Goal: Task Accomplishment & Management: Use online tool/utility

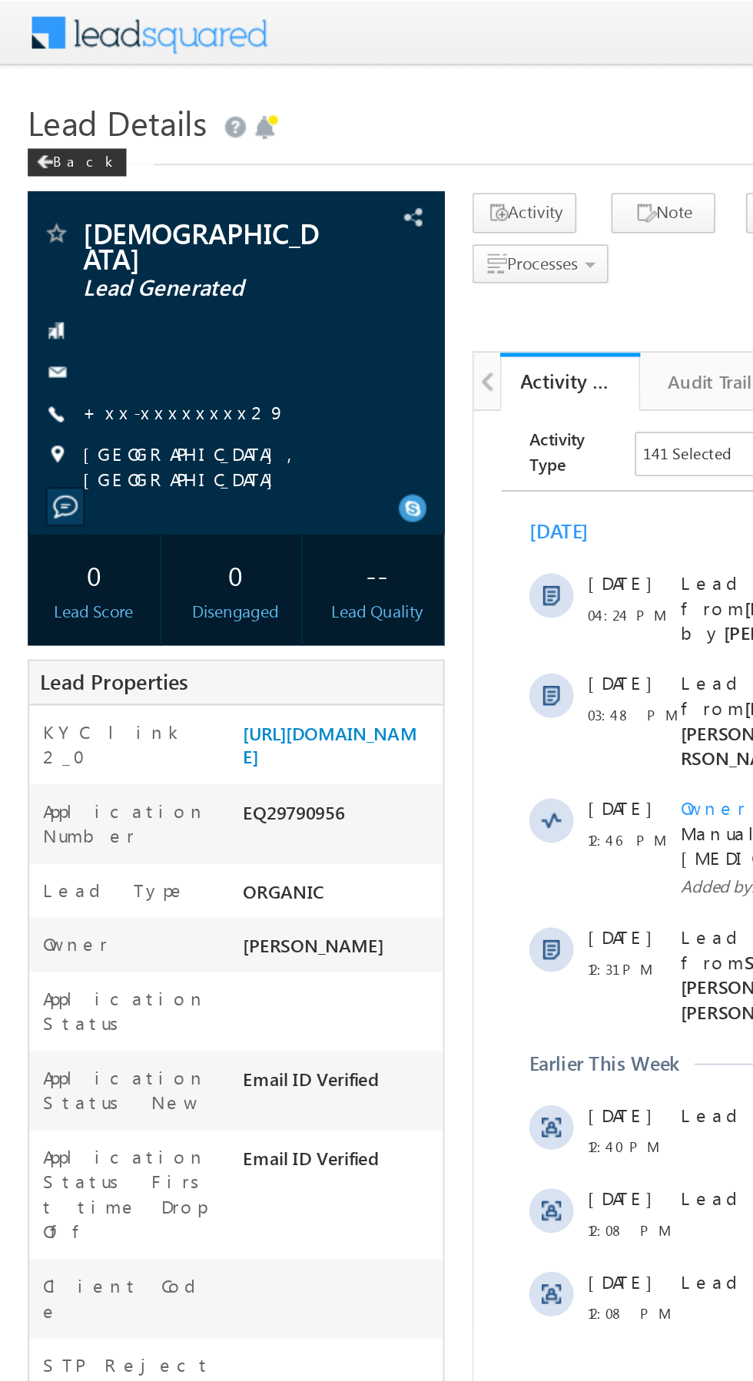
click at [91, 221] on link "+xx-xxxxxxxx29" at bounding box center [102, 227] width 112 height 13
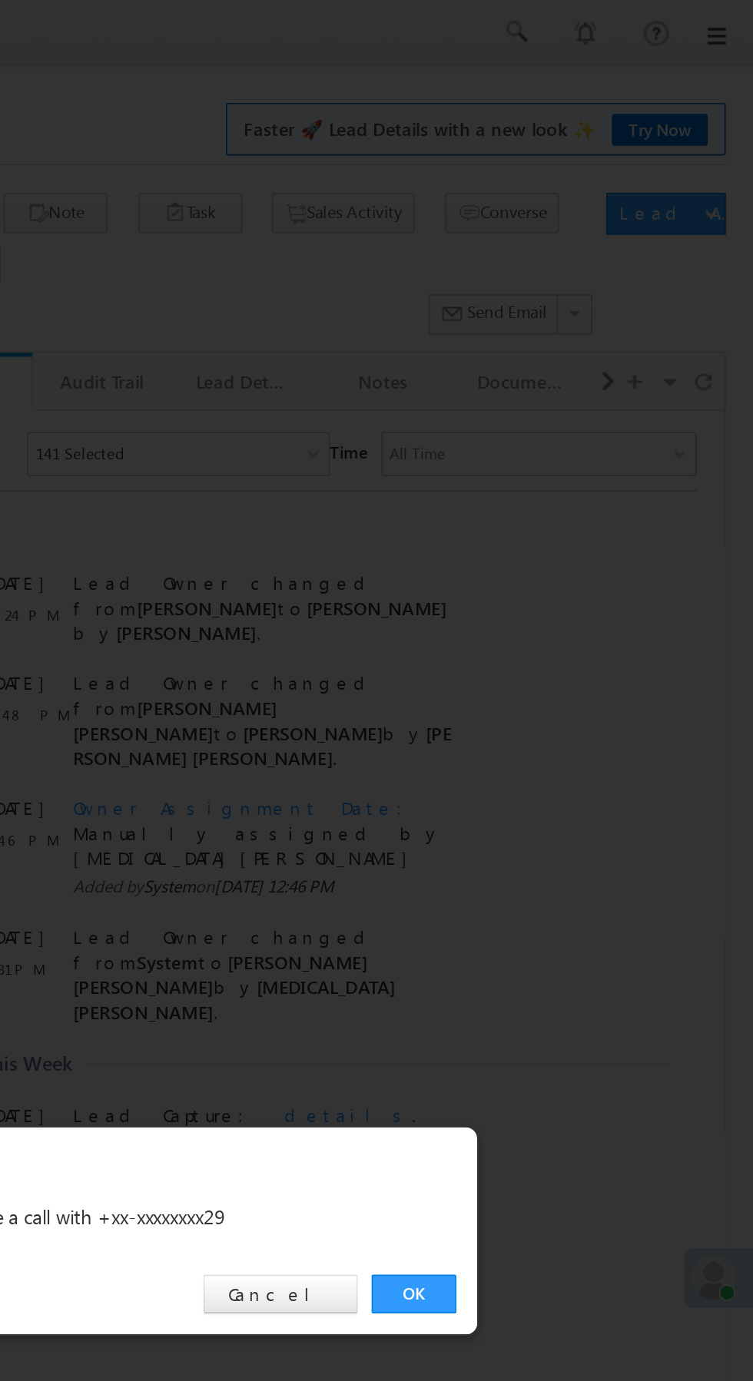
click at [565, 711] on link "OK" at bounding box center [565, 716] width 47 height 22
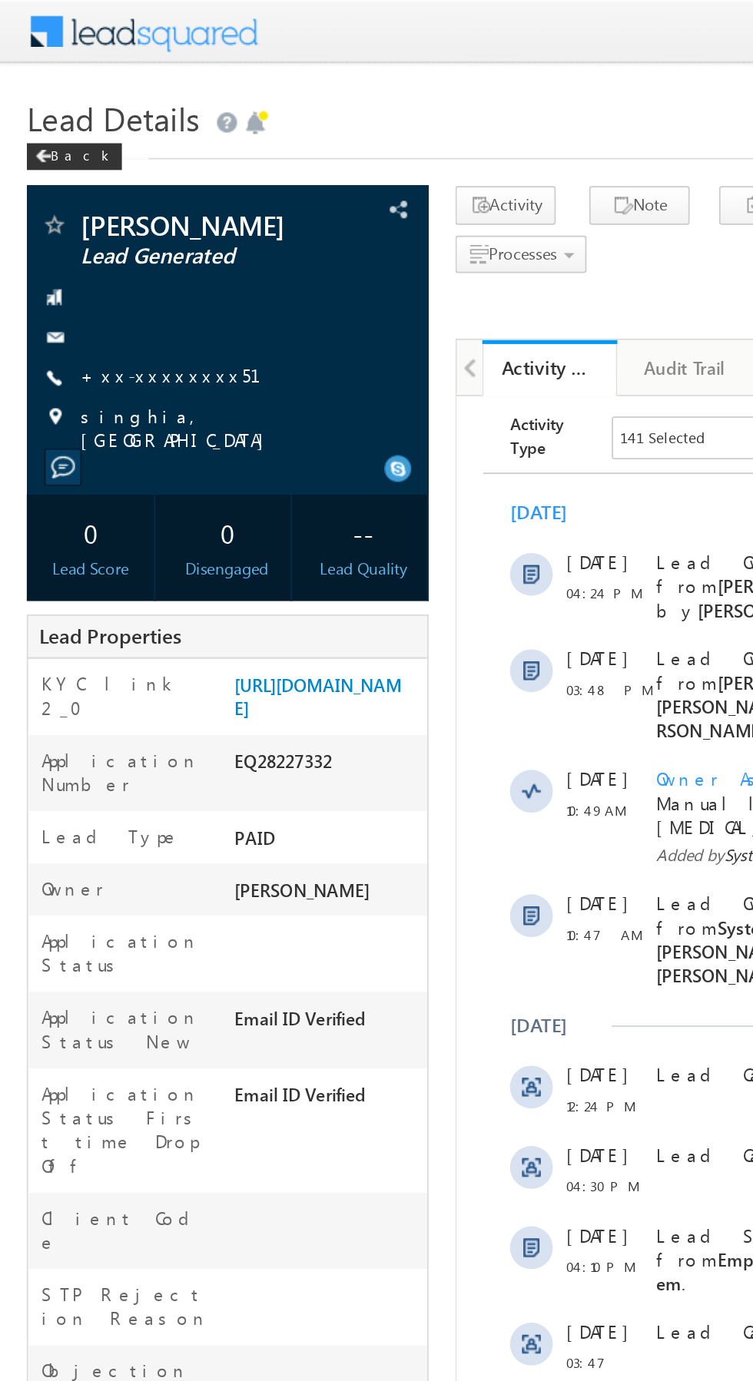
click at [93, 210] on link "+xx-xxxxxxxx51" at bounding box center [107, 215] width 122 height 13
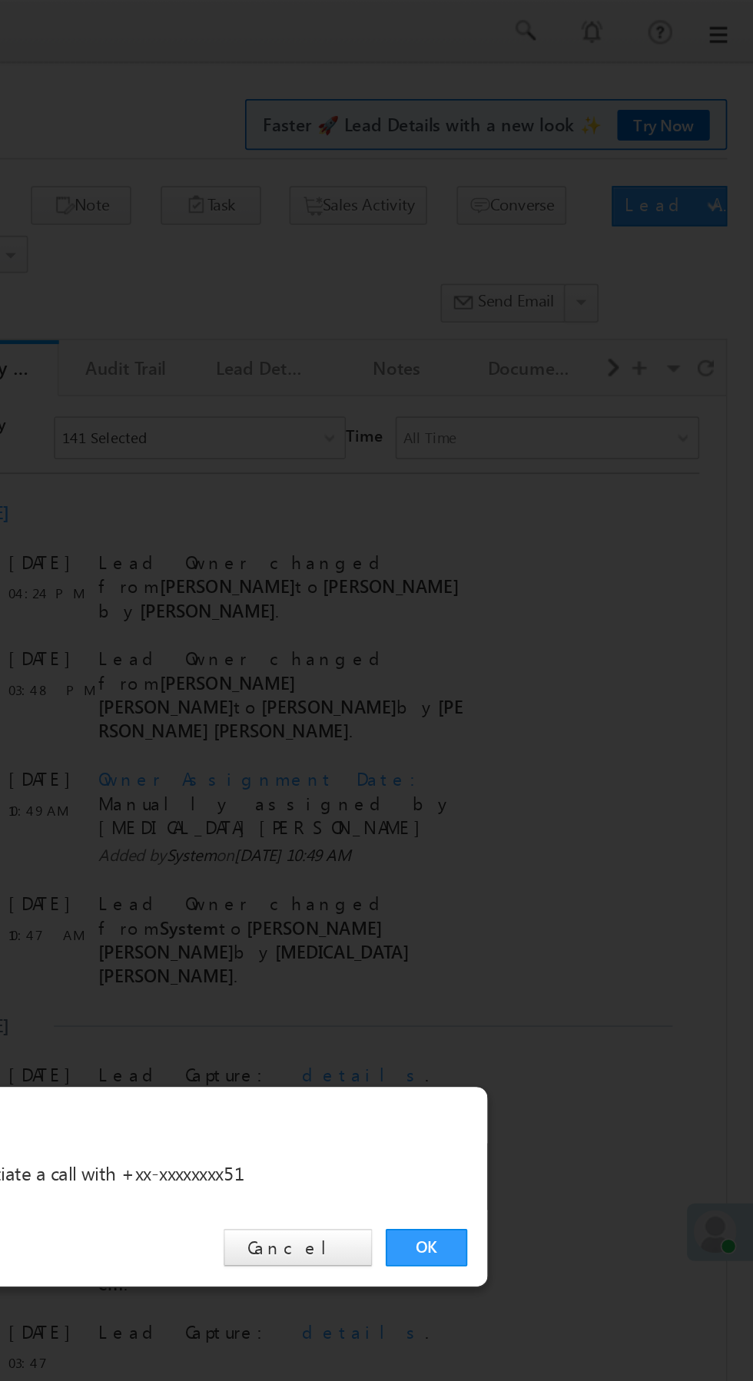
click at [562, 718] on link "OK" at bounding box center [565, 716] width 47 height 22
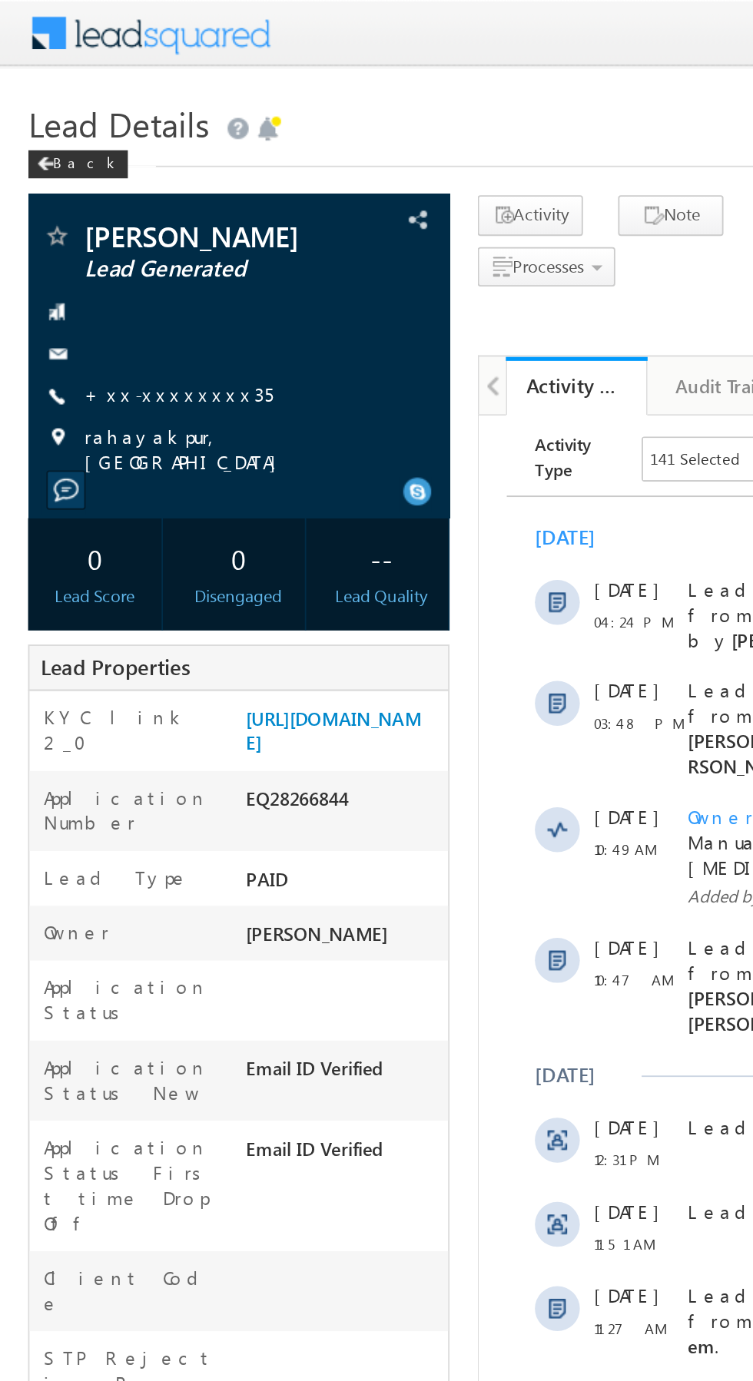
click at [96, 213] on link "+xx-xxxxxxxx35" at bounding box center [97, 215] width 103 height 13
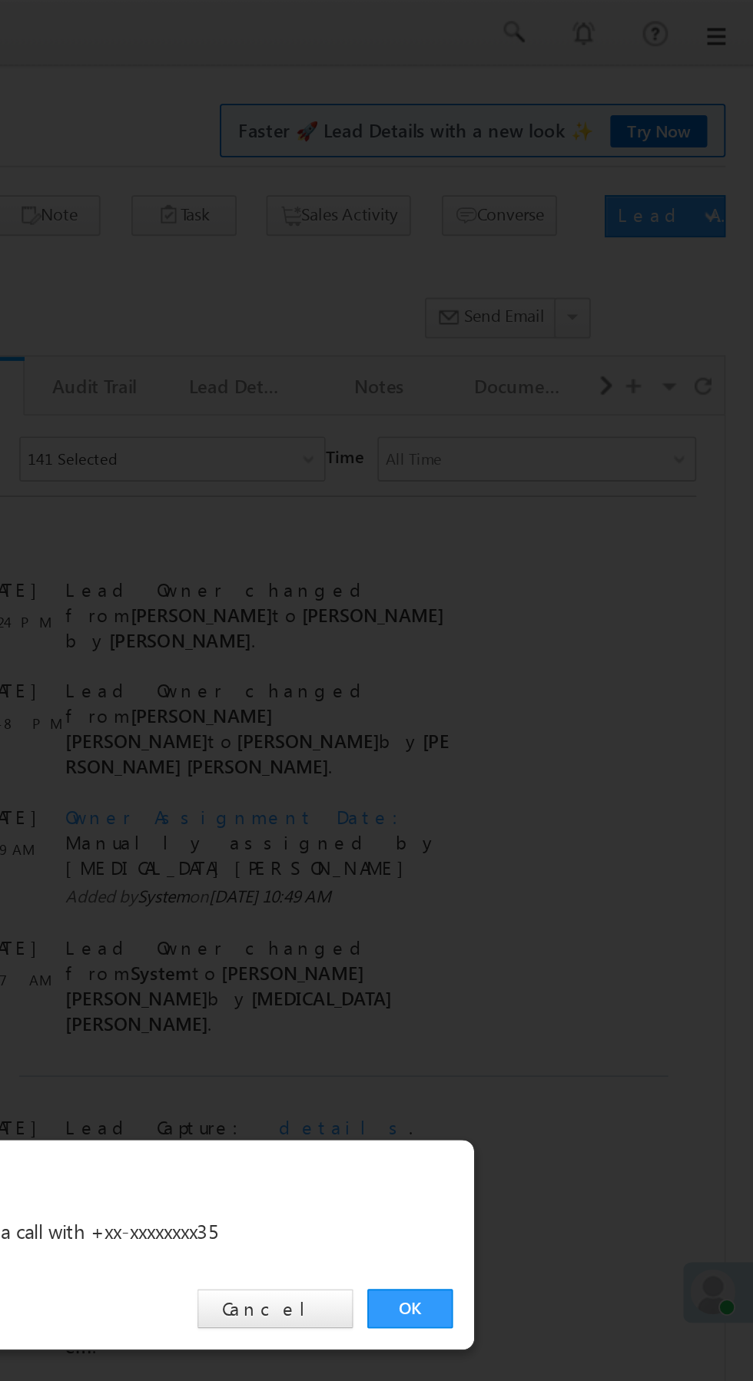
click at [571, 717] on link "OK" at bounding box center [565, 716] width 47 height 22
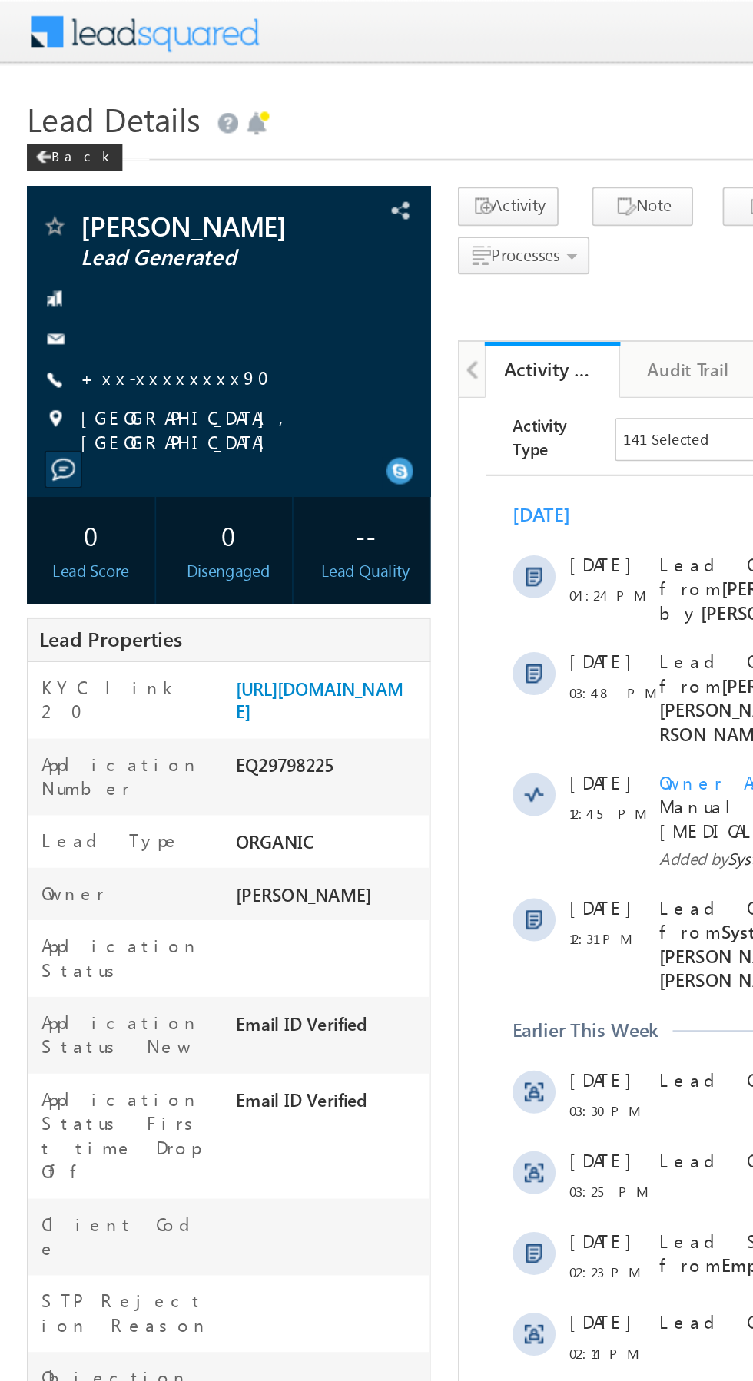
click at [91, 221] on link "+xx-xxxxxxxx90" at bounding box center [105, 215] width 118 height 13
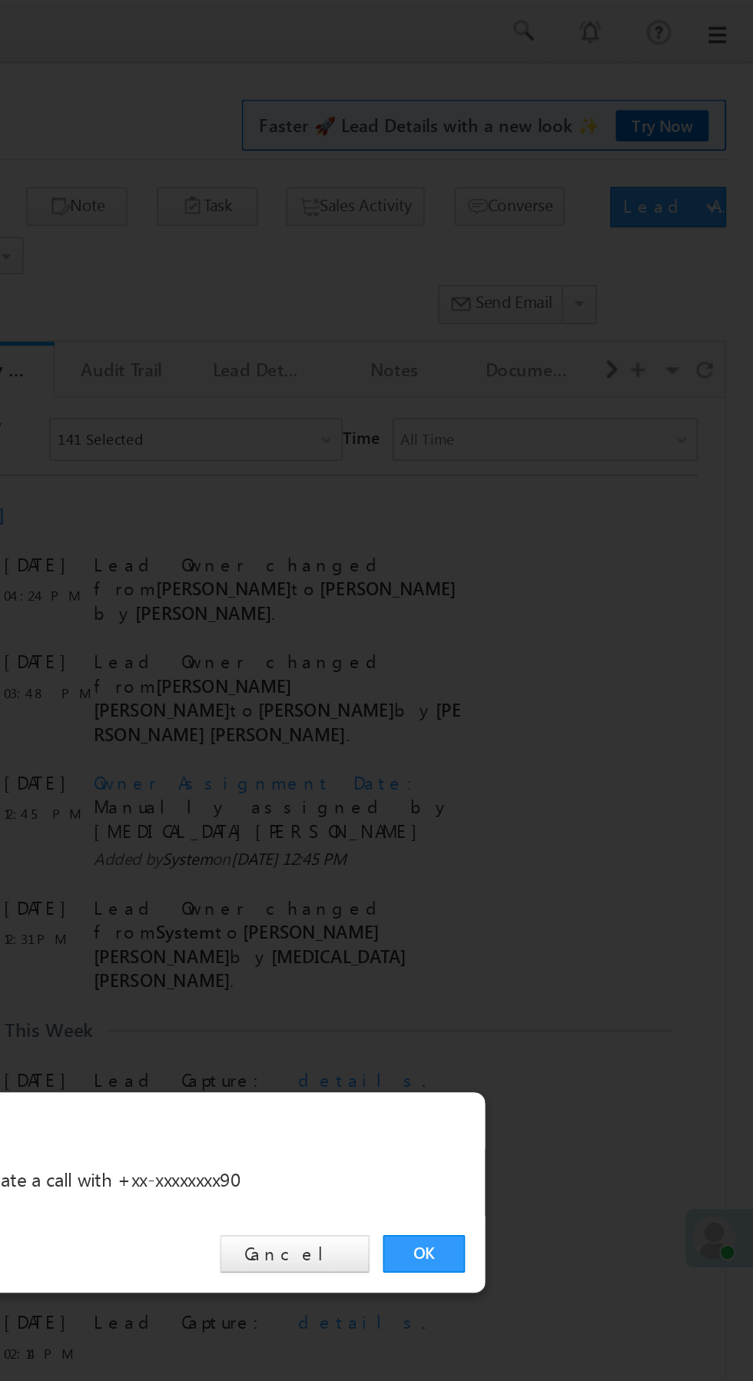
click at [565, 716] on link "OK" at bounding box center [565, 716] width 47 height 22
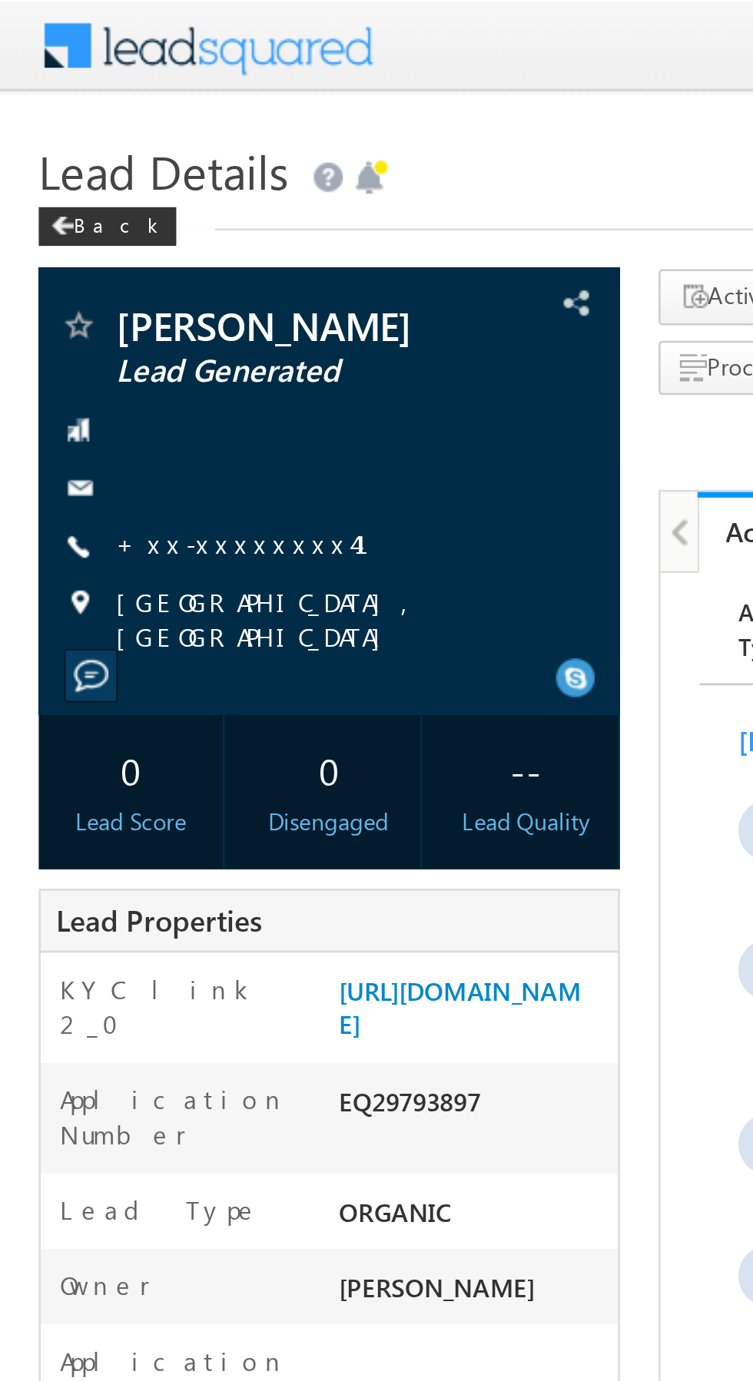
click at [85, 212] on link "+xx-xxxxxxxx41" at bounding box center [105, 215] width 119 height 13
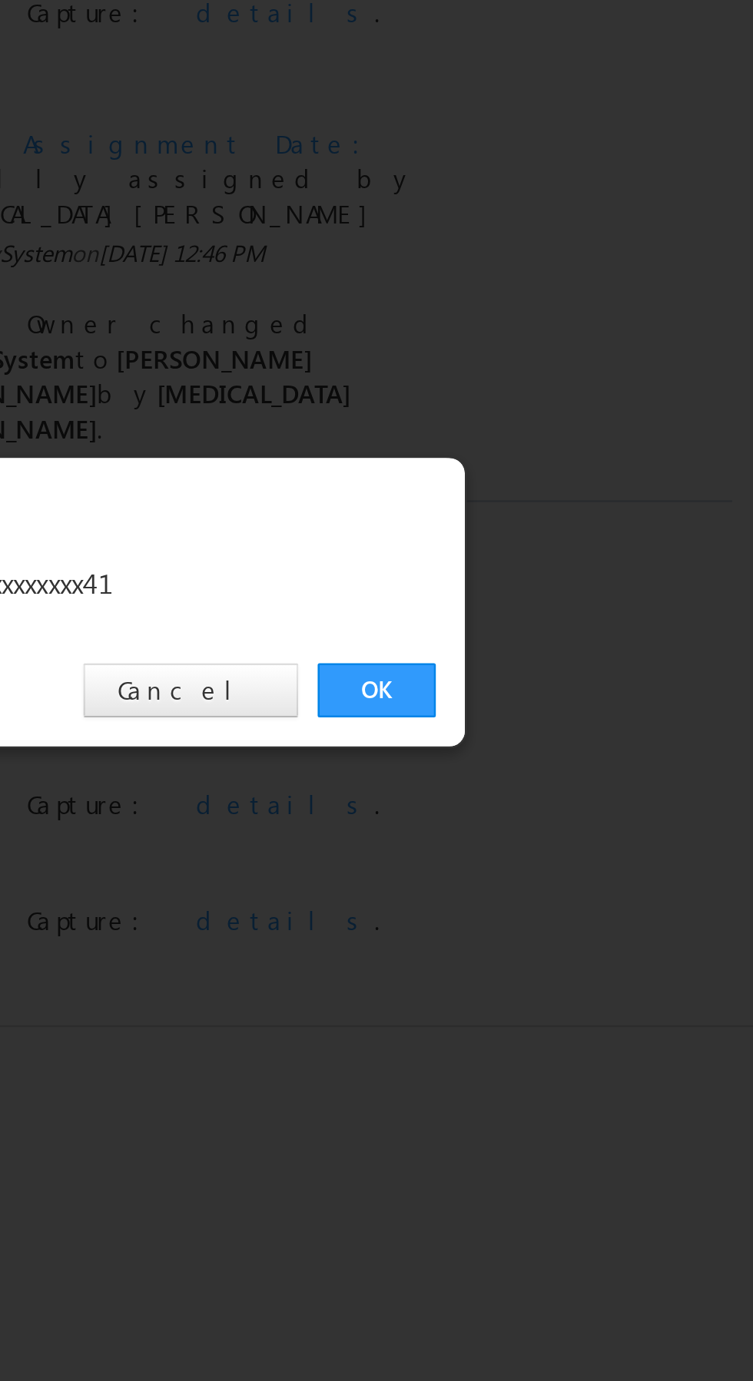
click at [559, 714] on link "OK" at bounding box center [565, 716] width 47 height 22
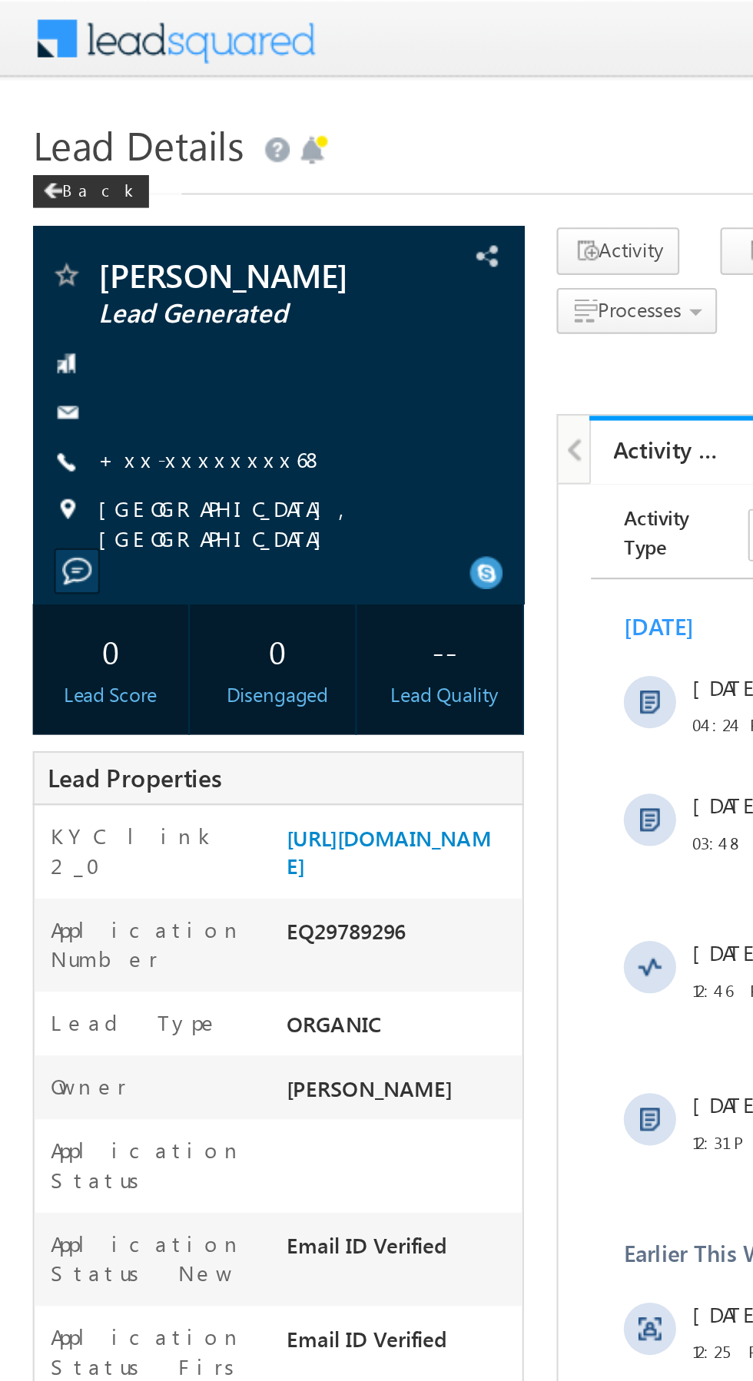
click at [83, 211] on link "+xx-xxxxxxxx68" at bounding box center [99, 215] width 107 height 13
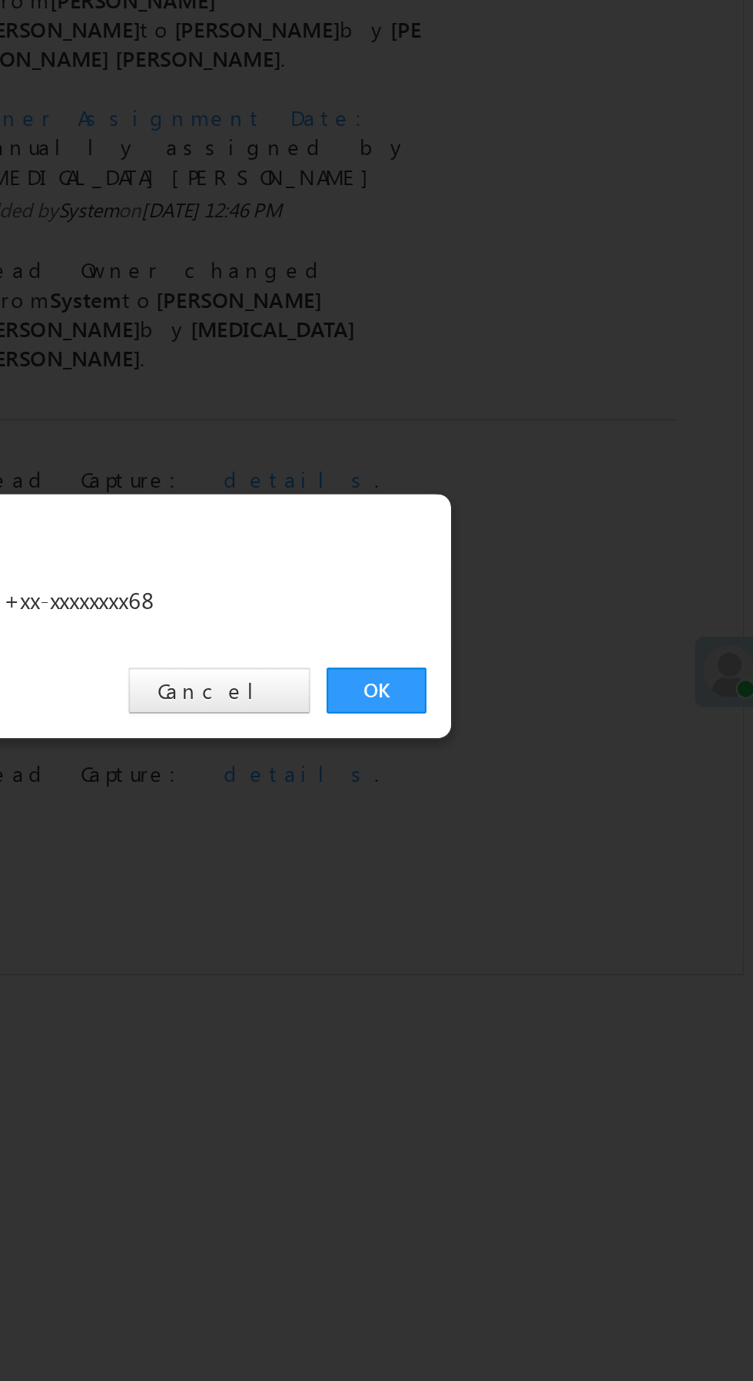
click at [562, 711] on link "OK" at bounding box center [565, 716] width 47 height 22
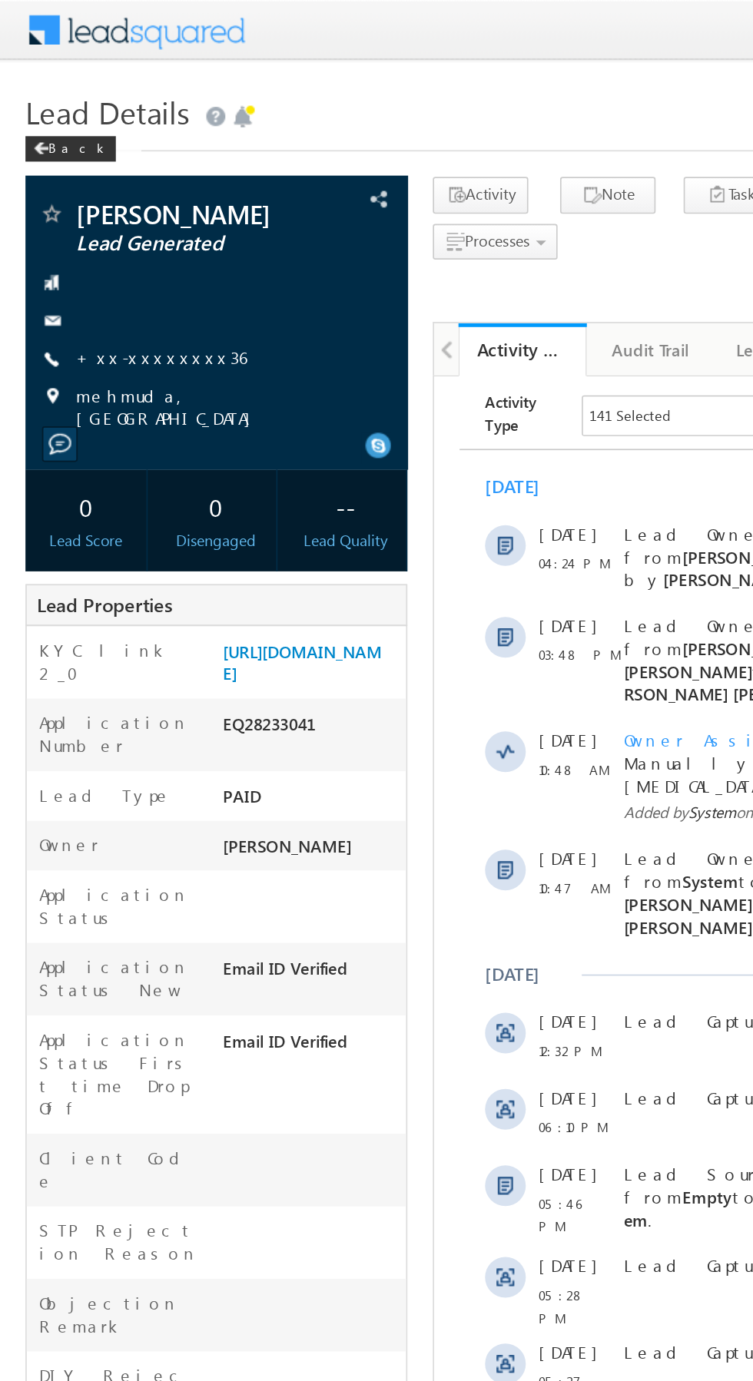
click at [91, 222] on link "+xx-xxxxxxxx36" at bounding box center [97, 215] width 103 height 13
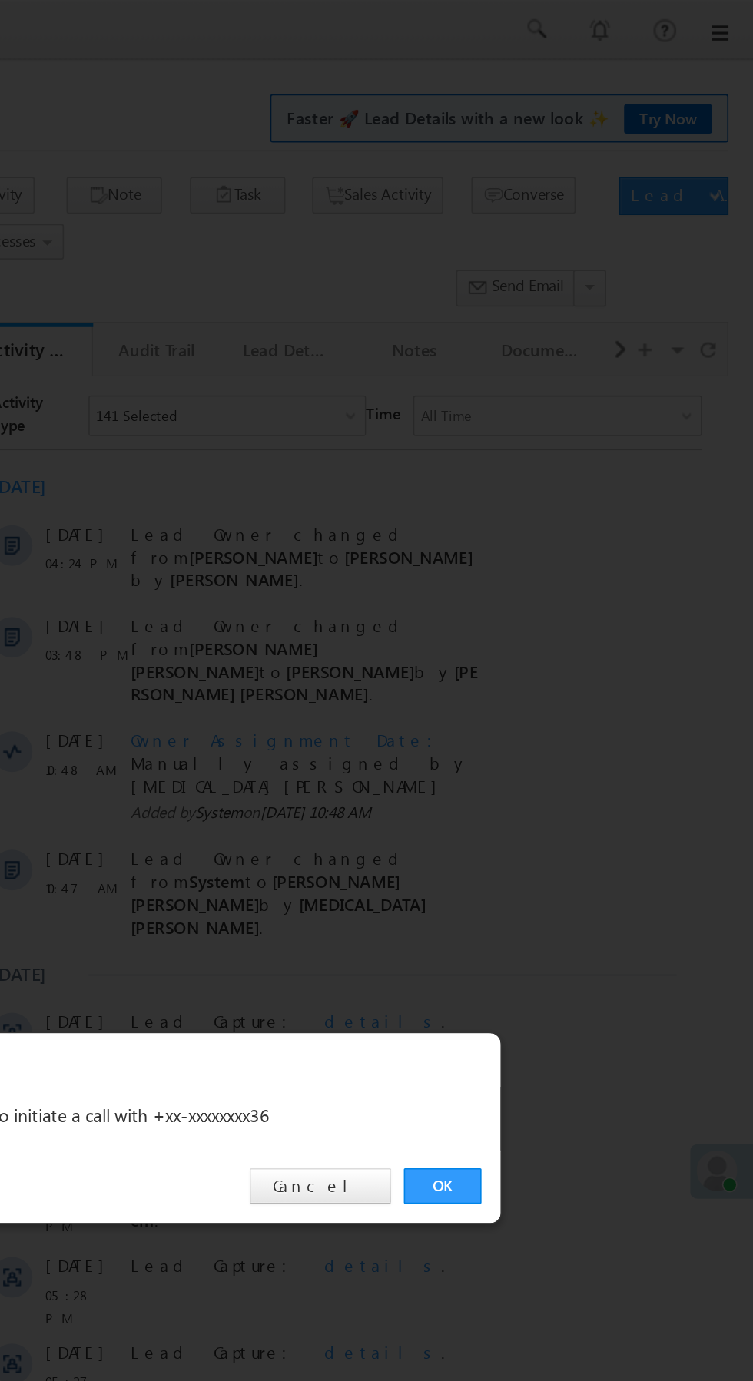
click at [564, 721] on link "OK" at bounding box center [565, 716] width 47 height 22
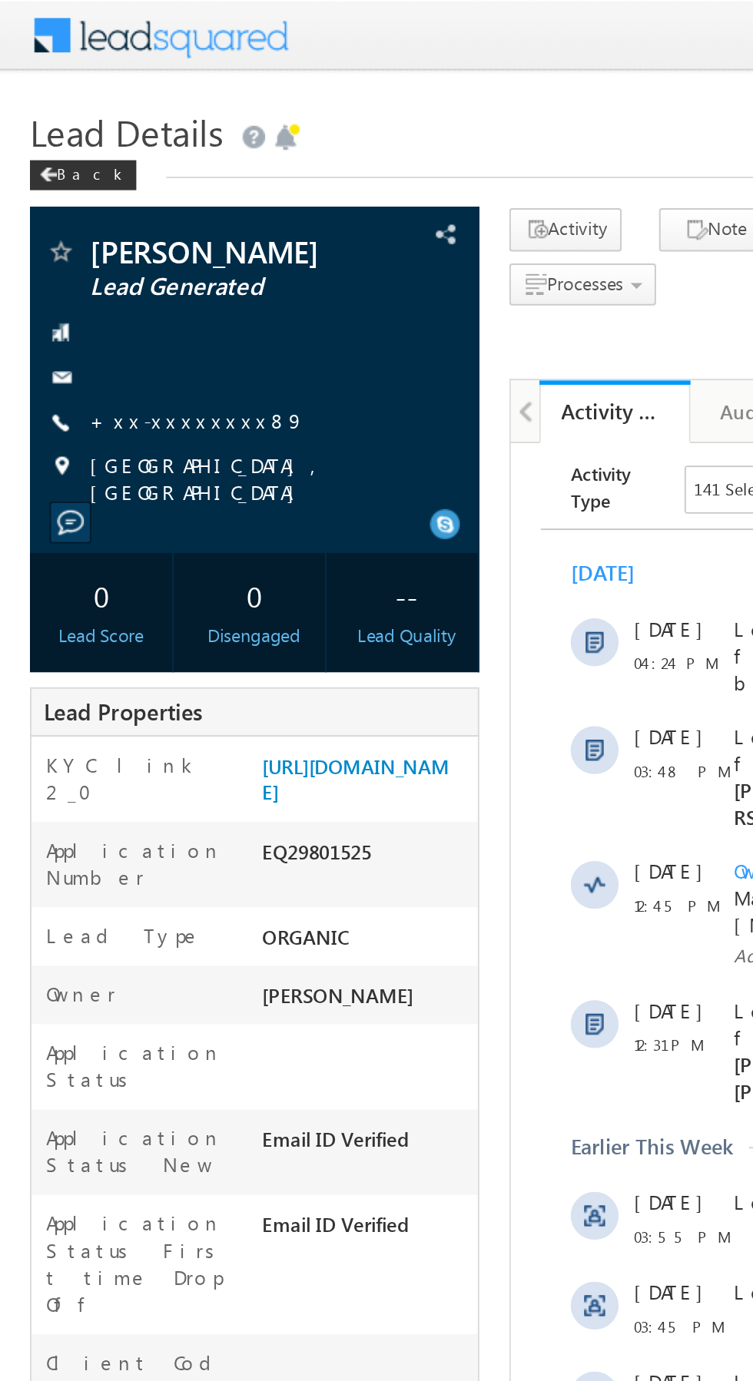
click at [88, 214] on link "+xx-xxxxxxxx89" at bounding box center [101, 215] width 111 height 13
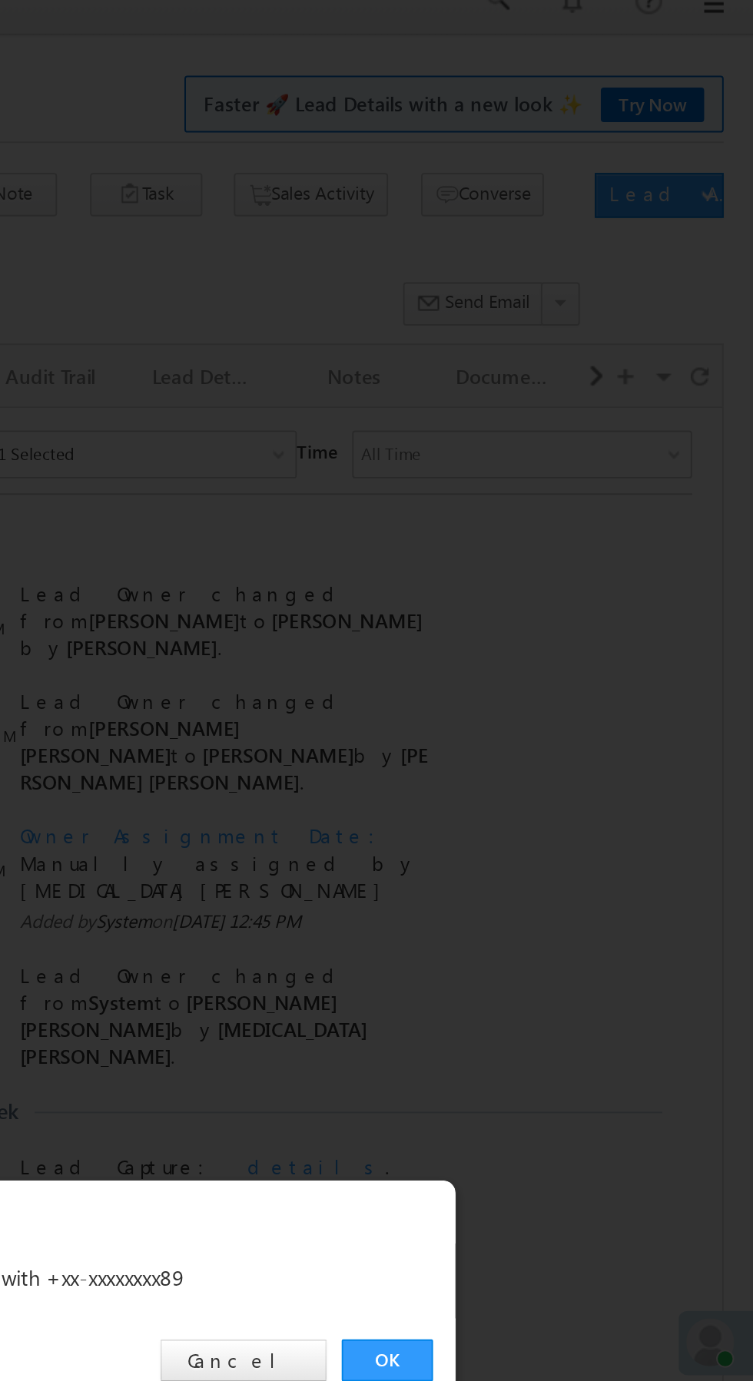
click at [565, 715] on link "OK" at bounding box center [565, 716] width 47 height 22
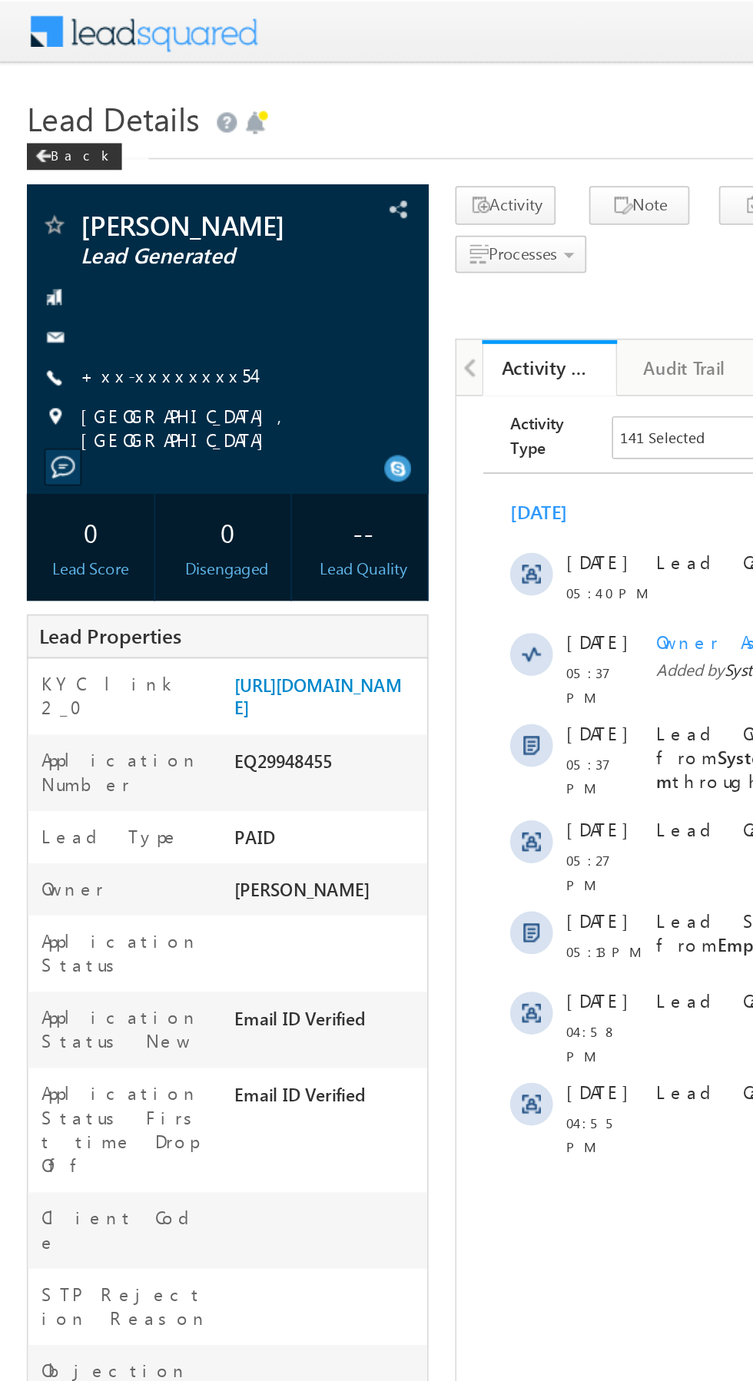
click at [85, 220] on link "+xx-xxxxxxxx54" at bounding box center [95, 215] width 99 height 13
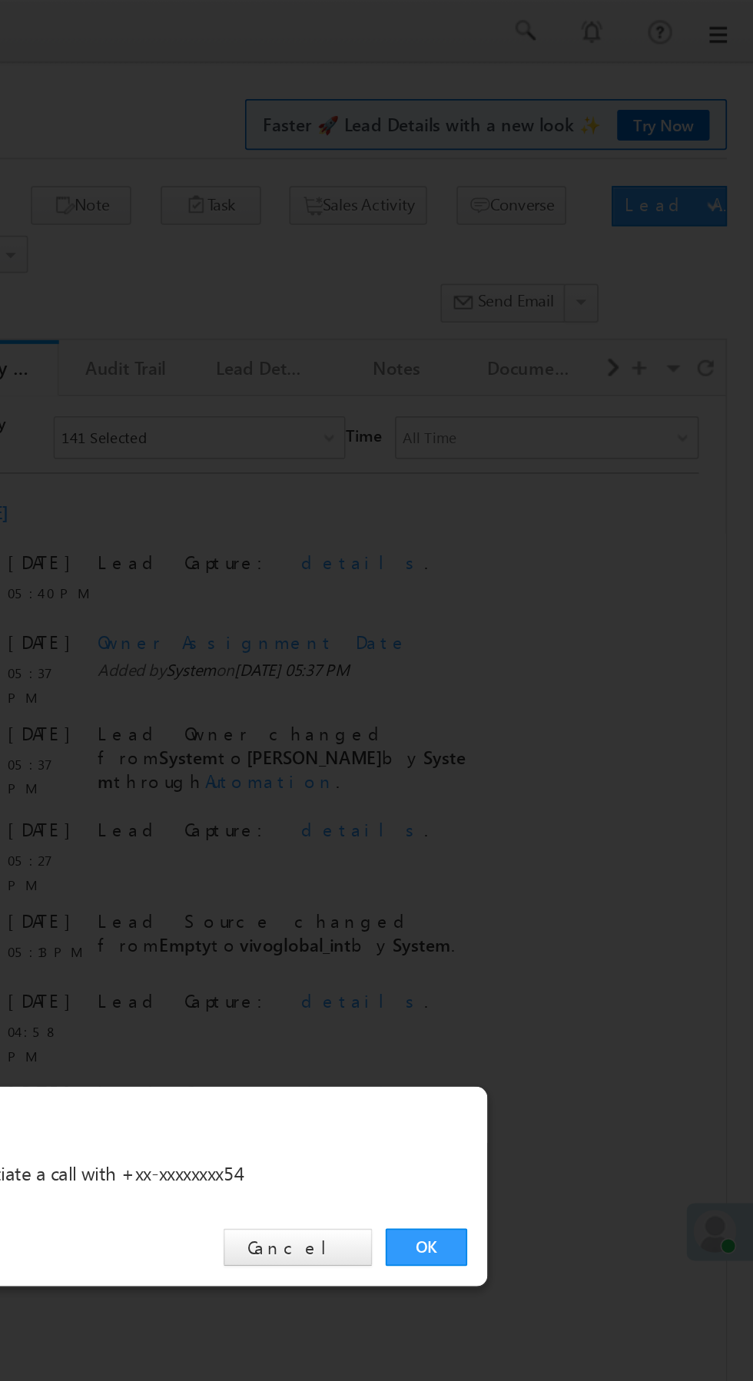
click at [565, 717] on link "OK" at bounding box center [565, 716] width 47 height 22
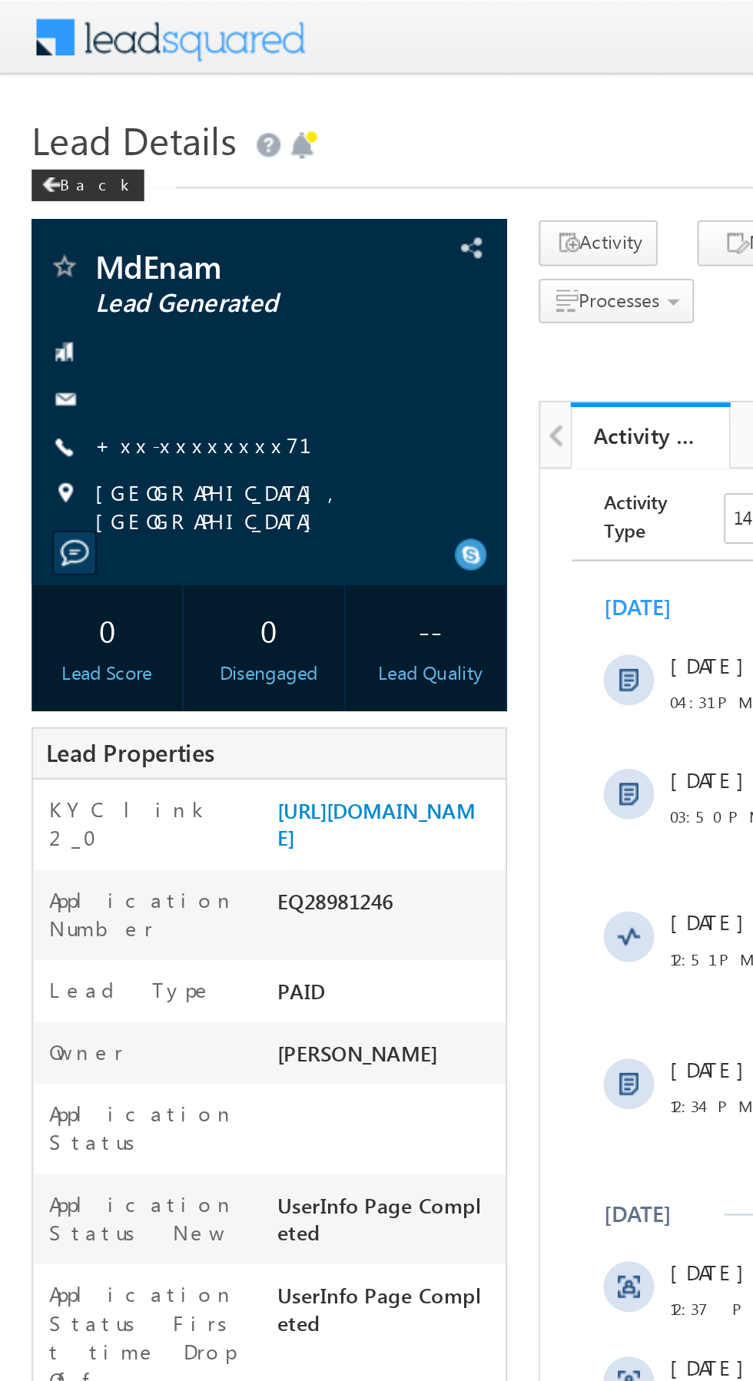
click at [96, 213] on link "+xx-xxxxxxxx71" at bounding box center [108, 215] width 124 height 13
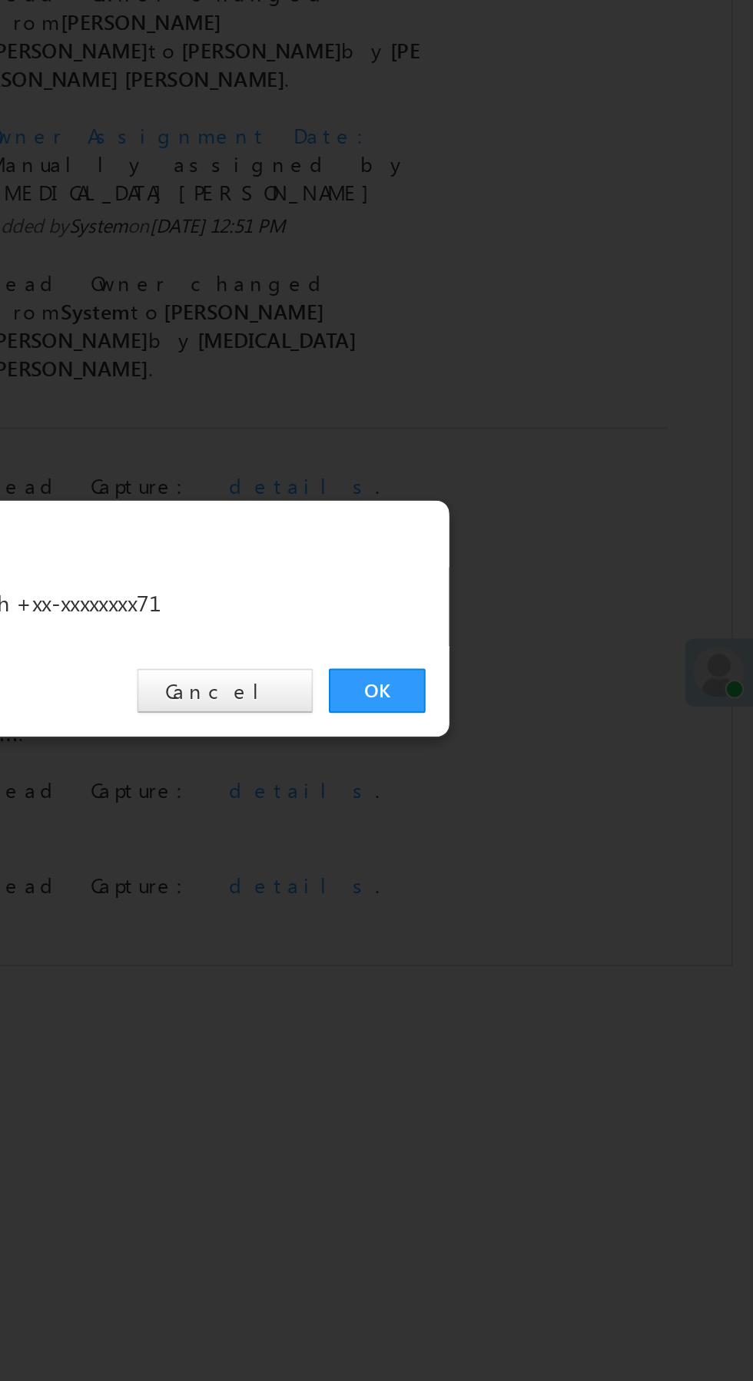
click at [565, 710] on link "OK" at bounding box center [565, 716] width 47 height 22
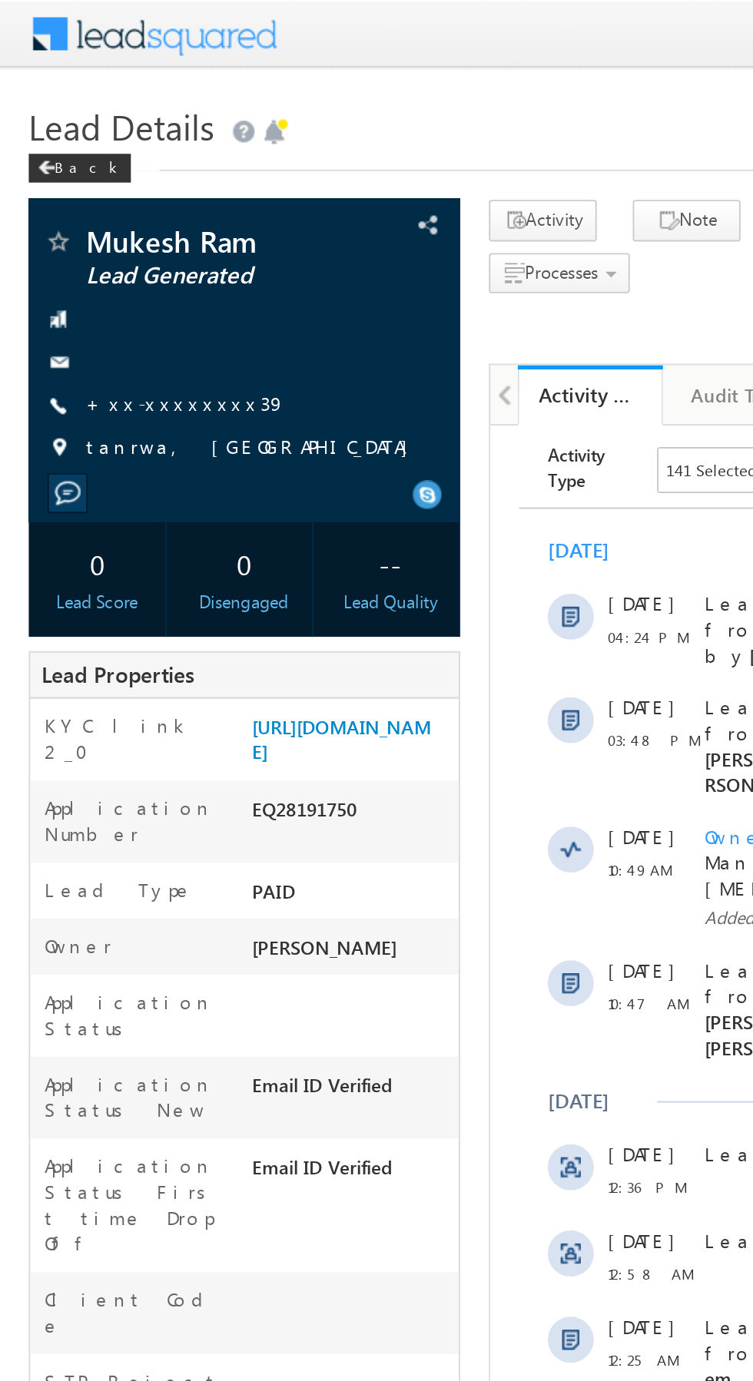
click at [98, 214] on link "+xx-xxxxxxxx39" at bounding box center [99, 215] width 107 height 13
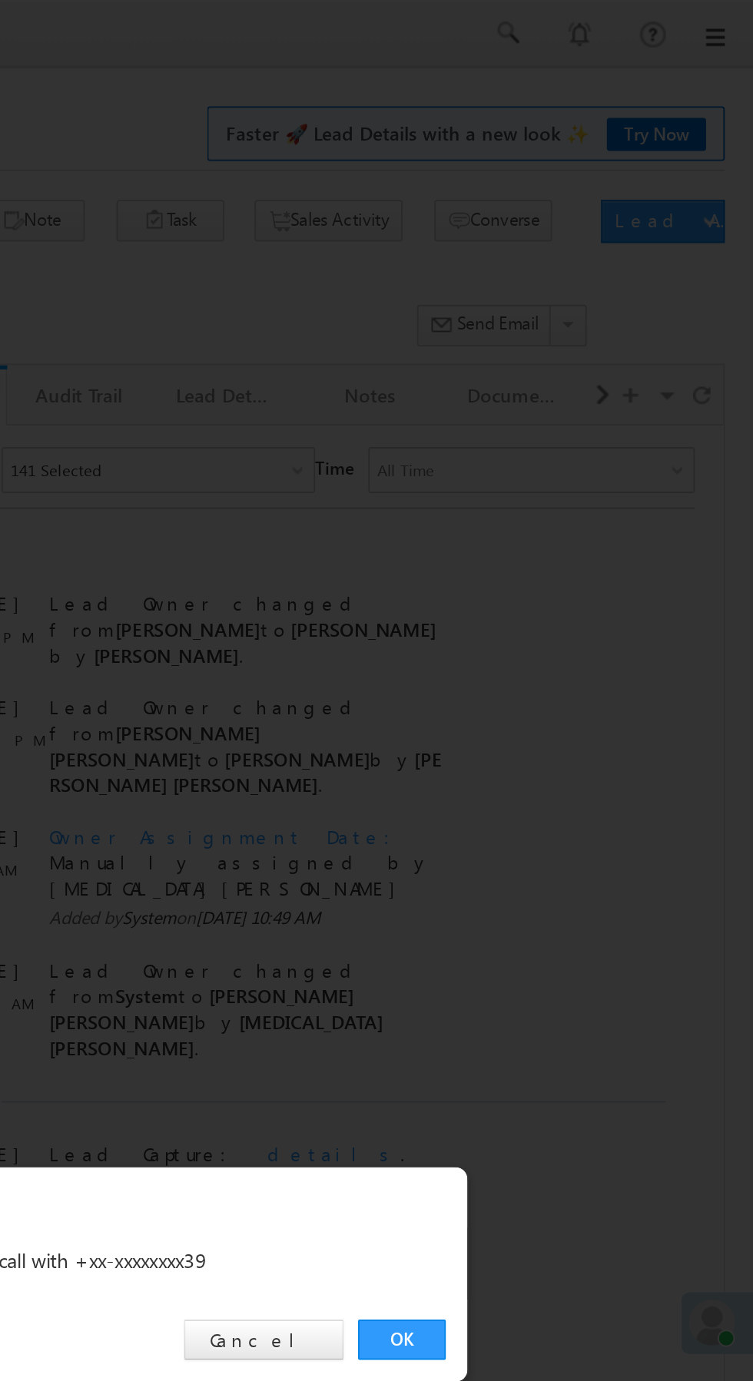
click at [561, 711] on link "OK" at bounding box center [565, 716] width 47 height 22
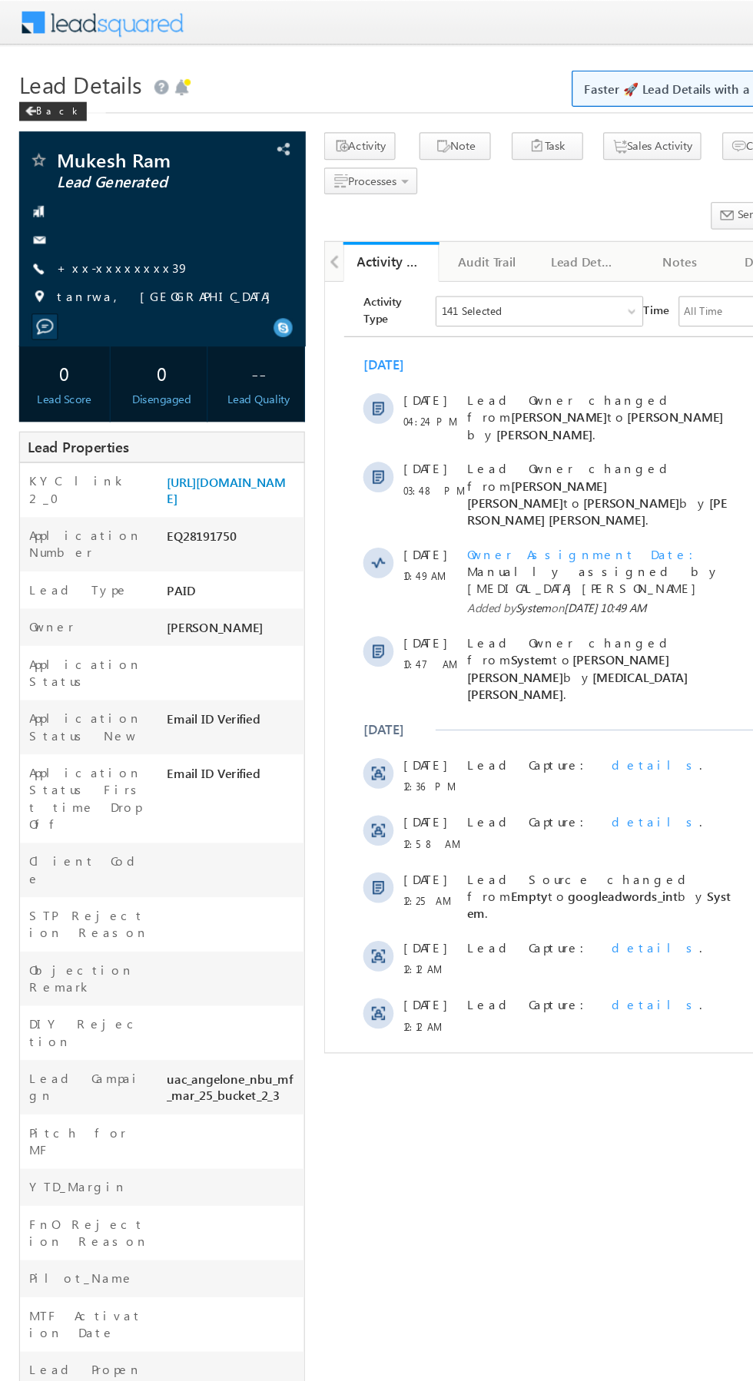
click at [84, 217] on link "+xx-xxxxxxxx39" at bounding box center [99, 215] width 107 height 13
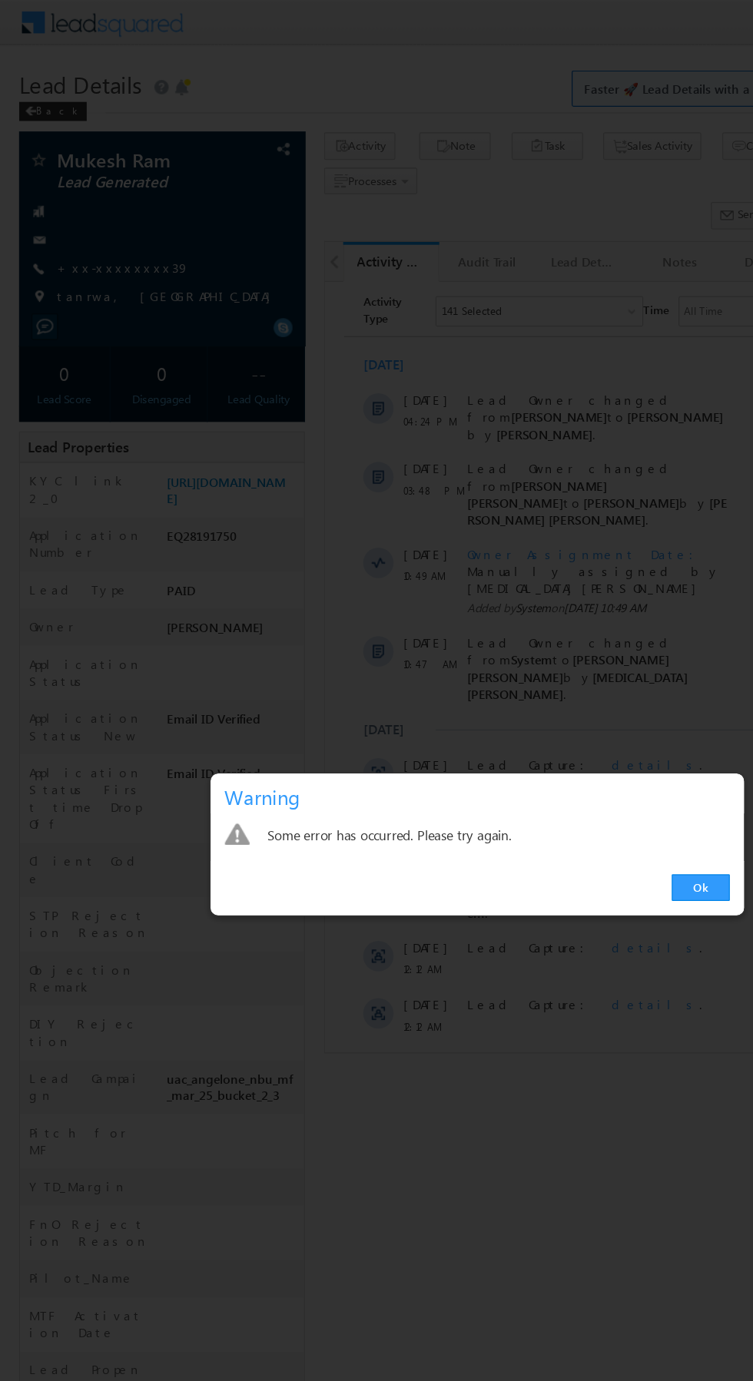
click at [565, 716] on link "Ok" at bounding box center [565, 716] width 47 height 22
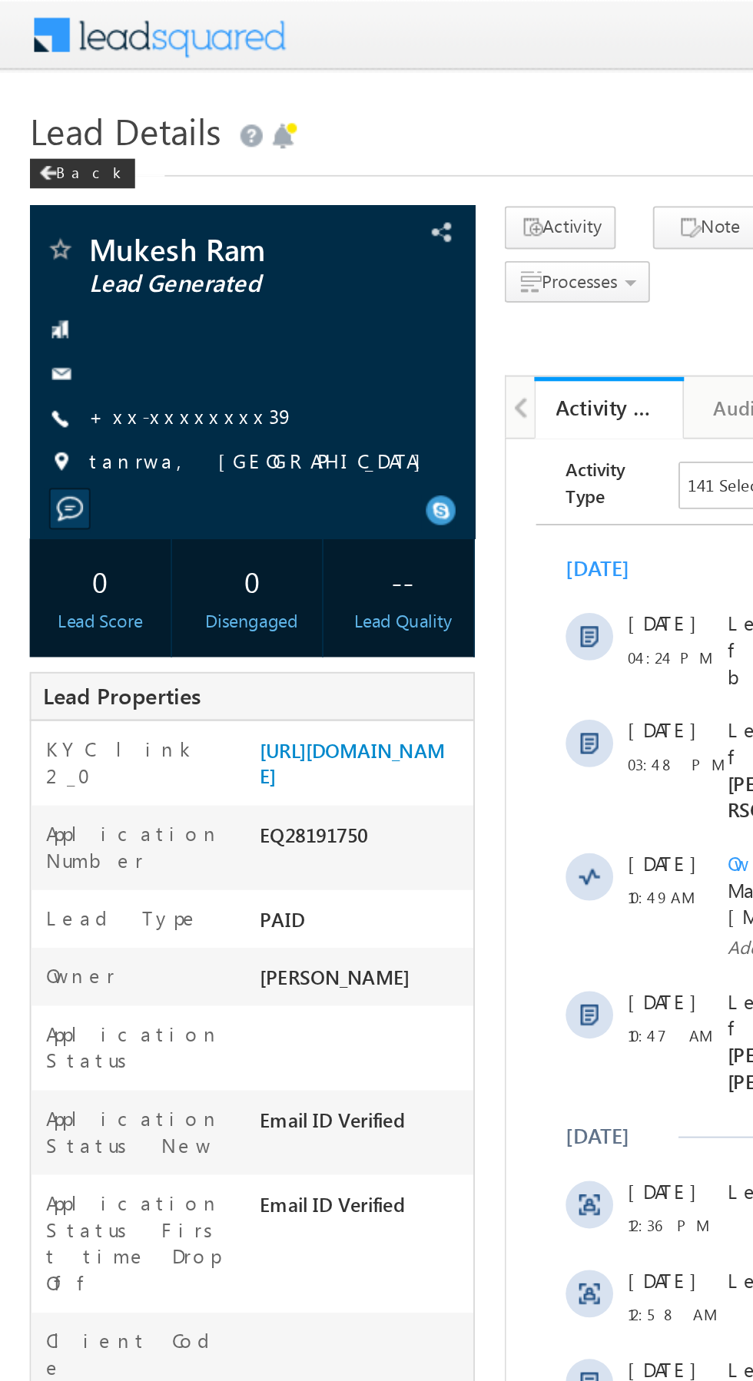
click at [105, 210] on link "+xx-xxxxxxxx39" at bounding box center [99, 215] width 107 height 13
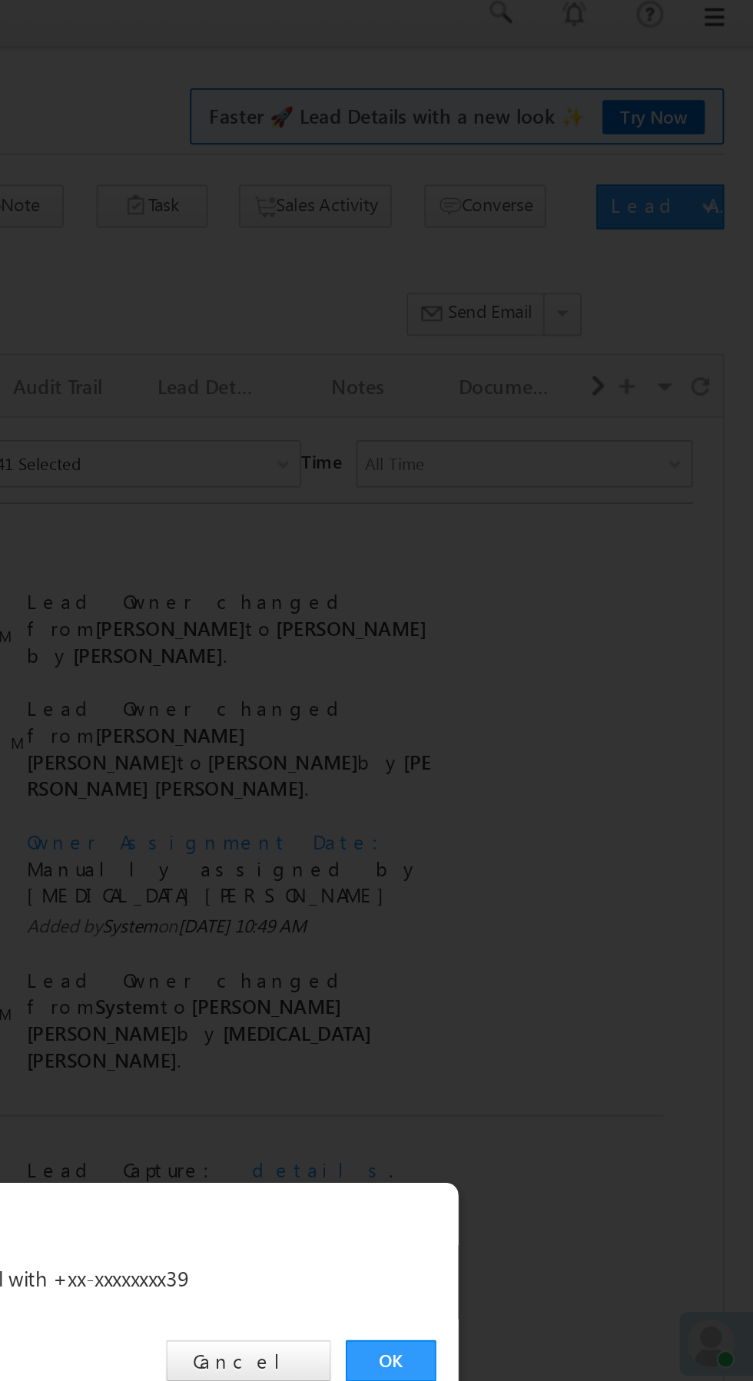
click at [566, 714] on link "OK" at bounding box center [565, 716] width 47 height 22
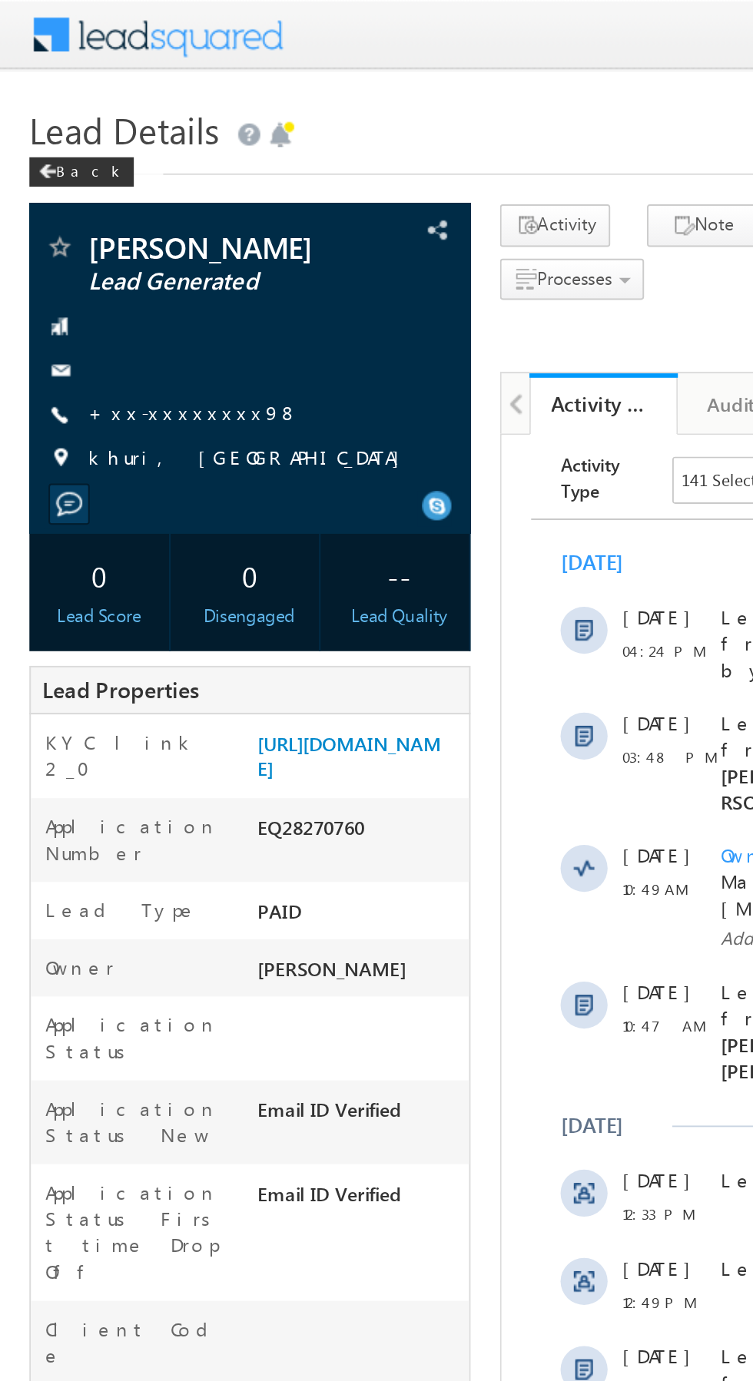
click at [98, 210] on link "+xx-xxxxxxxx98" at bounding box center [101, 215] width 111 height 13
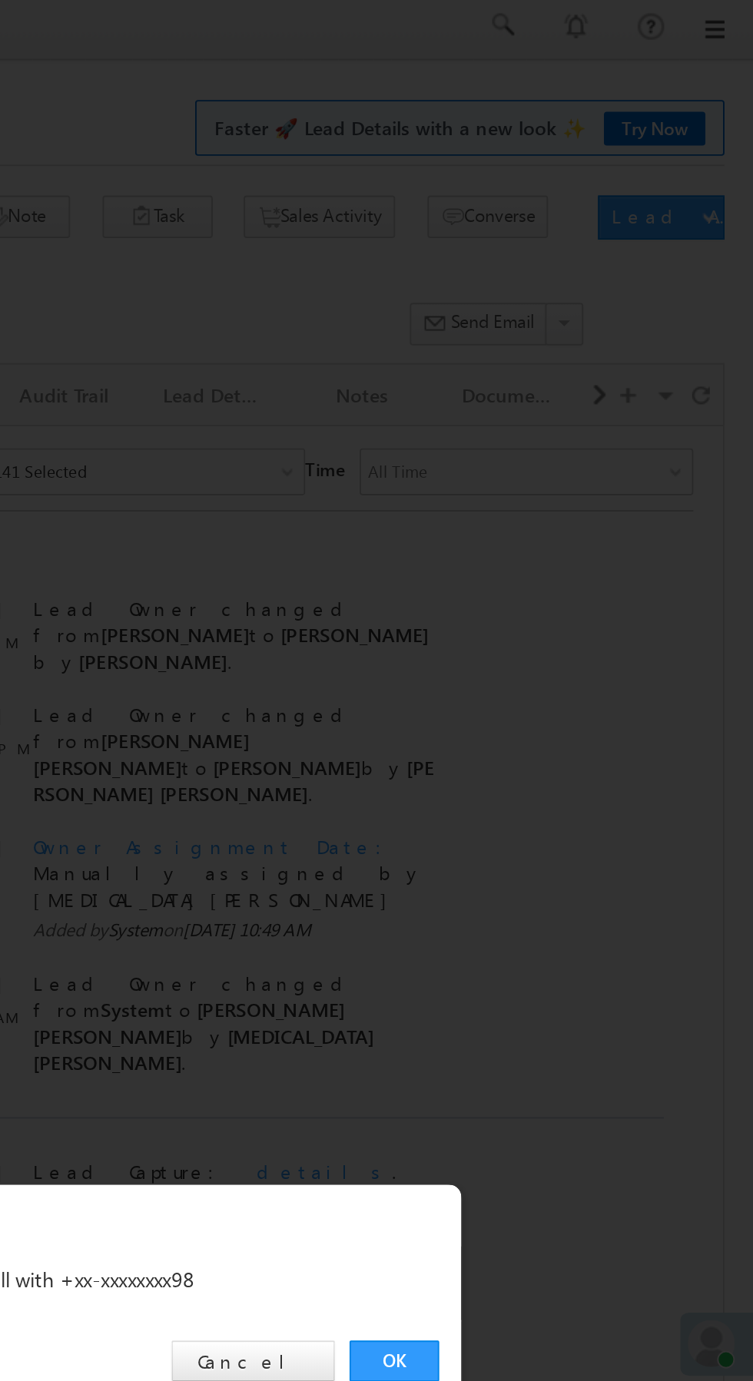
click at [563, 711] on link "OK" at bounding box center [565, 716] width 47 height 22
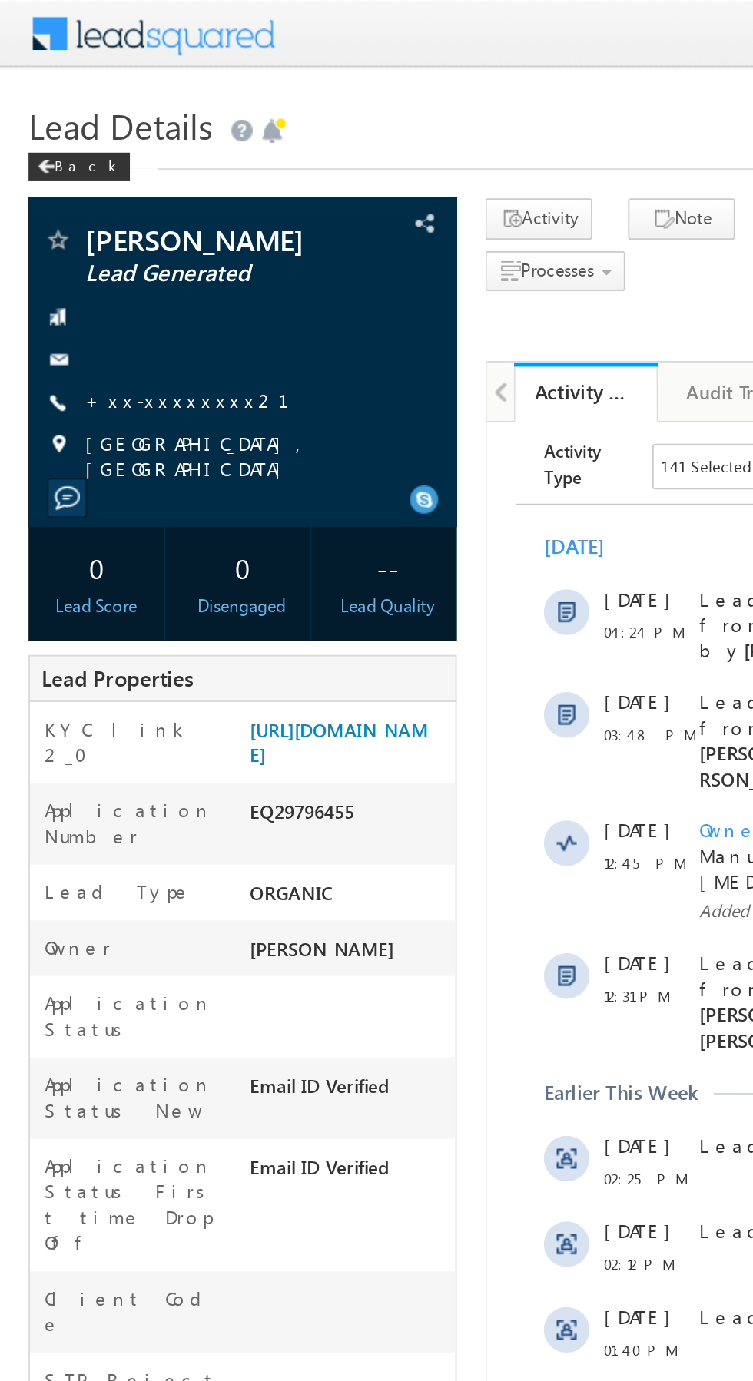
click at [88, 214] on link "+xx-xxxxxxxx21" at bounding box center [110, 215] width 128 height 13
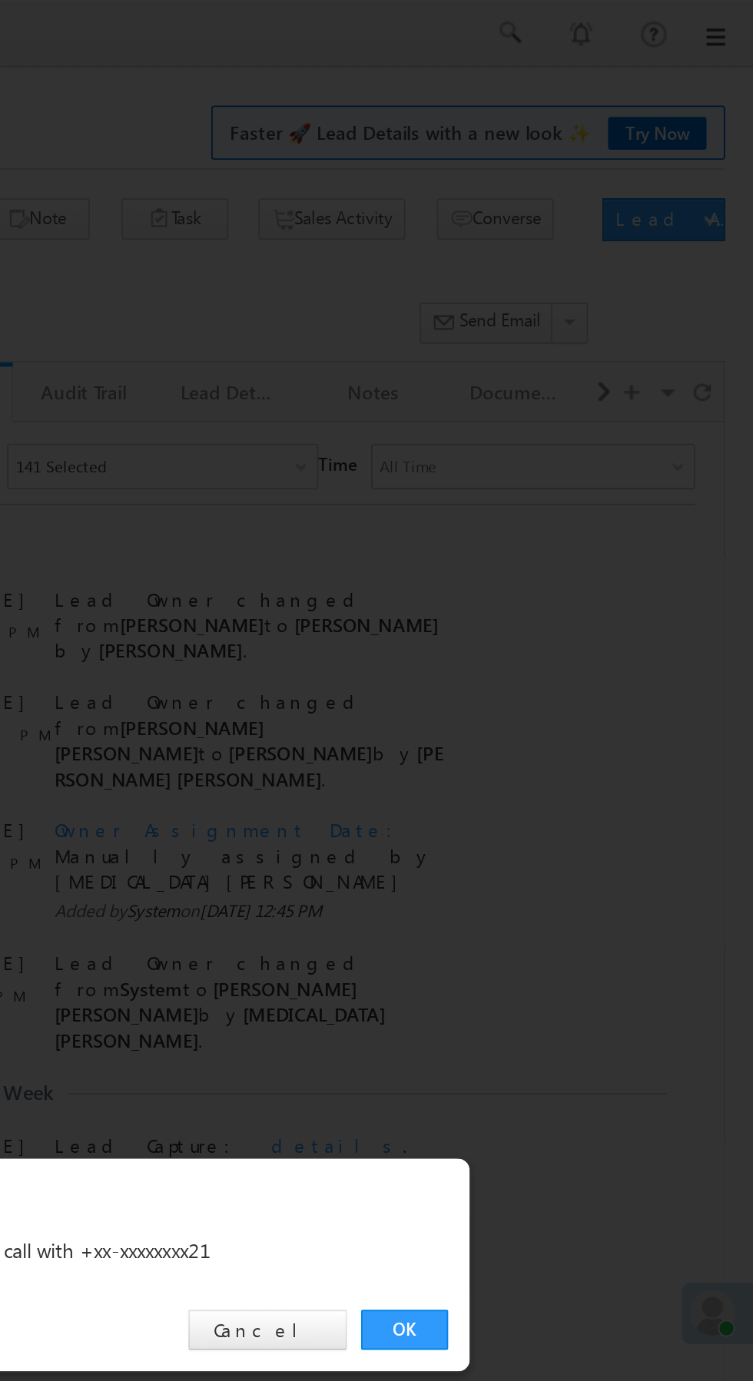
click at [561, 711] on link "OK" at bounding box center [565, 716] width 47 height 22
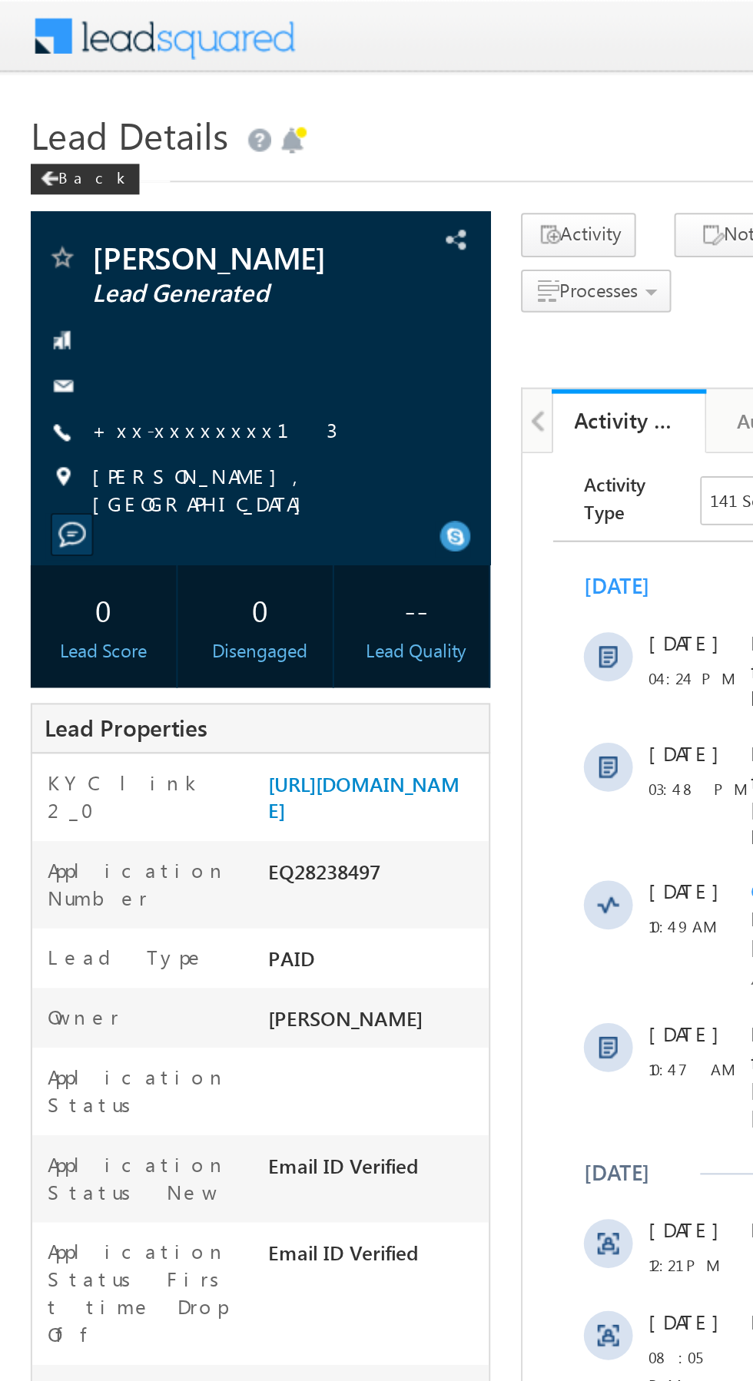
click at [84, 211] on link "+xx-xxxxxxxx13" at bounding box center [107, 215] width 123 height 13
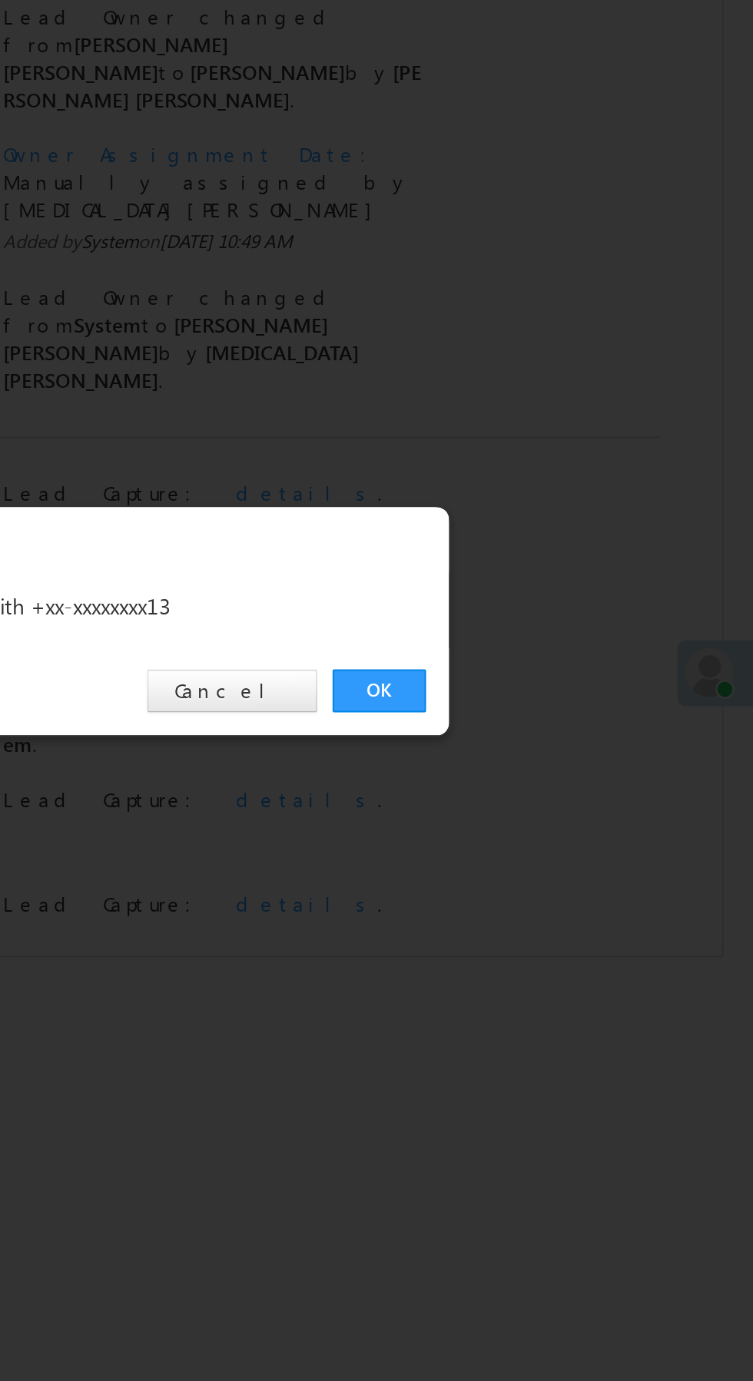
click at [569, 706] on link "OK" at bounding box center [565, 716] width 47 height 22
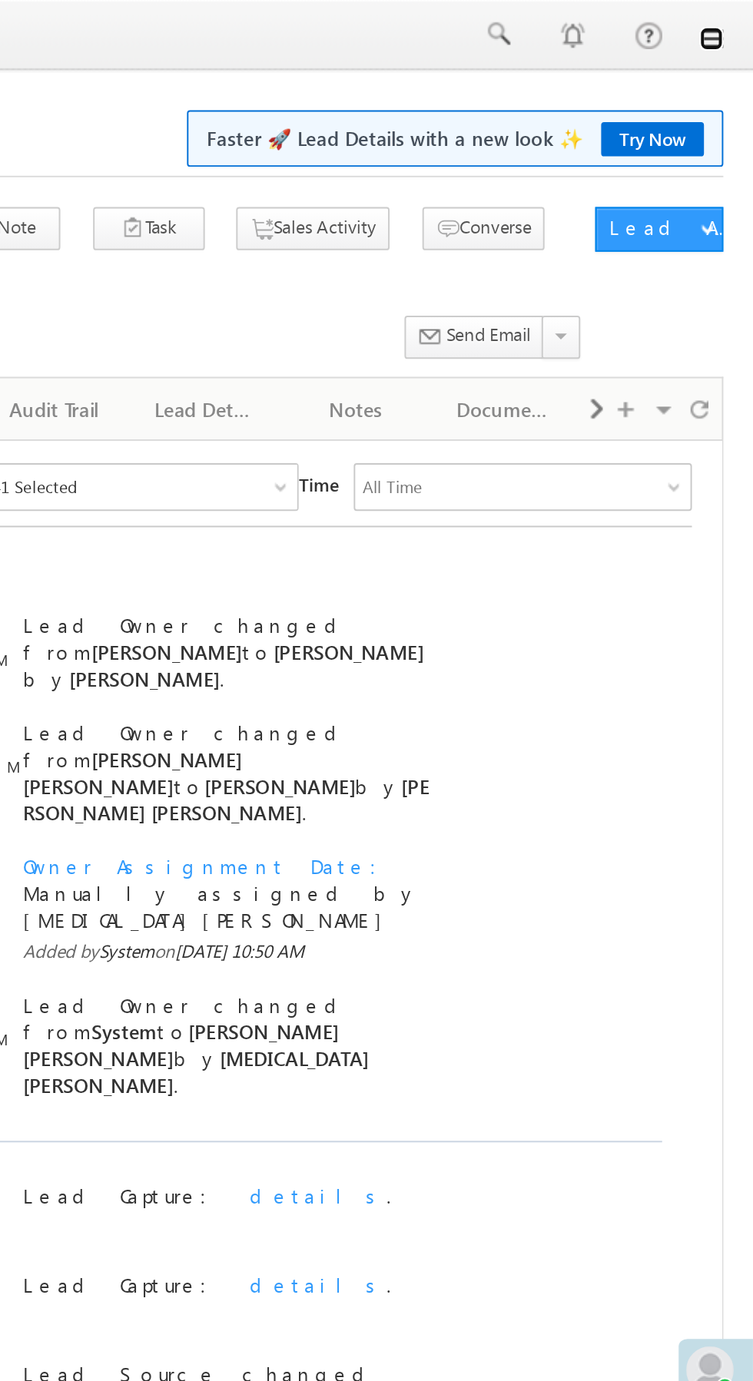
click at [731, 24] on link at bounding box center [731, 20] width 12 height 12
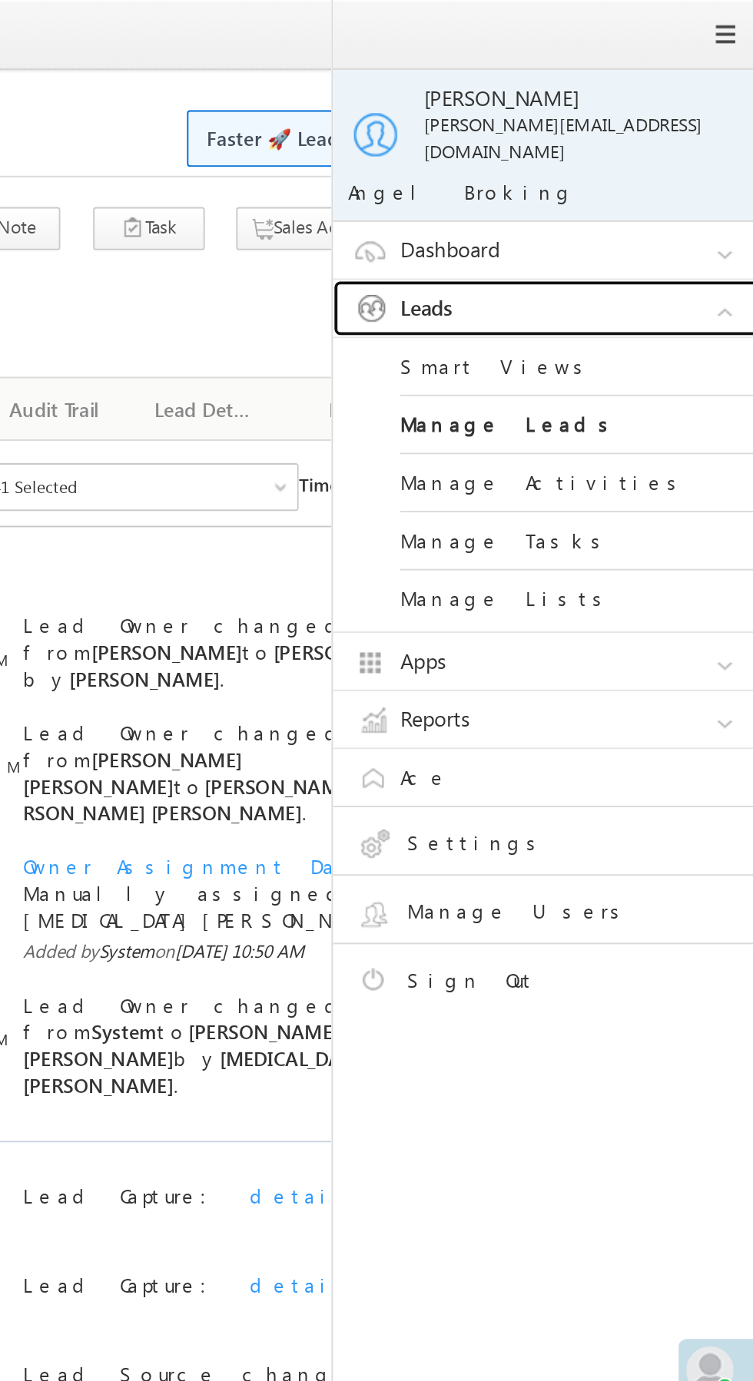
click at [679, 144] on link "Leads" at bounding box center [651, 158] width 230 height 29
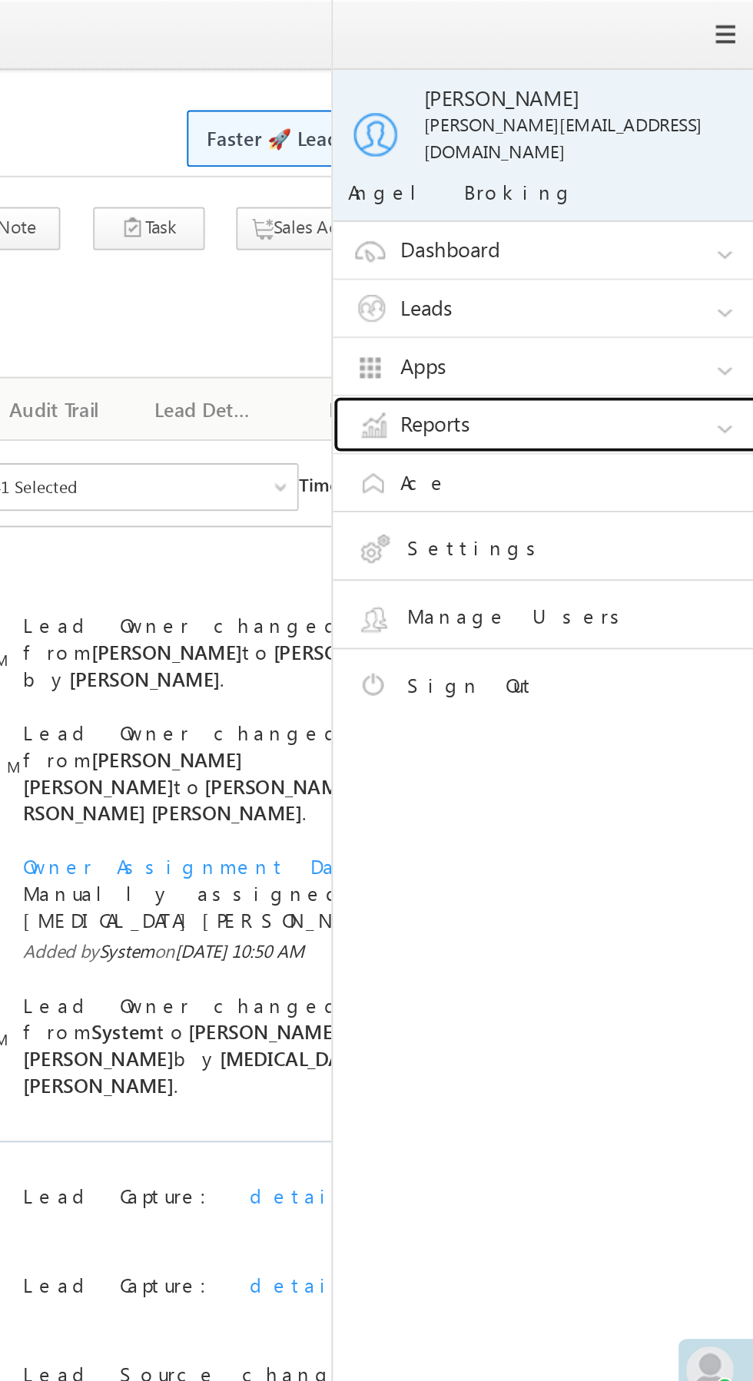
click at [661, 206] on link "Reports" at bounding box center [651, 218] width 230 height 29
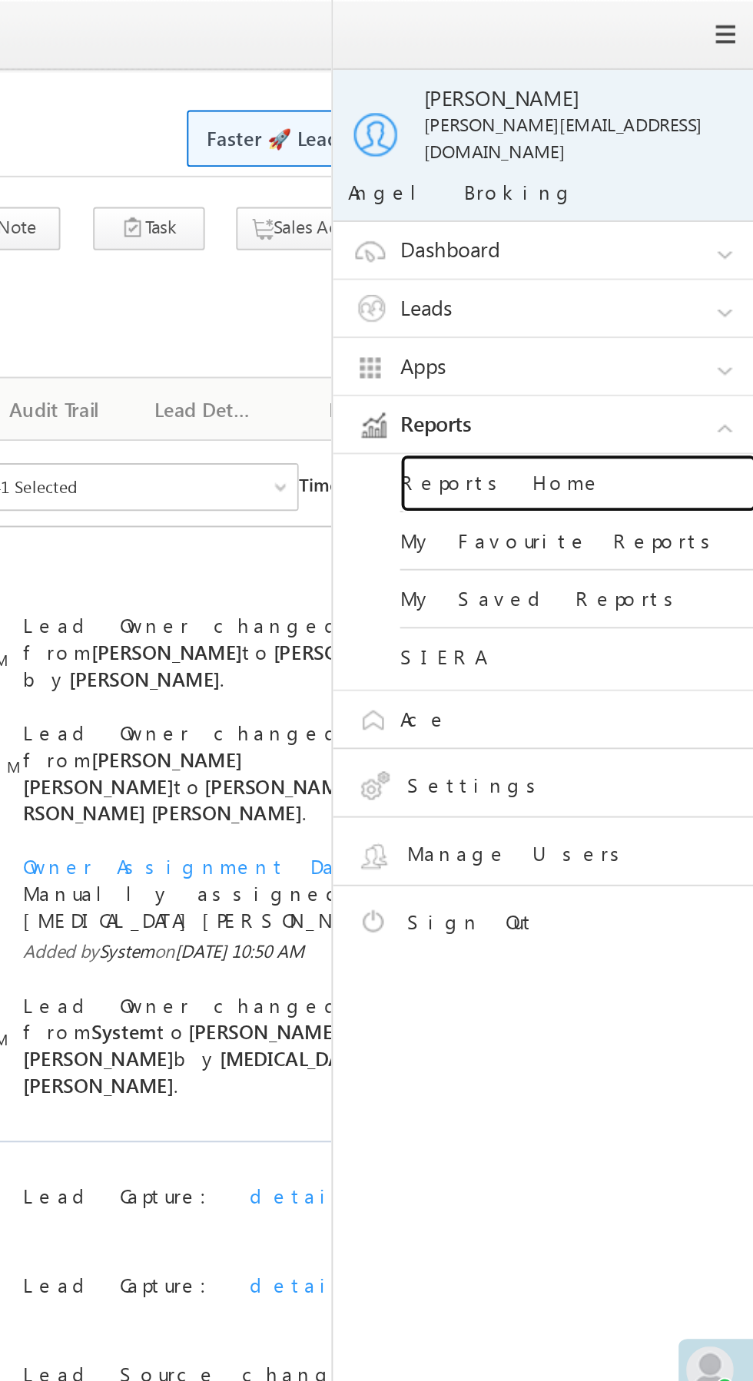
click at [656, 234] on link "Reports Home" at bounding box center [663, 249] width 184 height 30
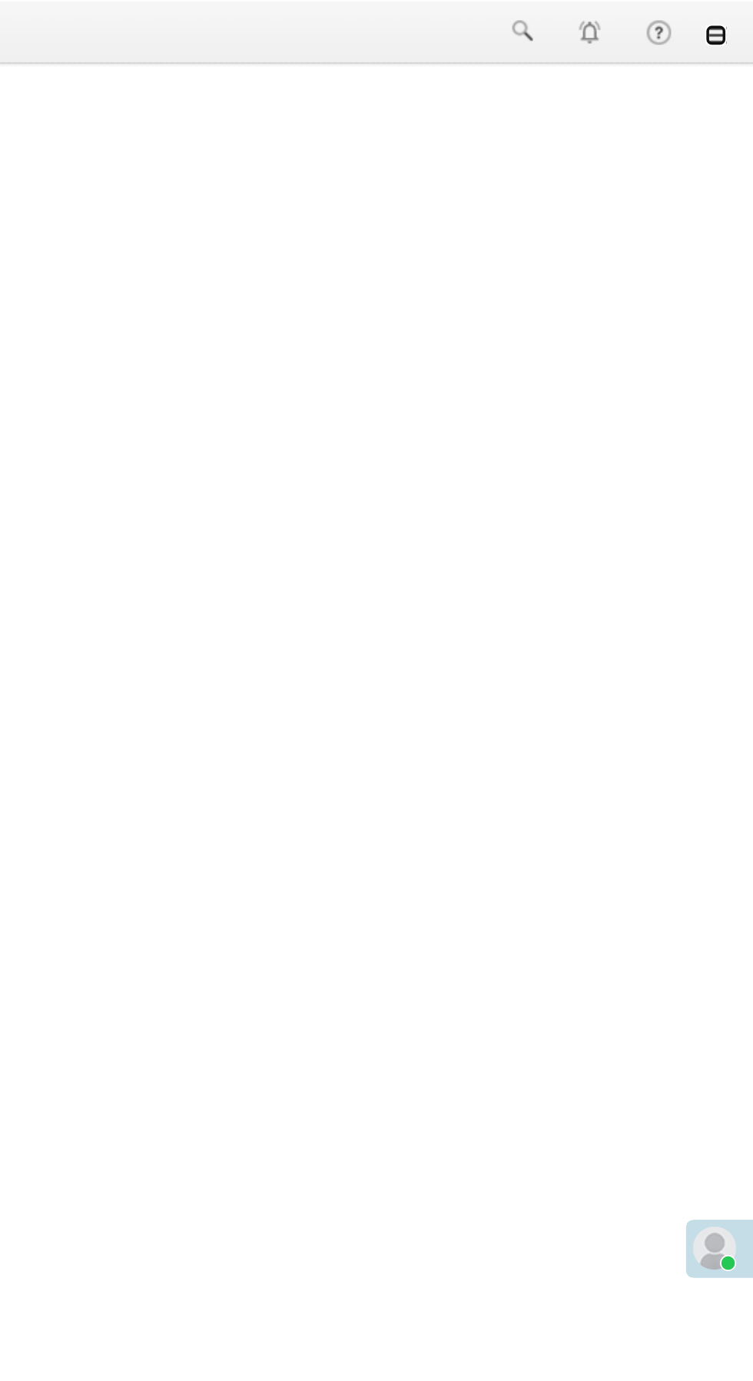
click at [734, 21] on link at bounding box center [731, 20] width 12 height 12
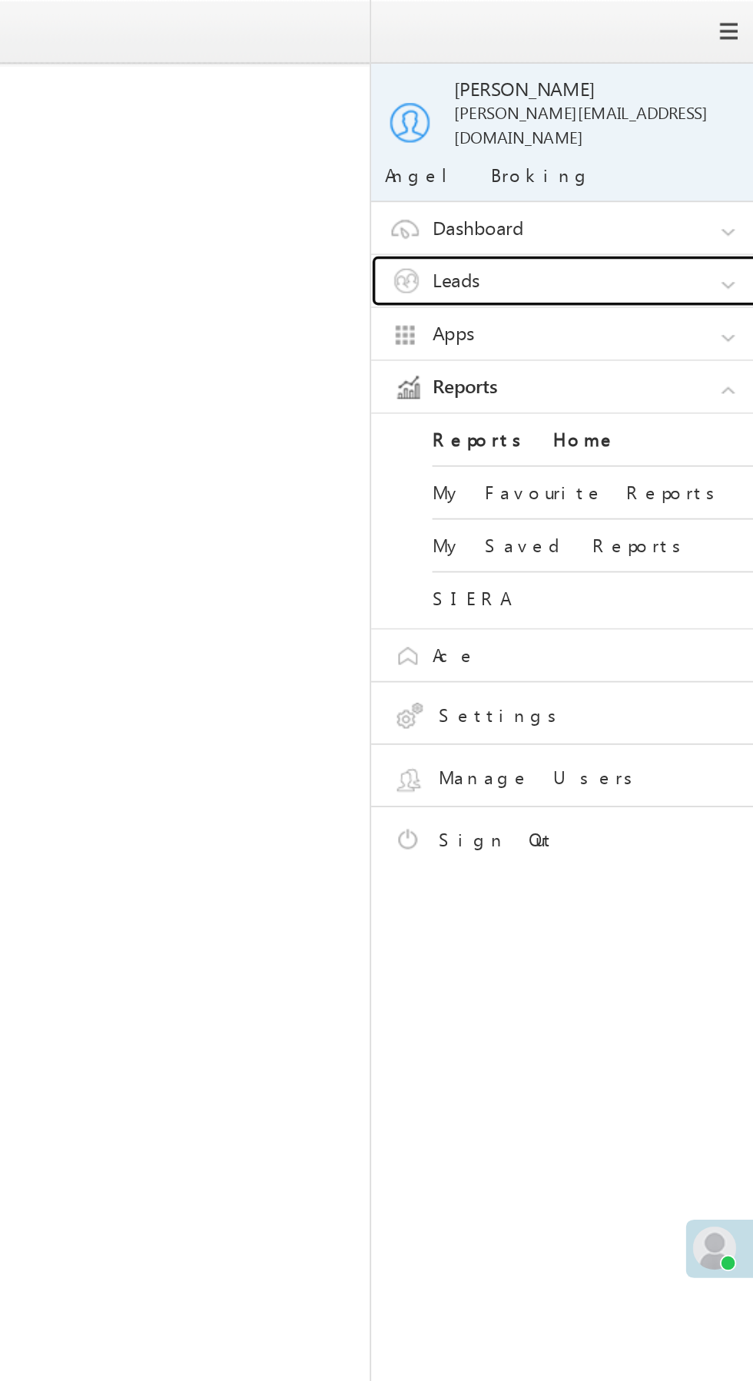
click at [675, 144] on link "Leads" at bounding box center [651, 158] width 230 height 29
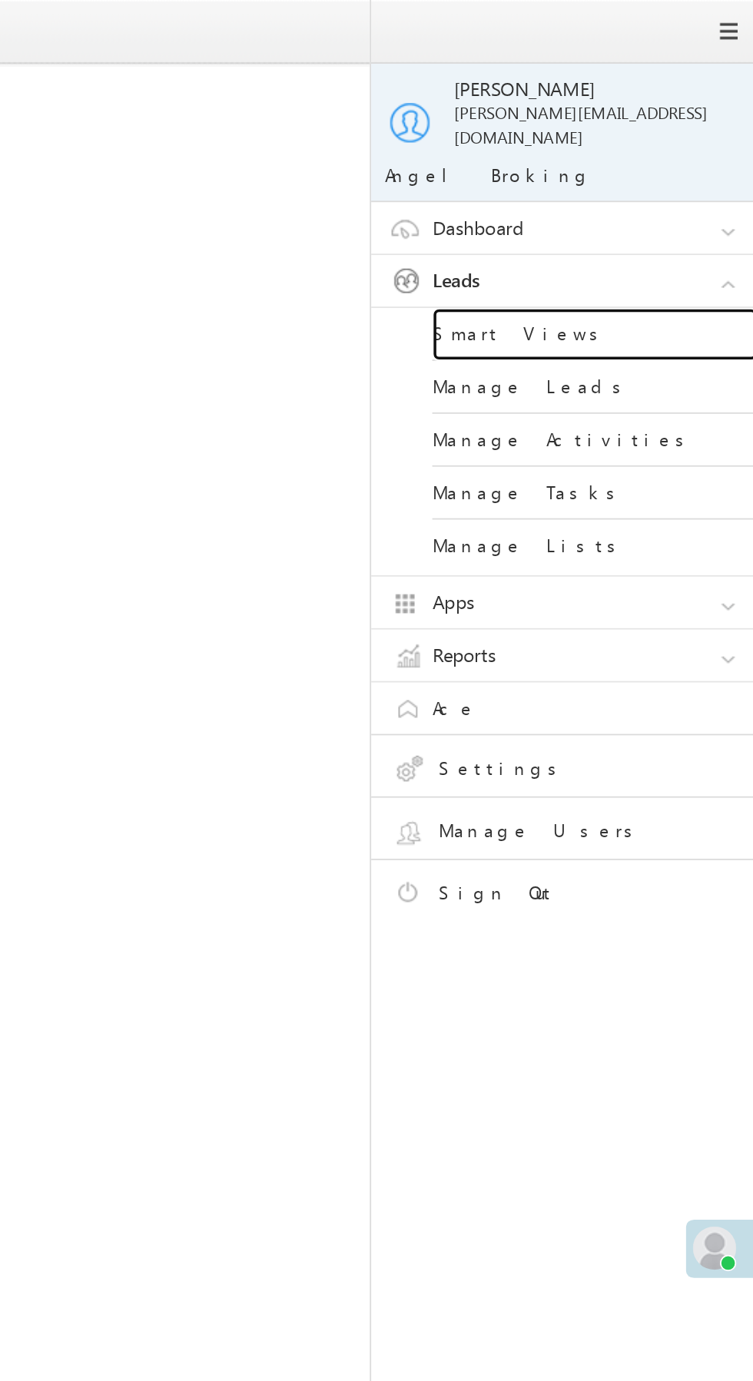
click at [660, 174] on link "Smart Views" at bounding box center [663, 189] width 184 height 30
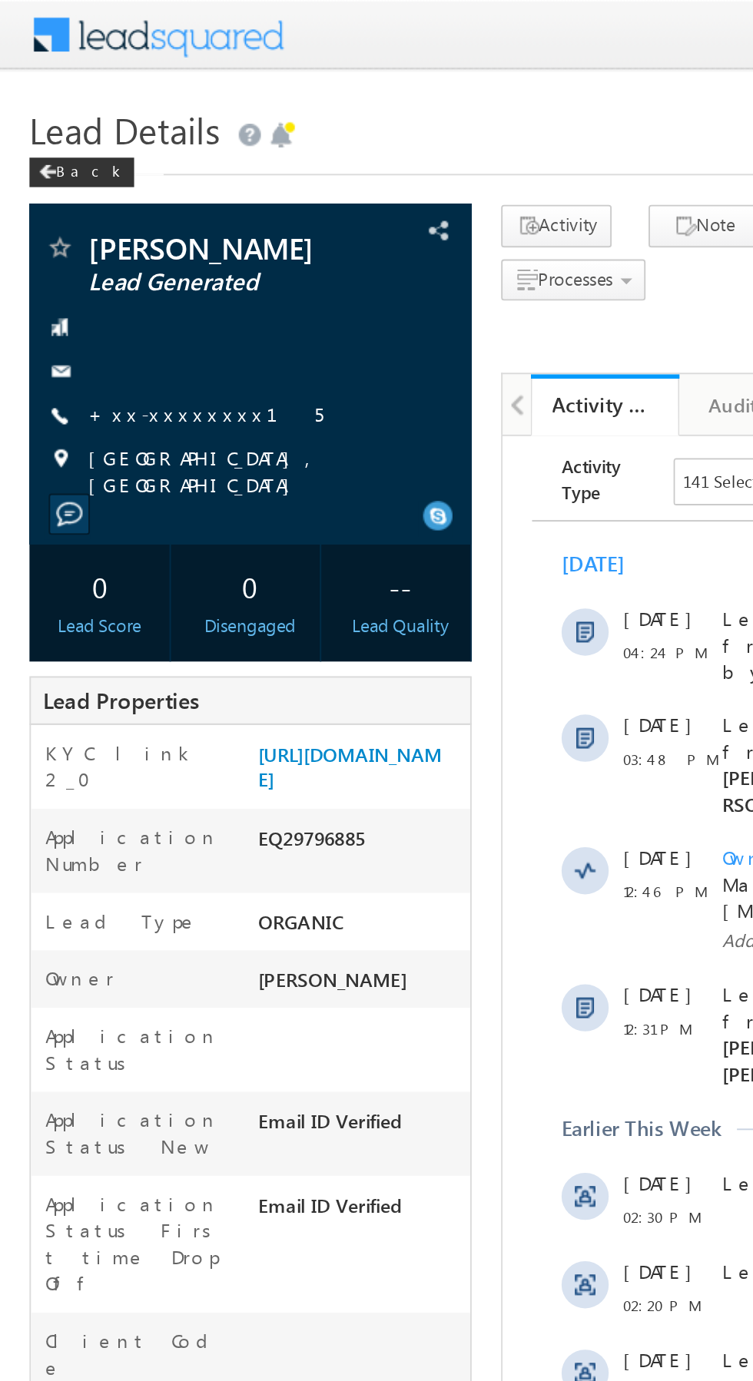
click at [85, 211] on link "+xx-xxxxxxxx15" at bounding box center [107, 215] width 122 height 13
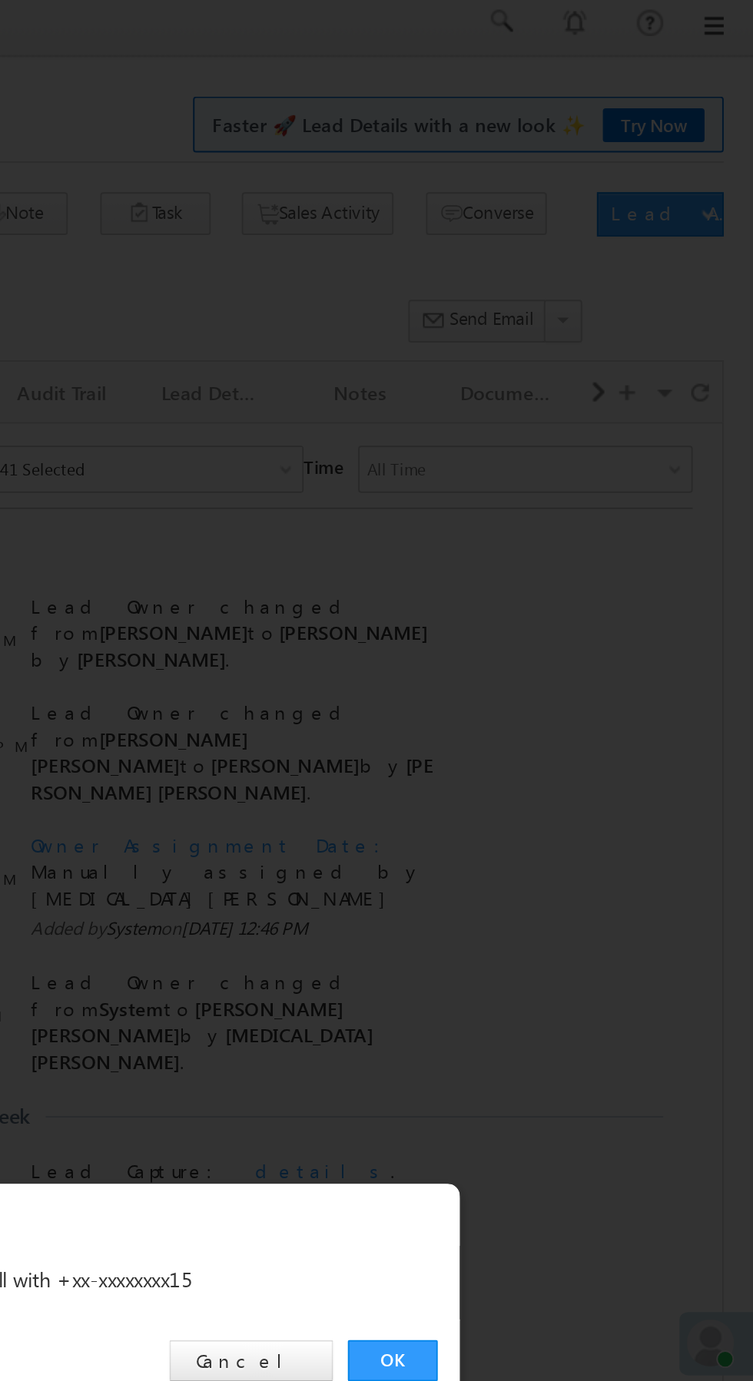
click at [562, 714] on link "OK" at bounding box center [565, 716] width 47 height 22
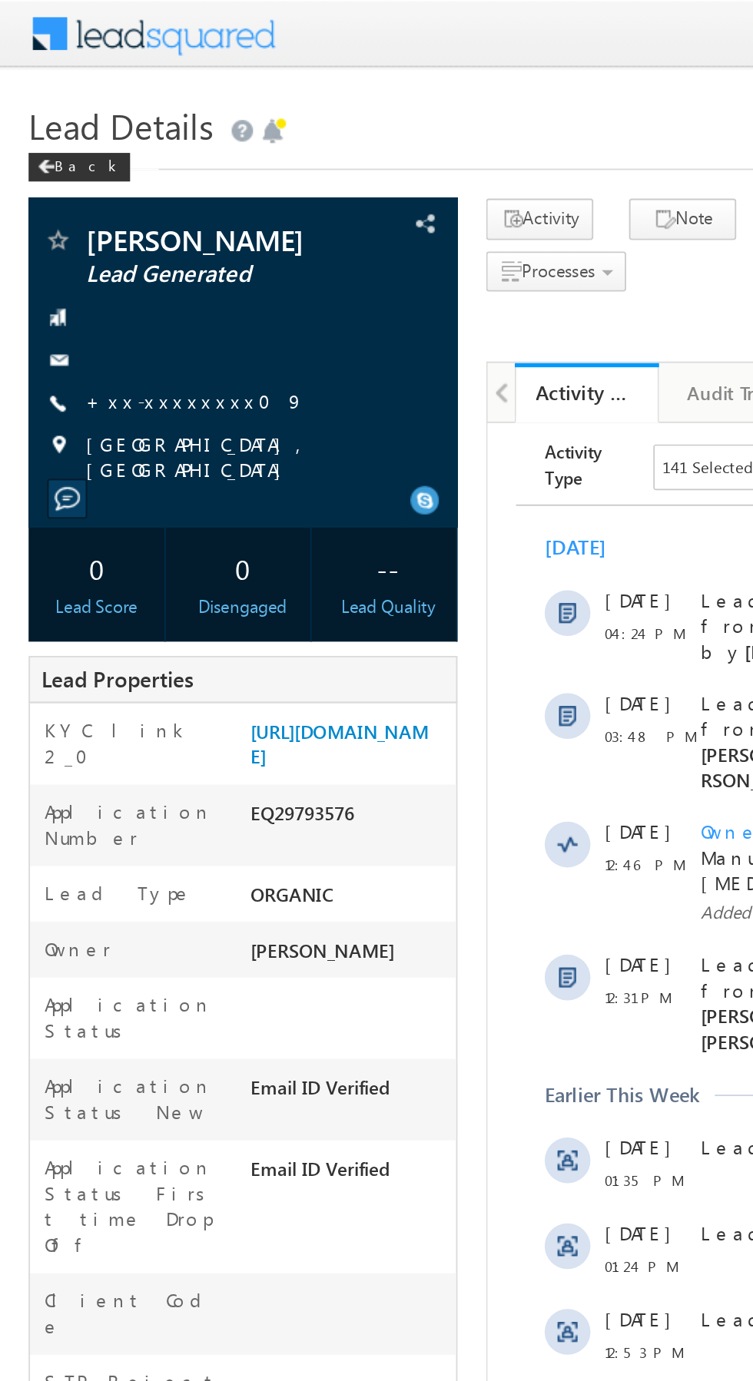
click at [88, 214] on link "+xx-xxxxxxxx09" at bounding box center [105, 215] width 118 height 13
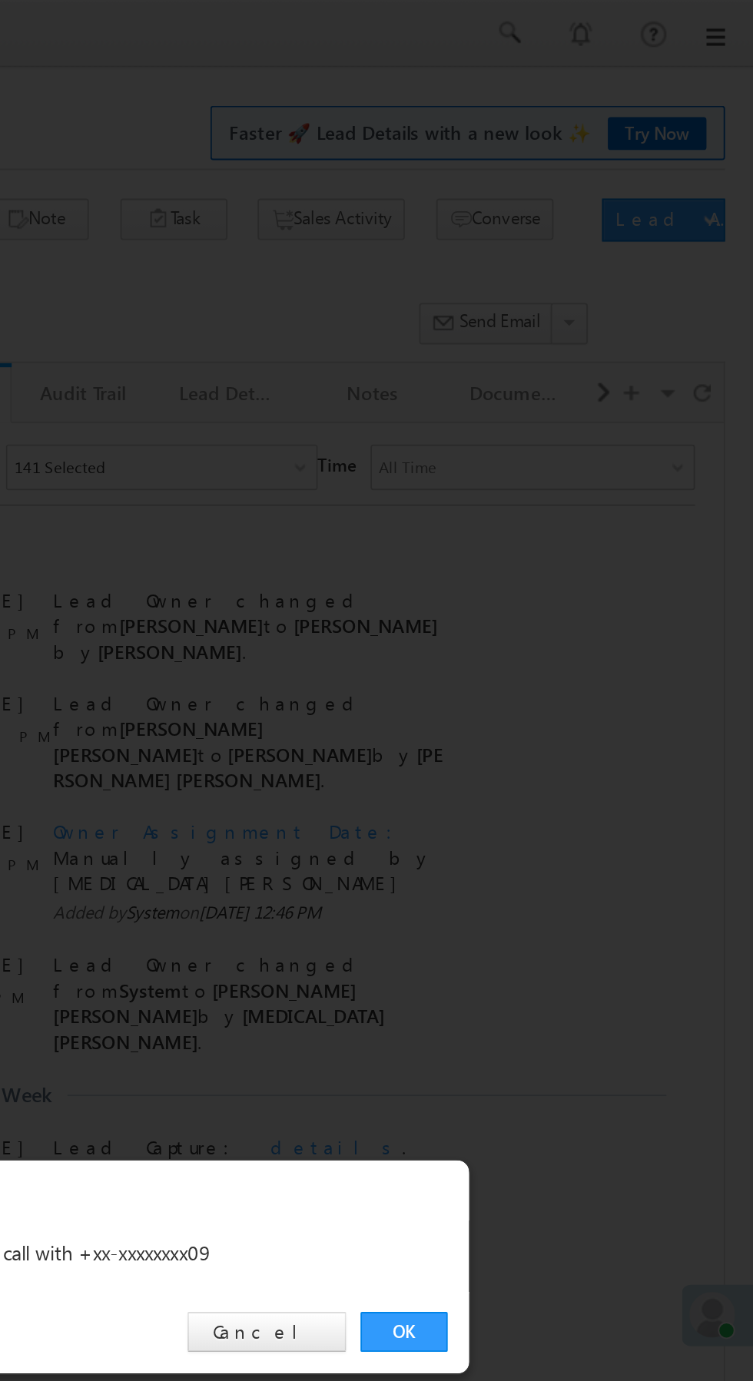
click at [561, 714] on link "OK" at bounding box center [565, 716] width 47 height 22
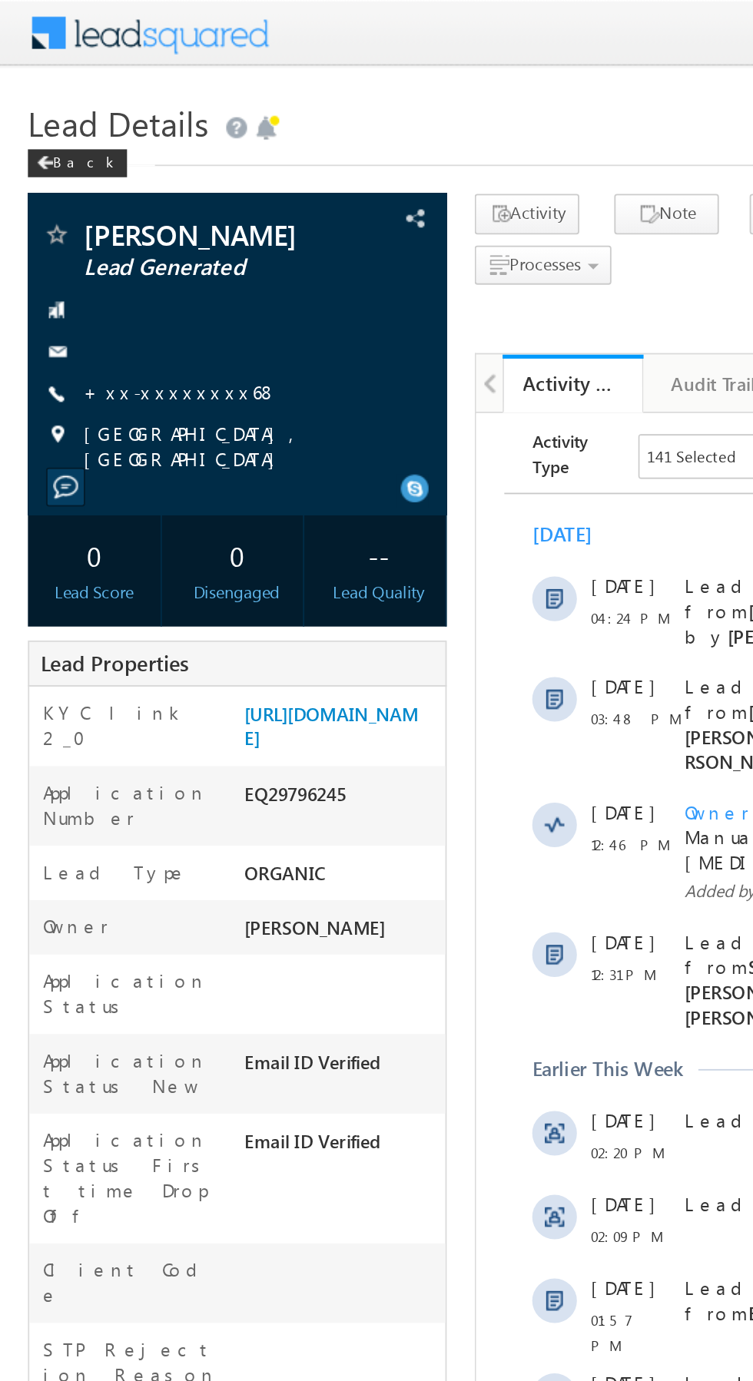
click at [90, 211] on link "+xx-xxxxxxxx68" at bounding box center [99, 215] width 107 height 13
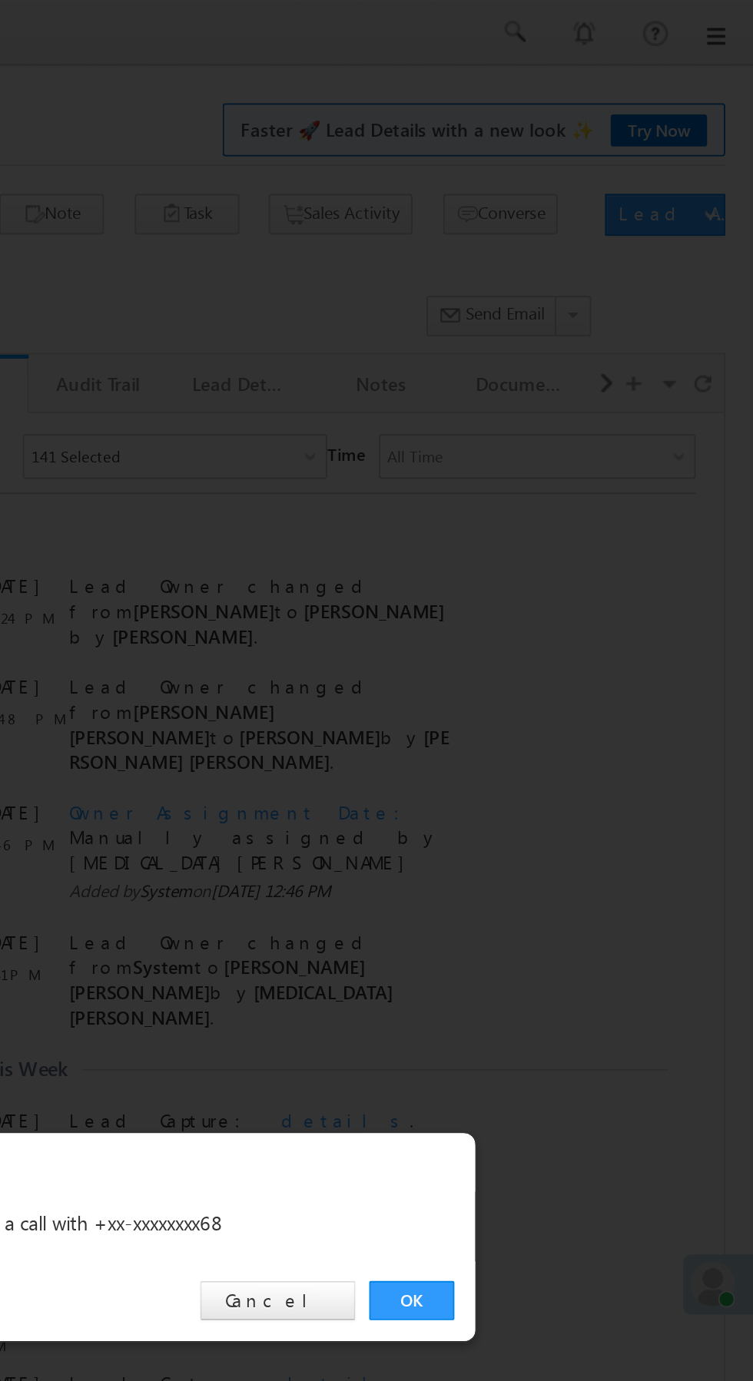
click at [562, 714] on link "OK" at bounding box center [565, 716] width 47 height 22
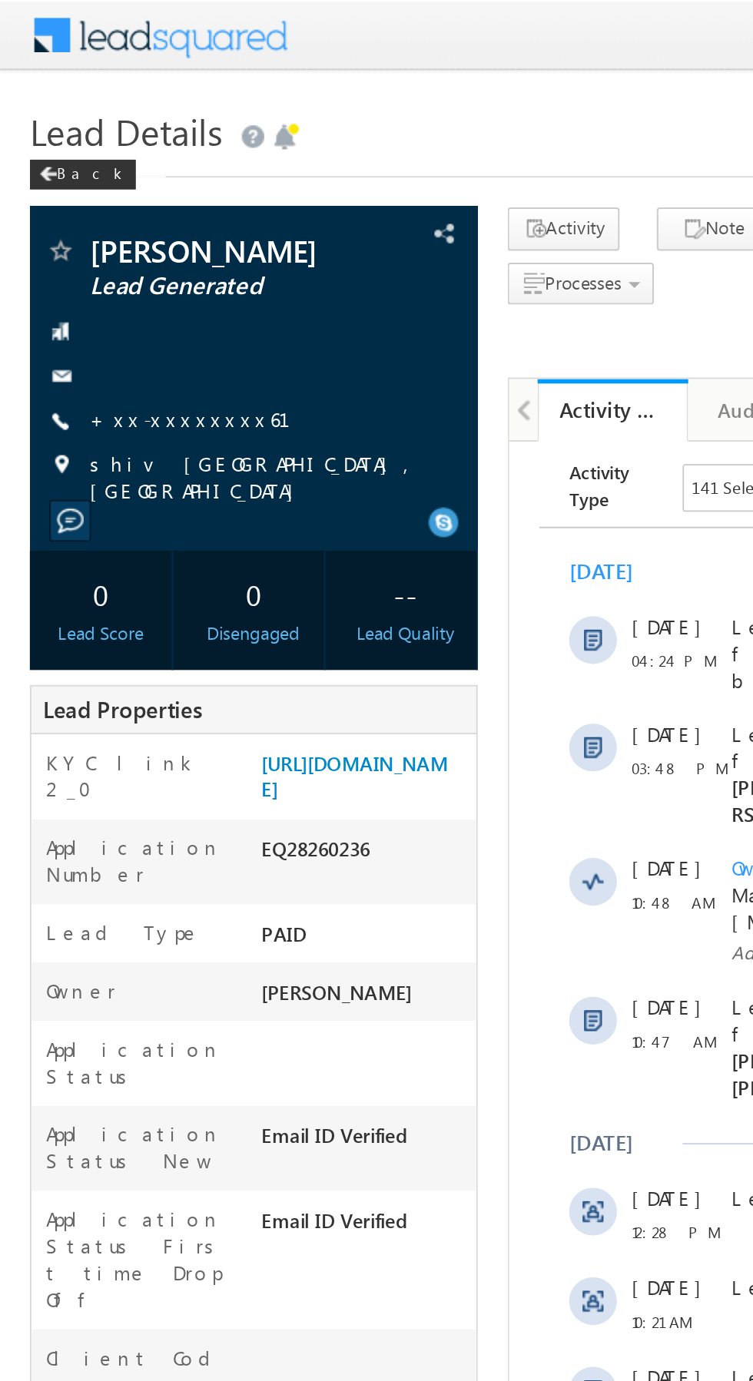
click at [94, 214] on link "+xx-xxxxxxxx61" at bounding box center [107, 215] width 122 height 13
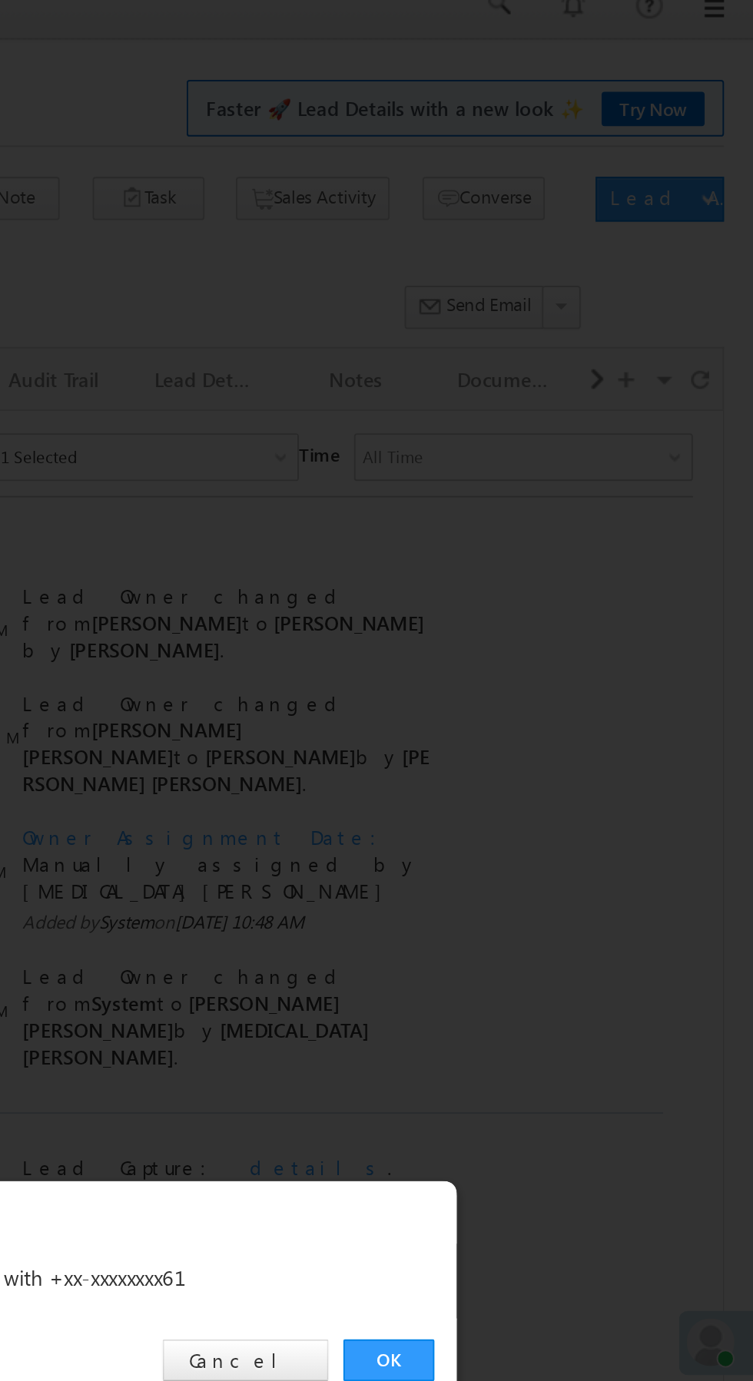
click at [561, 710] on link "OK" at bounding box center [565, 716] width 47 height 22
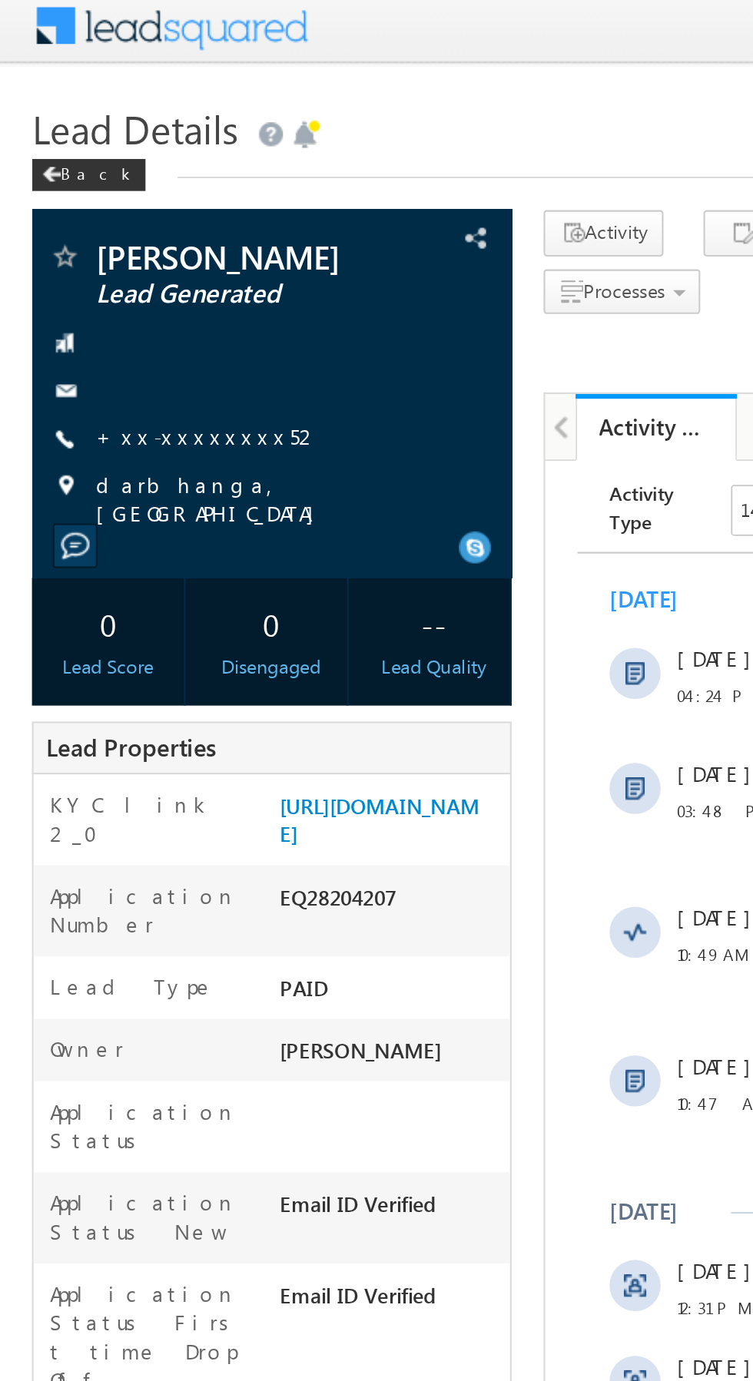
click at [90, 214] on link "+xx-xxxxxxxx52" at bounding box center [100, 215] width 108 height 13
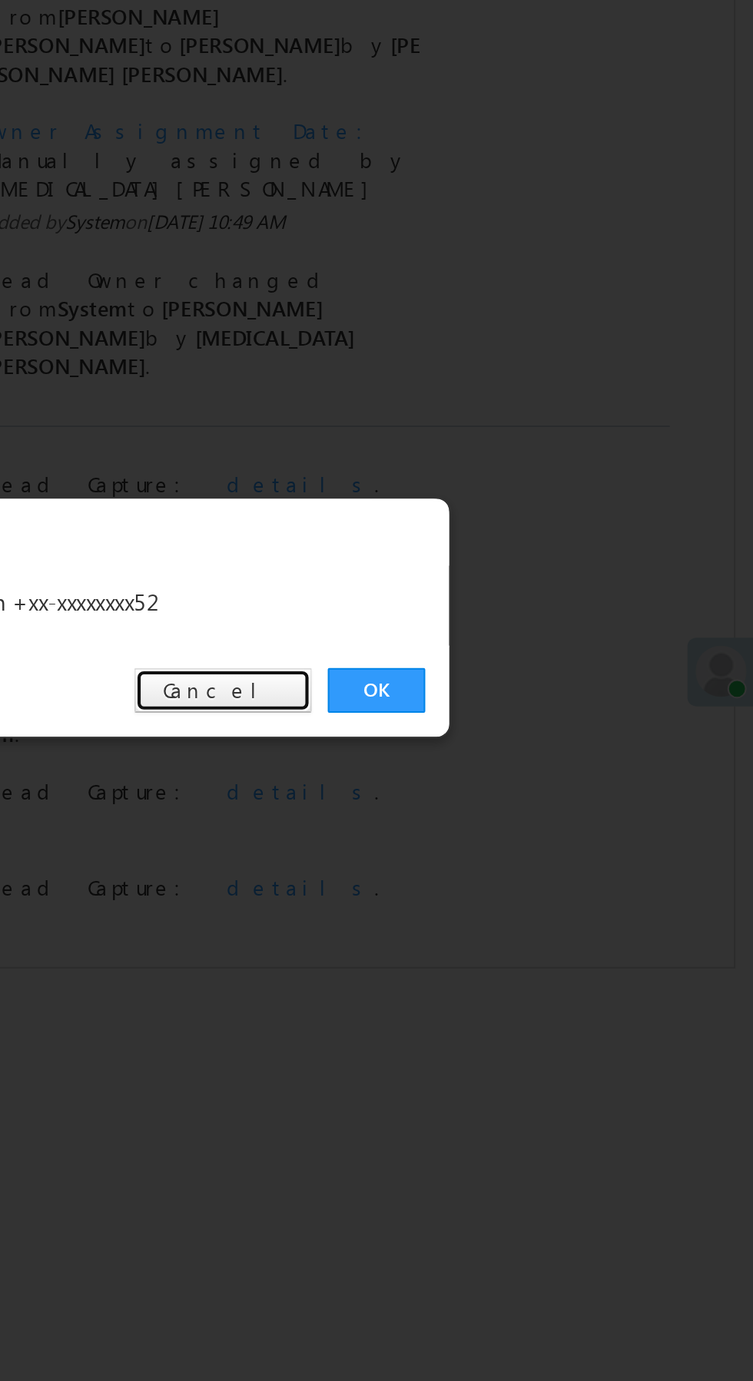
click at [505, 715] on link "Cancel" at bounding box center [491, 716] width 85 height 22
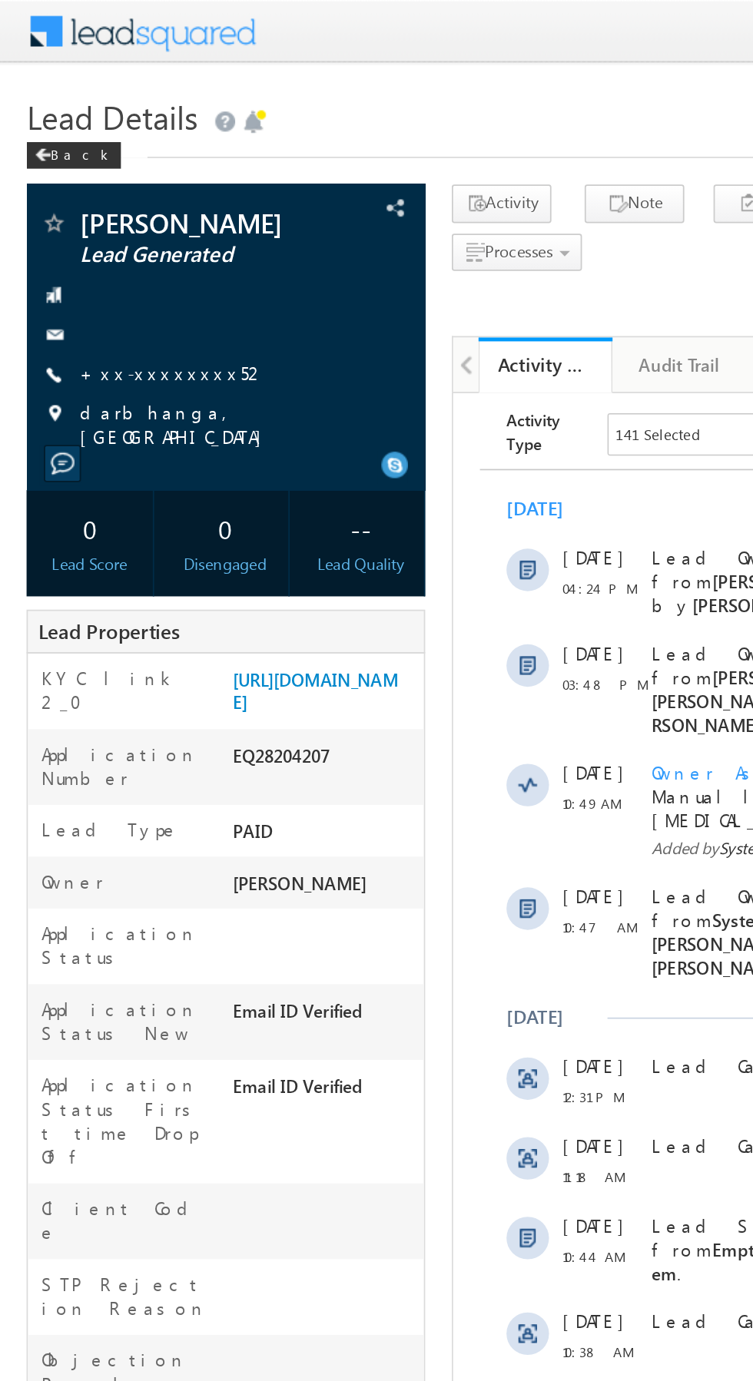
click at [94, 217] on link "+xx-xxxxxxxx52" at bounding box center [100, 215] width 108 height 13
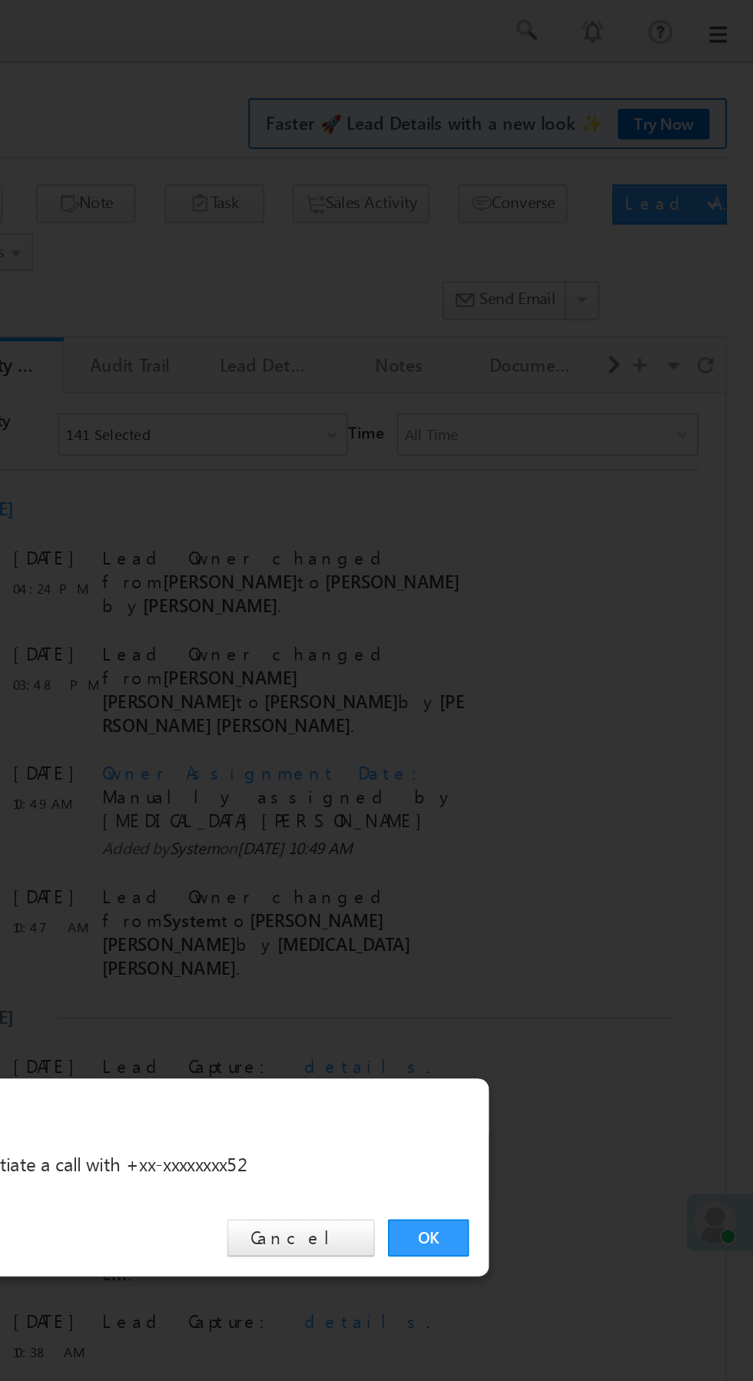
click at [557, 716] on link "OK" at bounding box center [565, 716] width 47 height 22
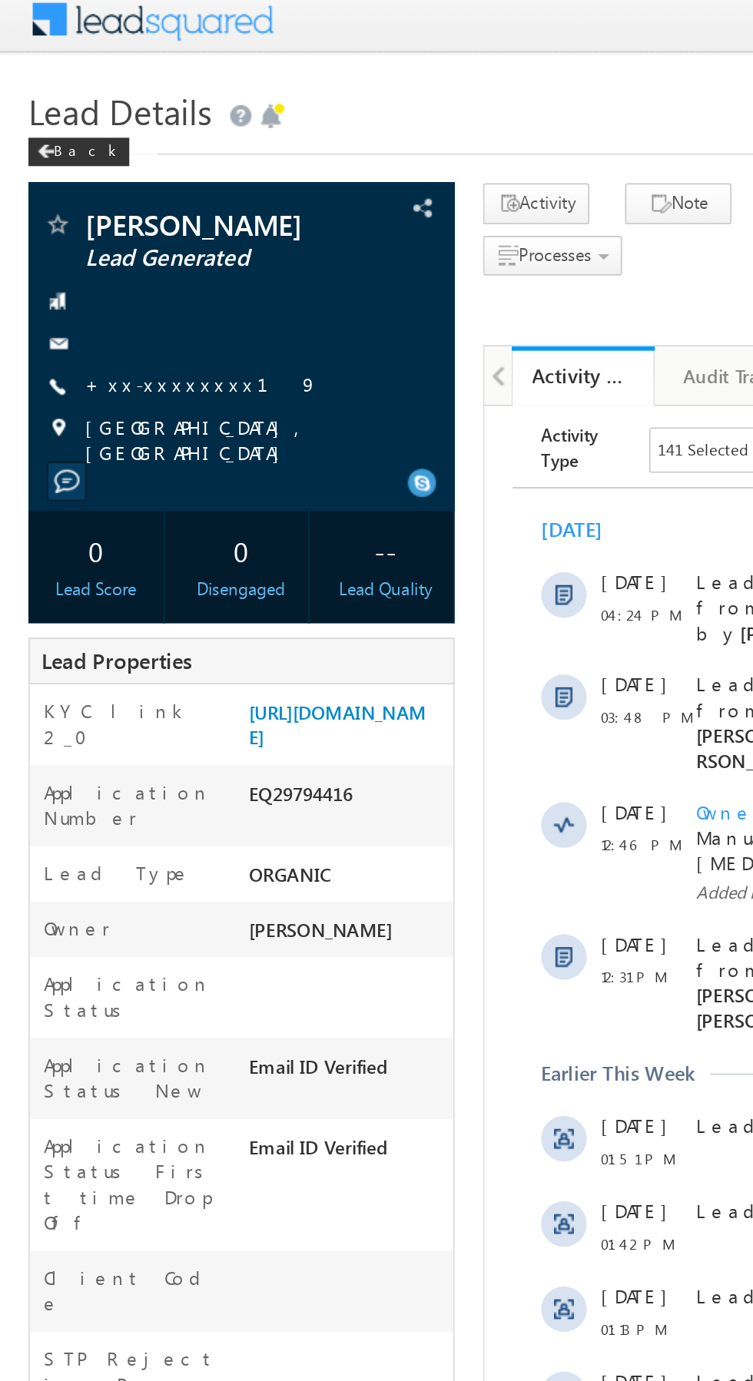
click at [95, 222] on link "+xx-xxxxxxxx19" at bounding box center [109, 215] width 126 height 13
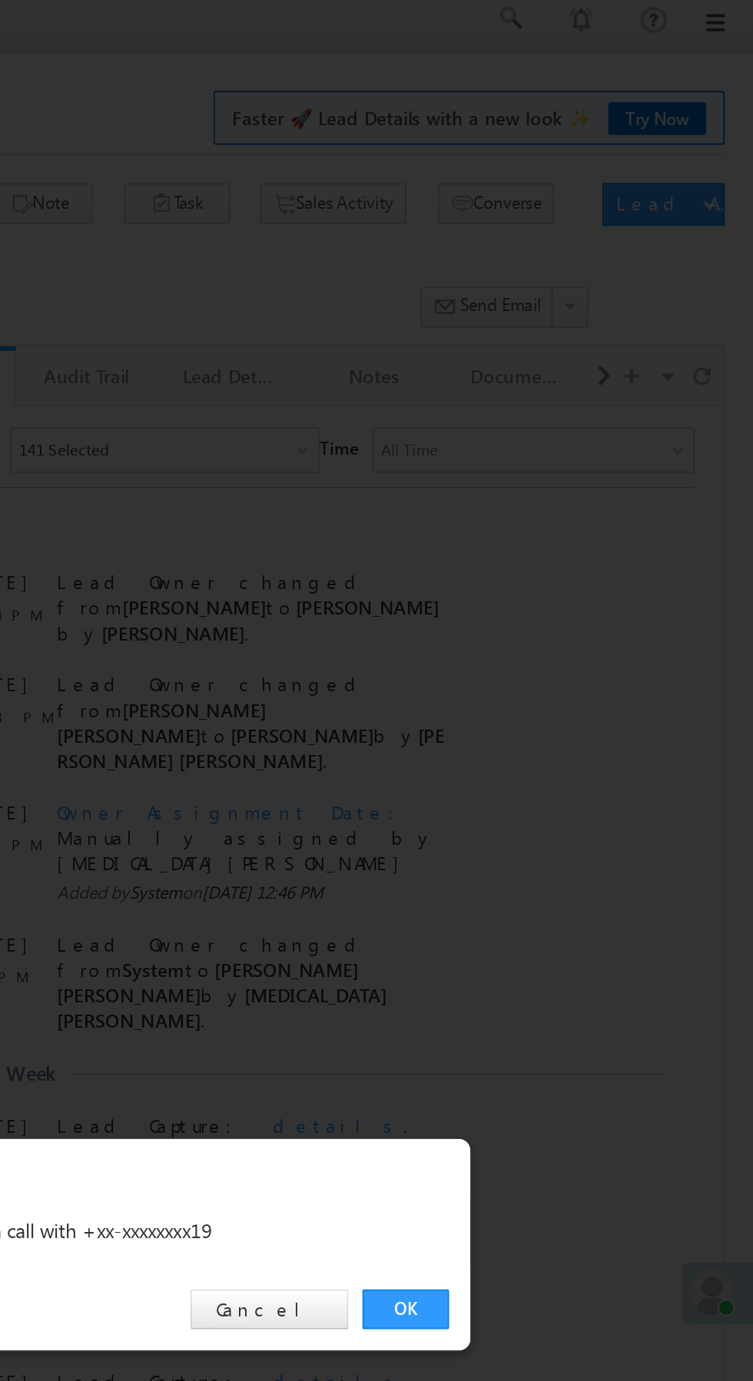
click at [565, 714] on link "OK" at bounding box center [565, 716] width 47 height 22
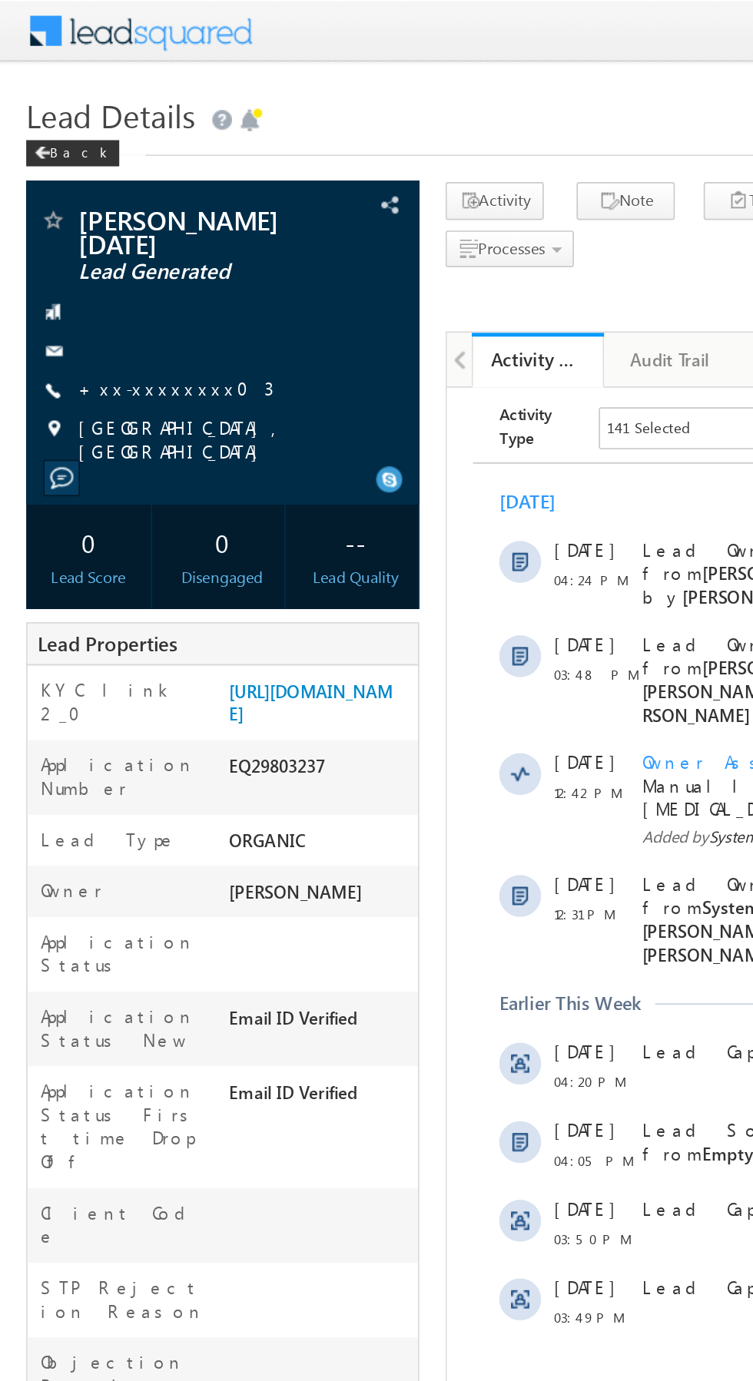
click at [95, 221] on link "+xx-xxxxxxxx03" at bounding box center [103, 227] width 114 height 13
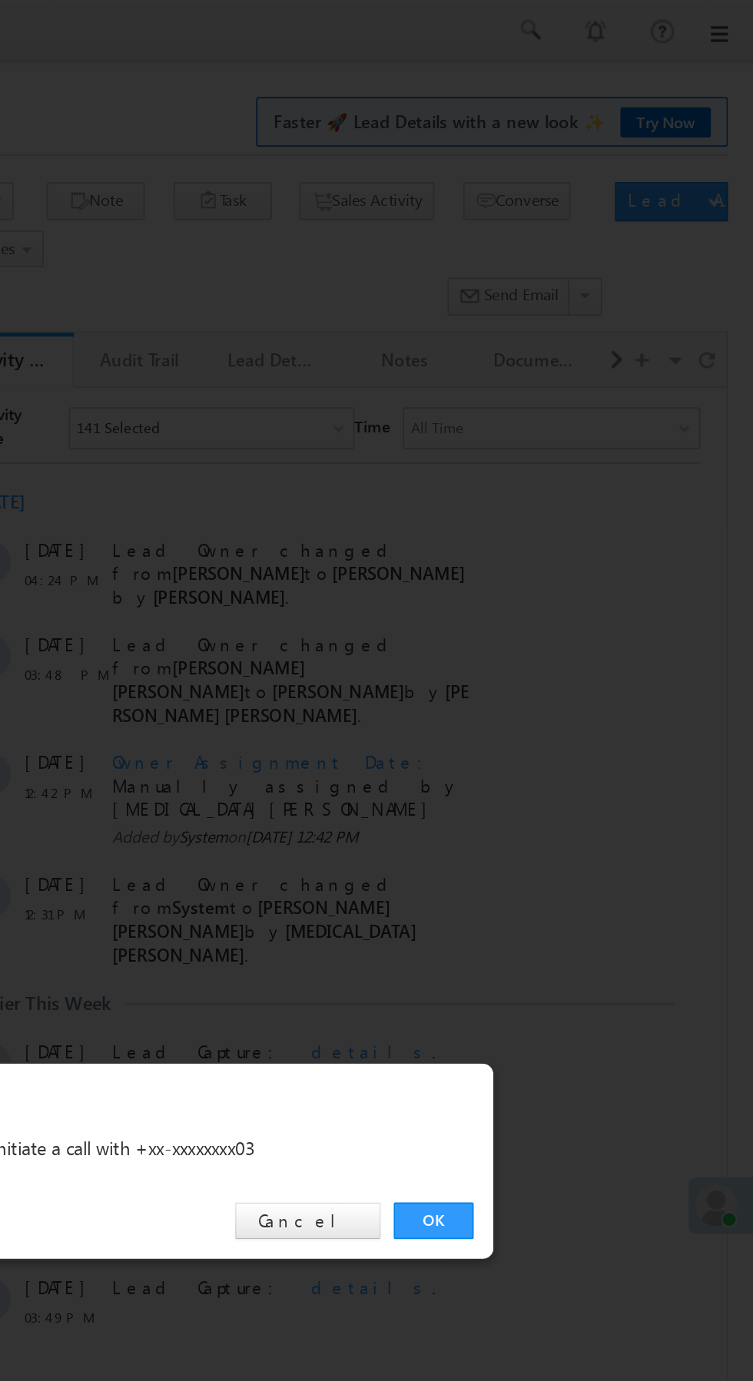
click at [559, 711] on link "OK" at bounding box center [565, 716] width 47 height 22
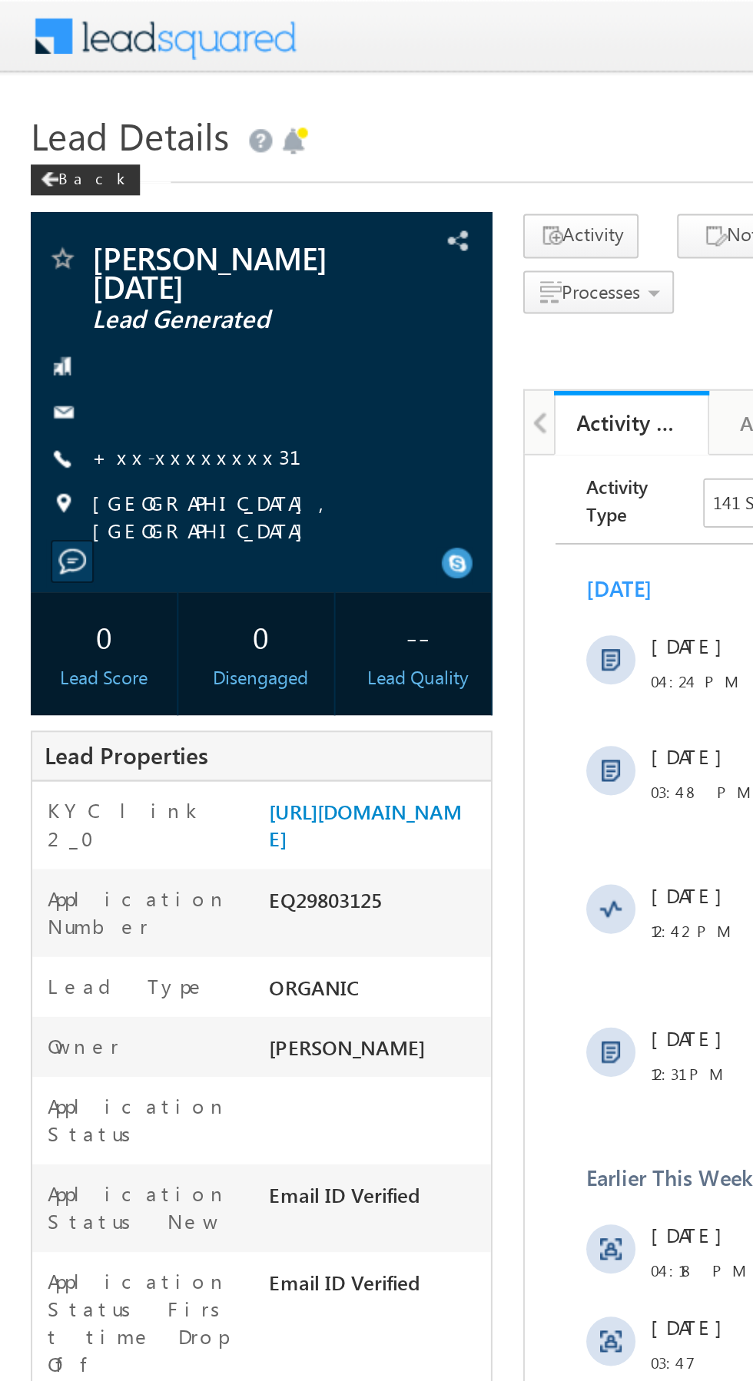
click at [87, 221] on link "+xx-xxxxxxxx31" at bounding box center [107, 227] width 123 height 13
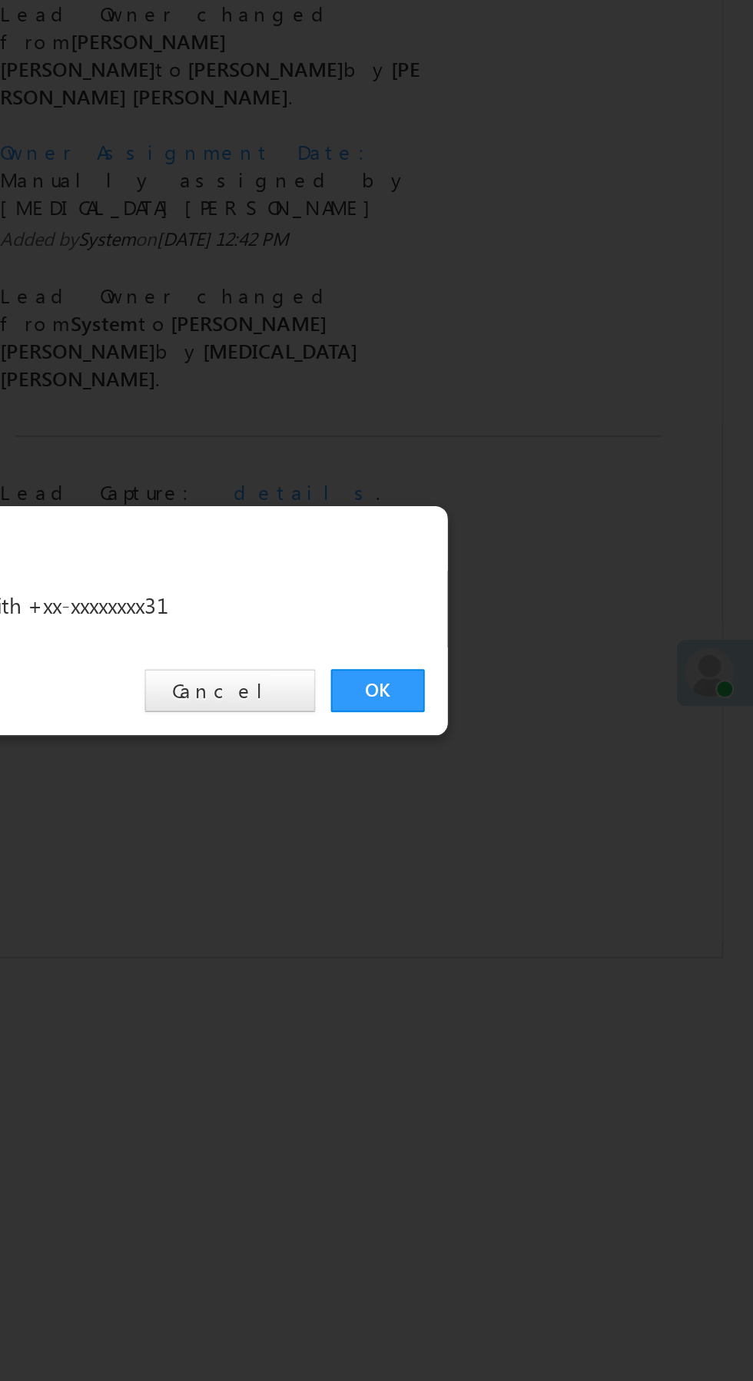
click at [572, 712] on link "OK" at bounding box center [565, 716] width 47 height 22
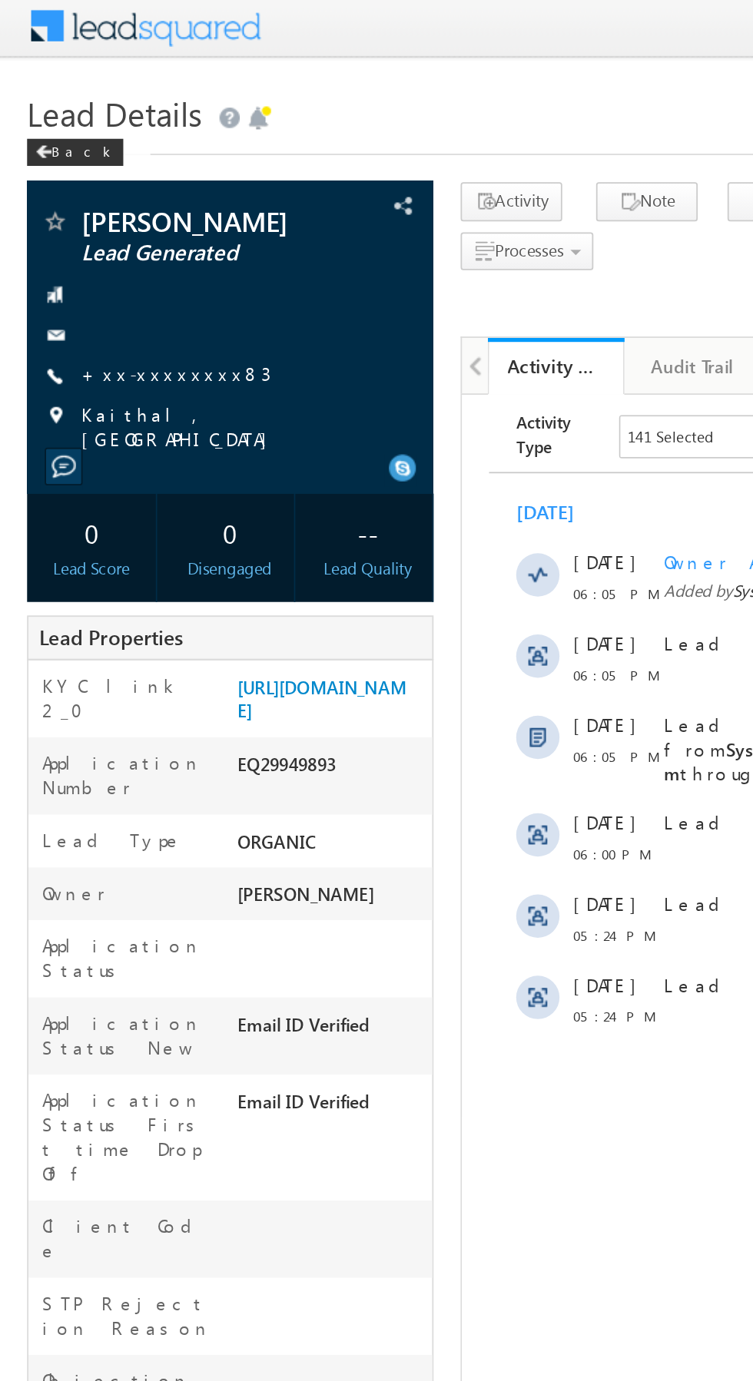
click at [85, 214] on link "+xx-xxxxxxxx83" at bounding box center [100, 215] width 108 height 13
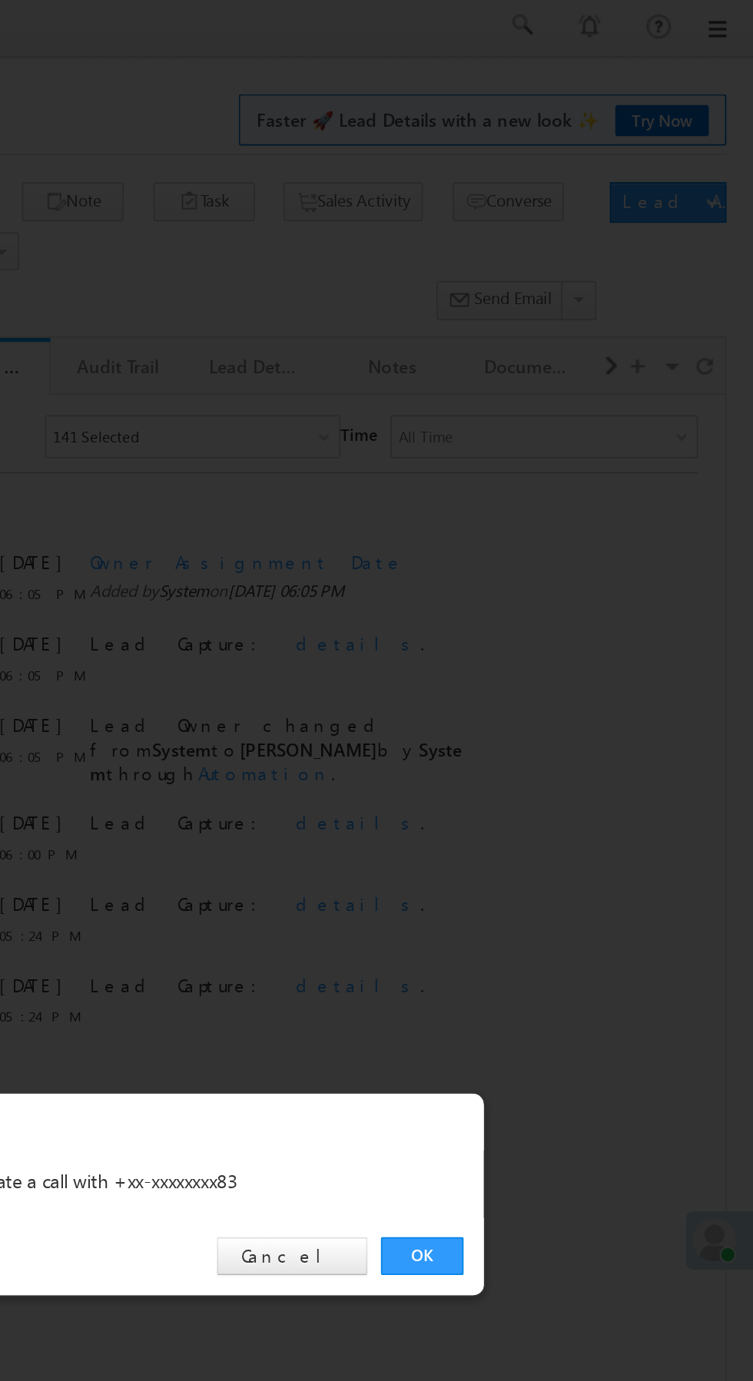
click at [552, 714] on link "OK" at bounding box center [565, 716] width 47 height 22
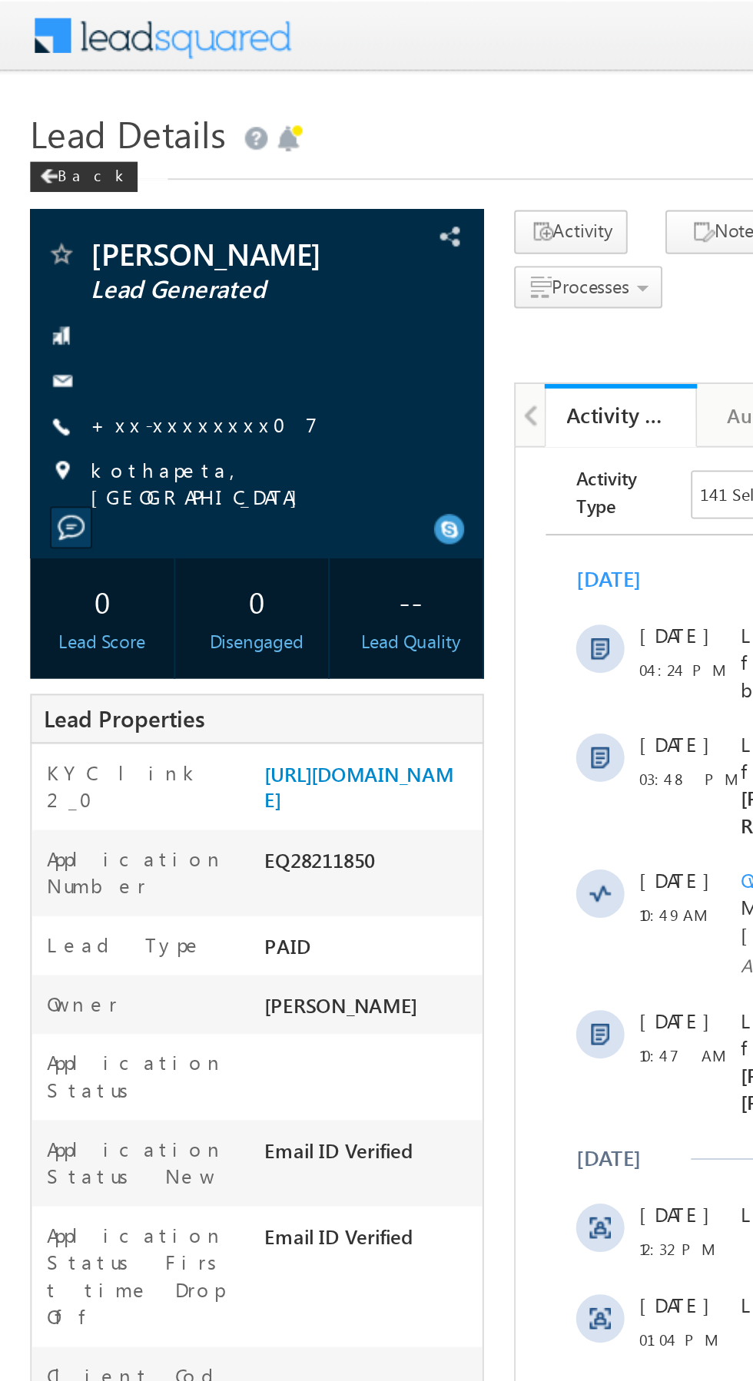
click at [91, 214] on link "+xx-xxxxxxxx07" at bounding box center [103, 215] width 115 height 13
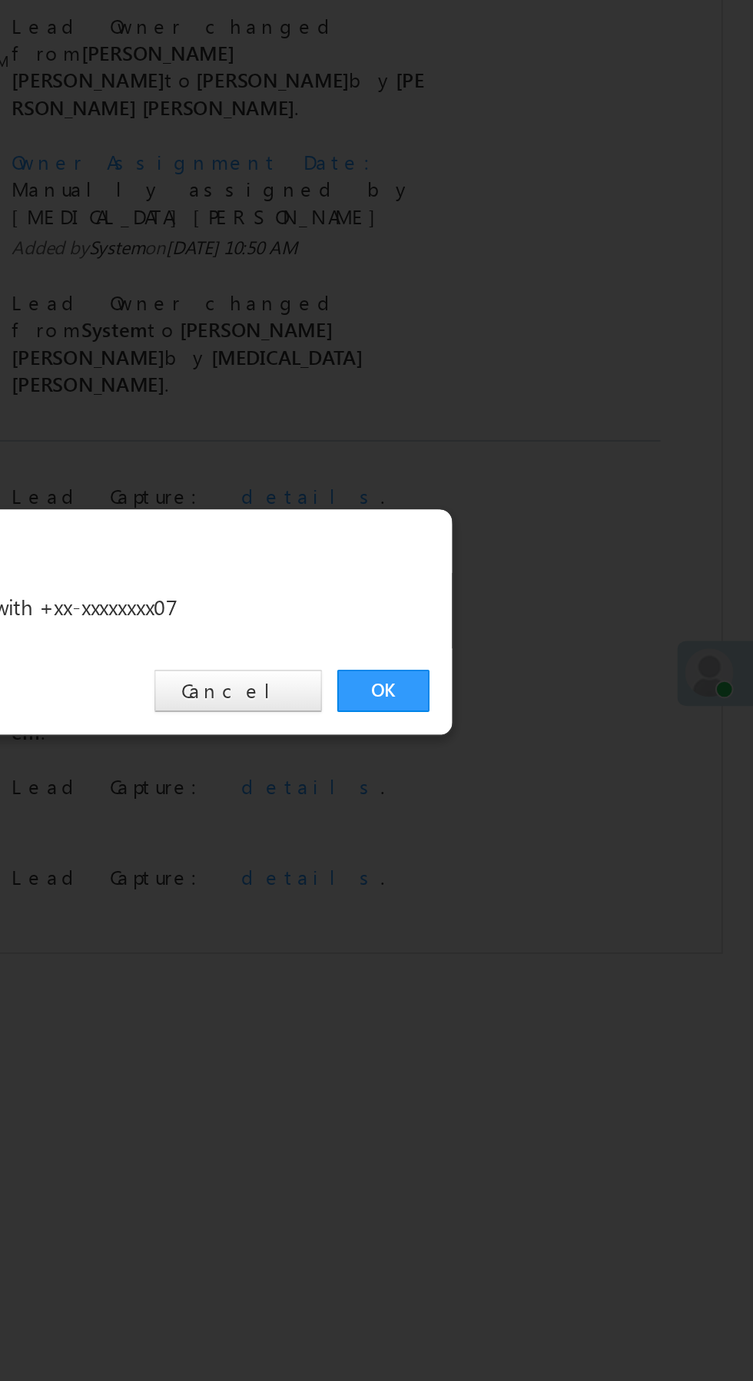
click at [560, 713] on link "OK" at bounding box center [565, 716] width 47 height 22
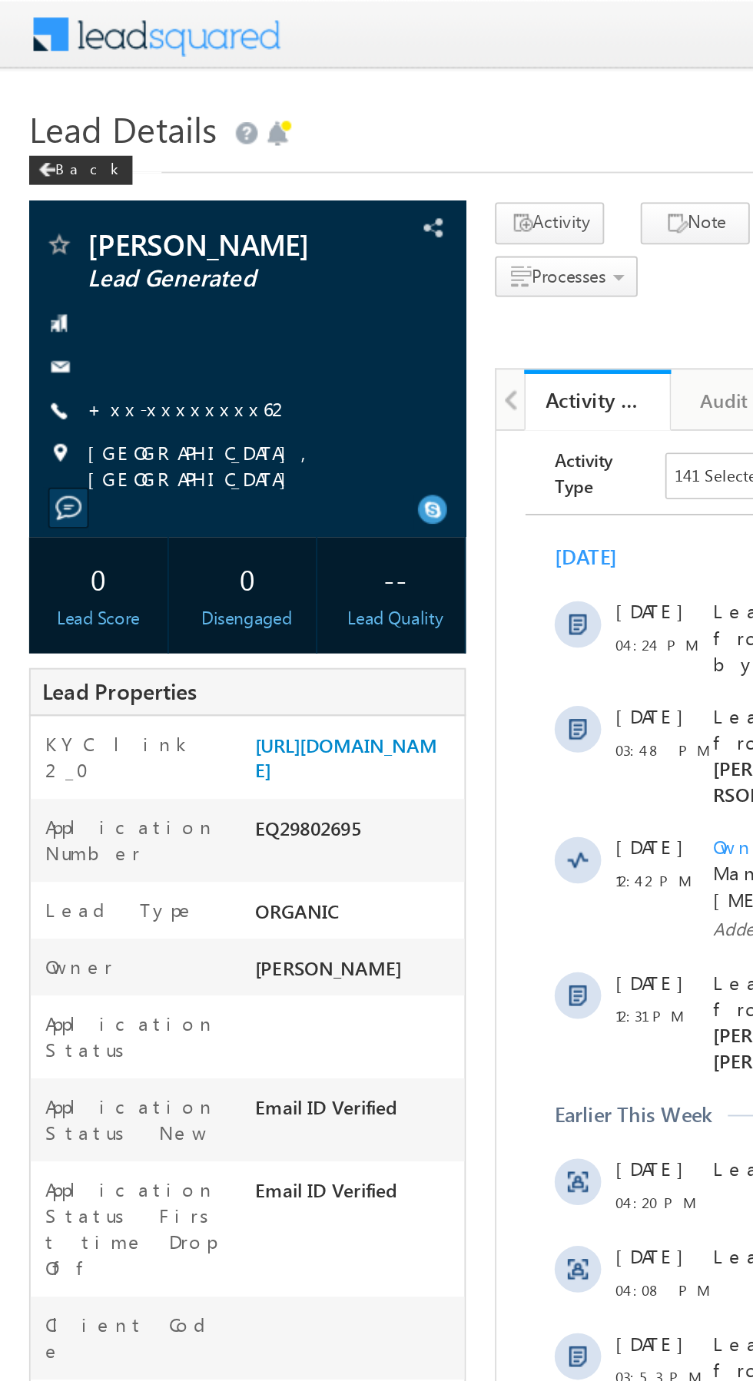
click at [91, 210] on link "+xx-xxxxxxxx62" at bounding box center [100, 215] width 108 height 13
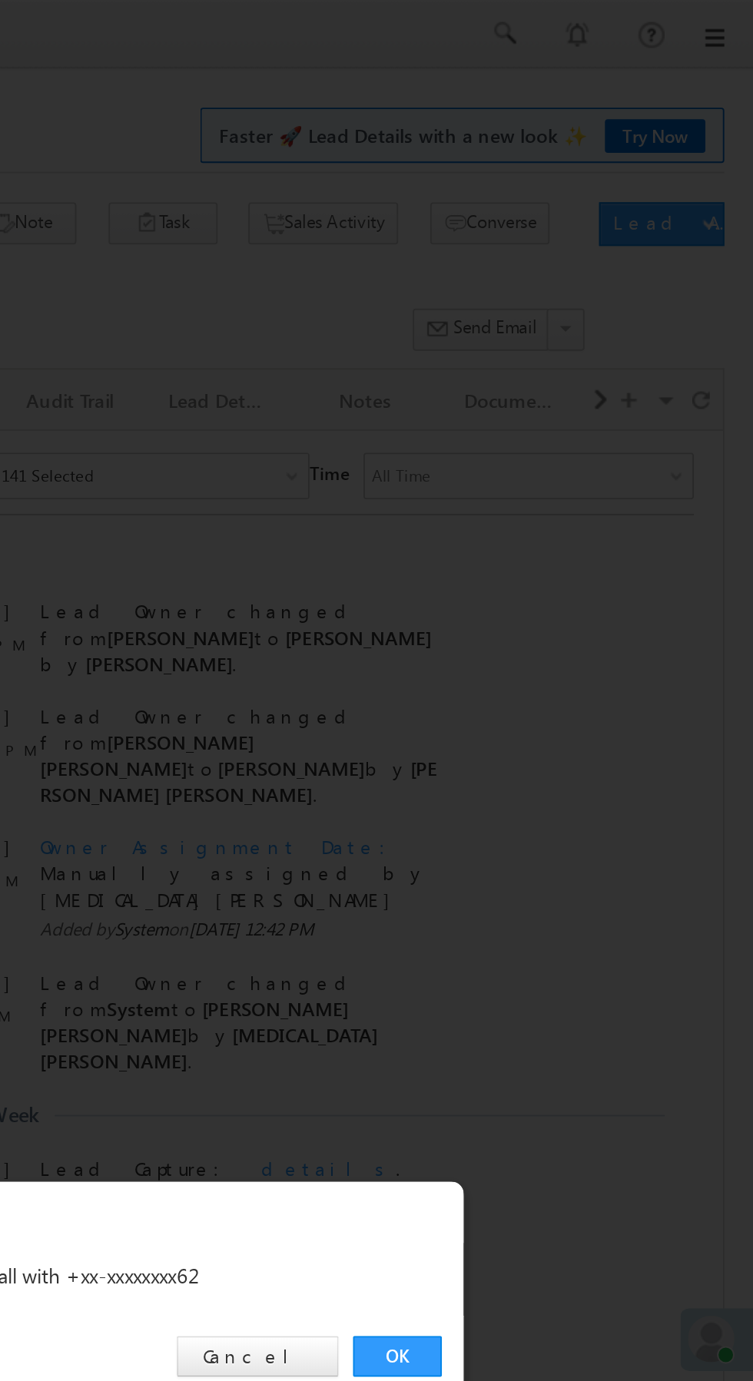
click at [559, 710] on link "OK" at bounding box center [565, 716] width 47 height 22
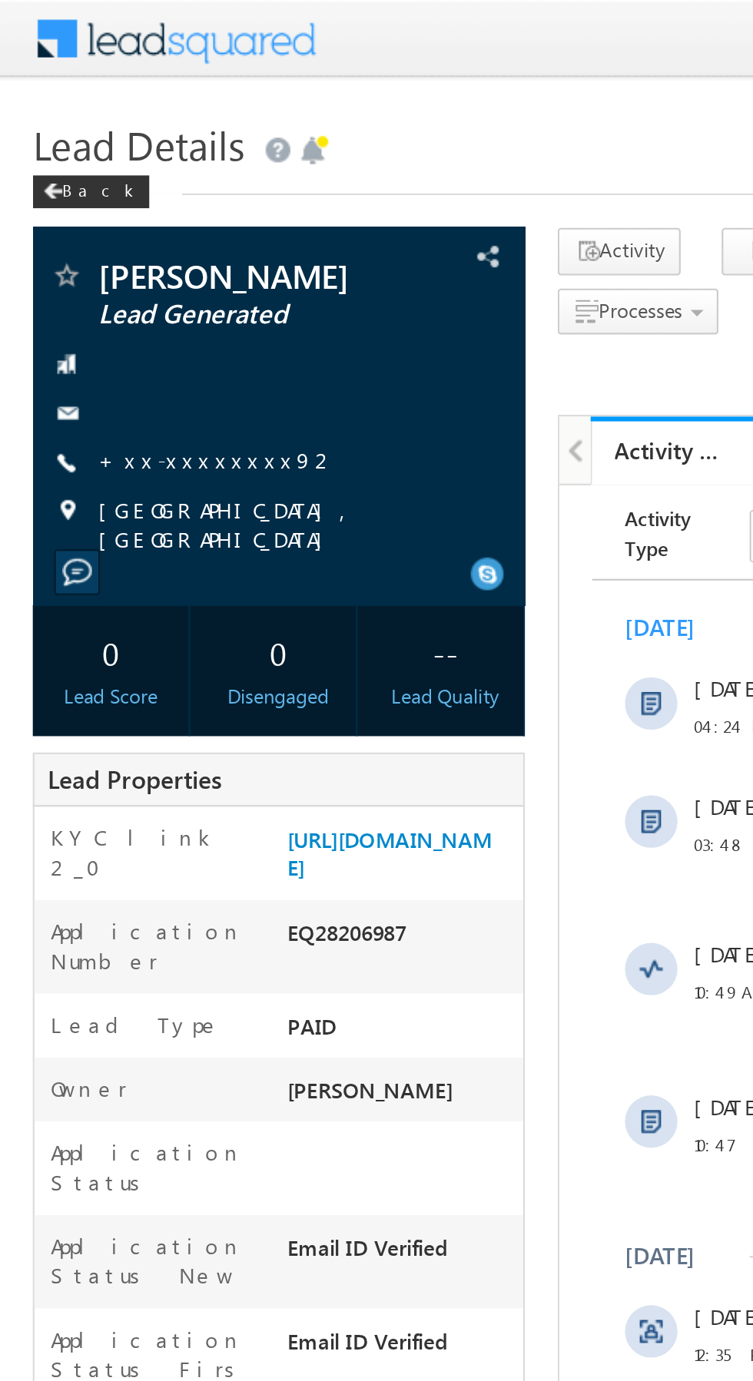
click at [92, 222] on link "+xx-xxxxxxxx92" at bounding box center [102, 215] width 112 height 13
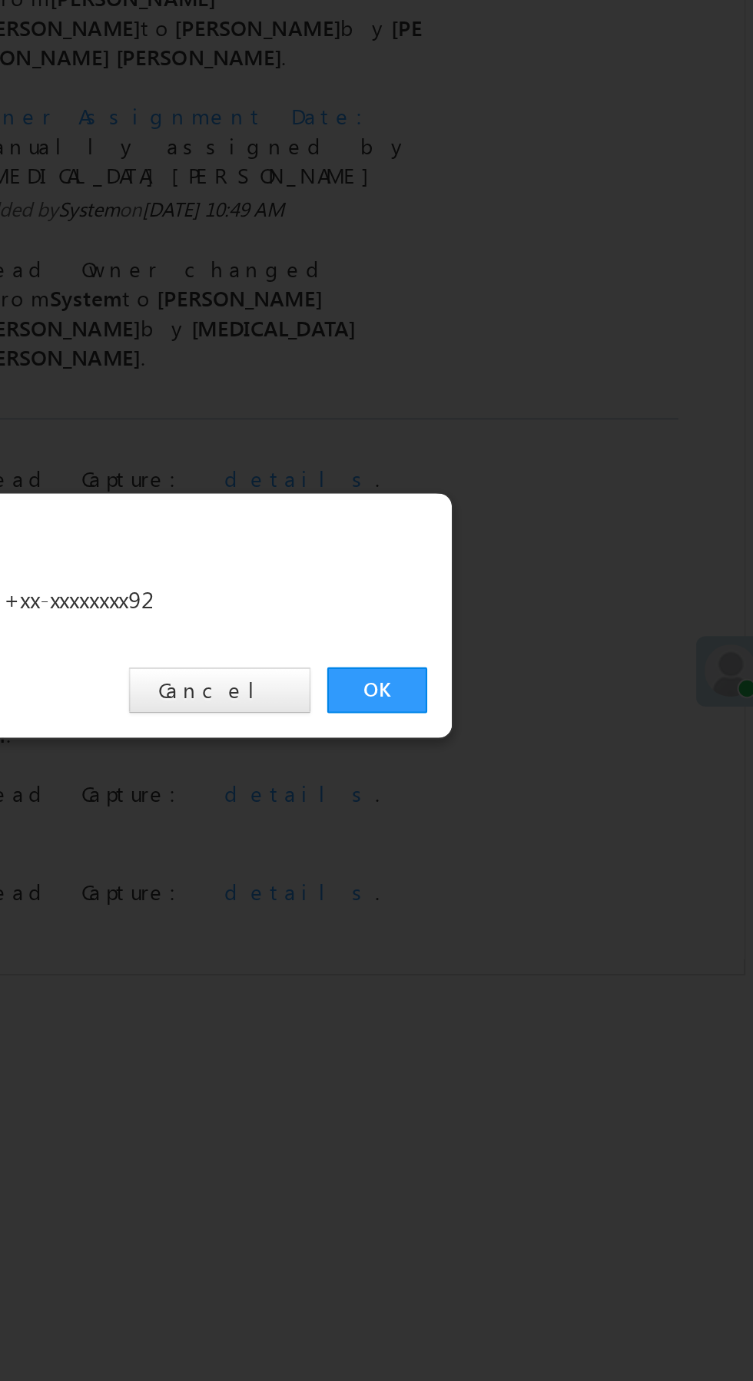
click at [572, 711] on link "OK" at bounding box center [565, 716] width 47 height 22
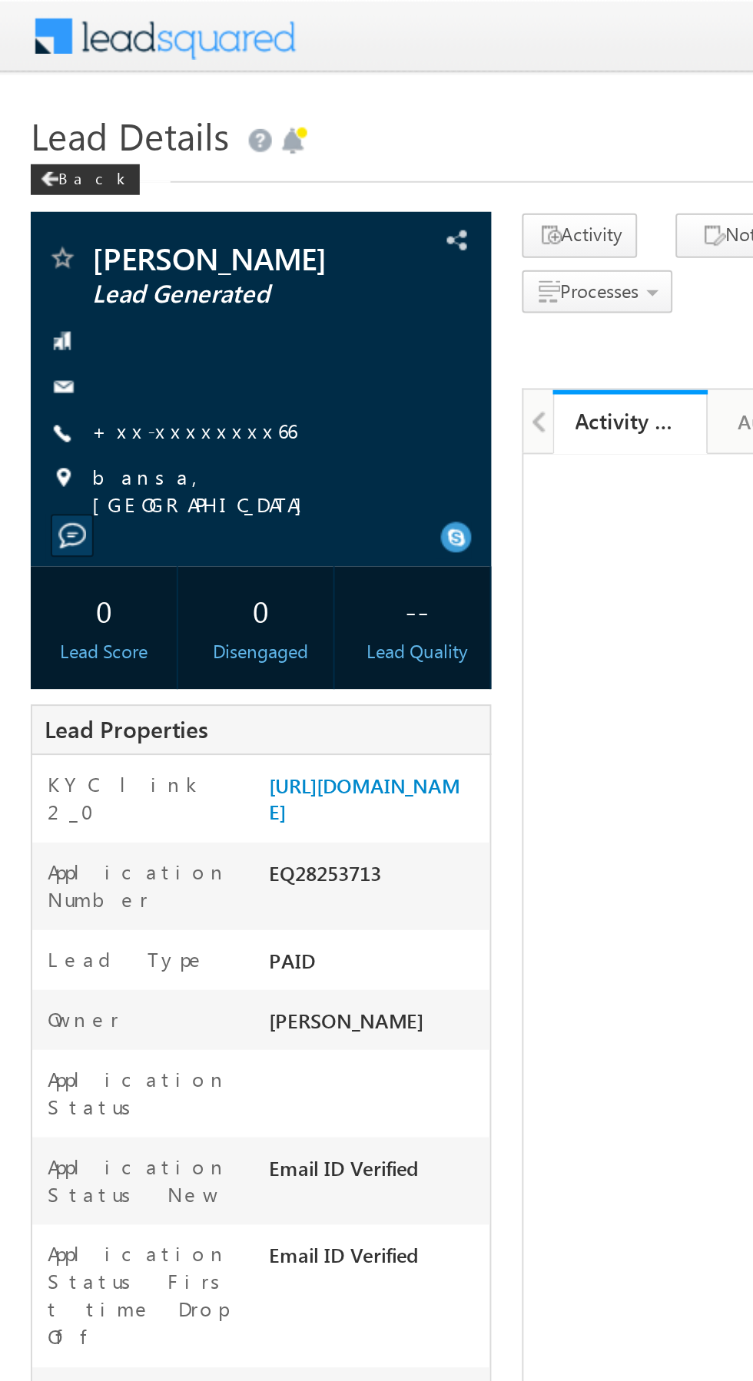
click at [89, 214] on link "+xx-xxxxxxxx66" at bounding box center [97, 215] width 102 height 13
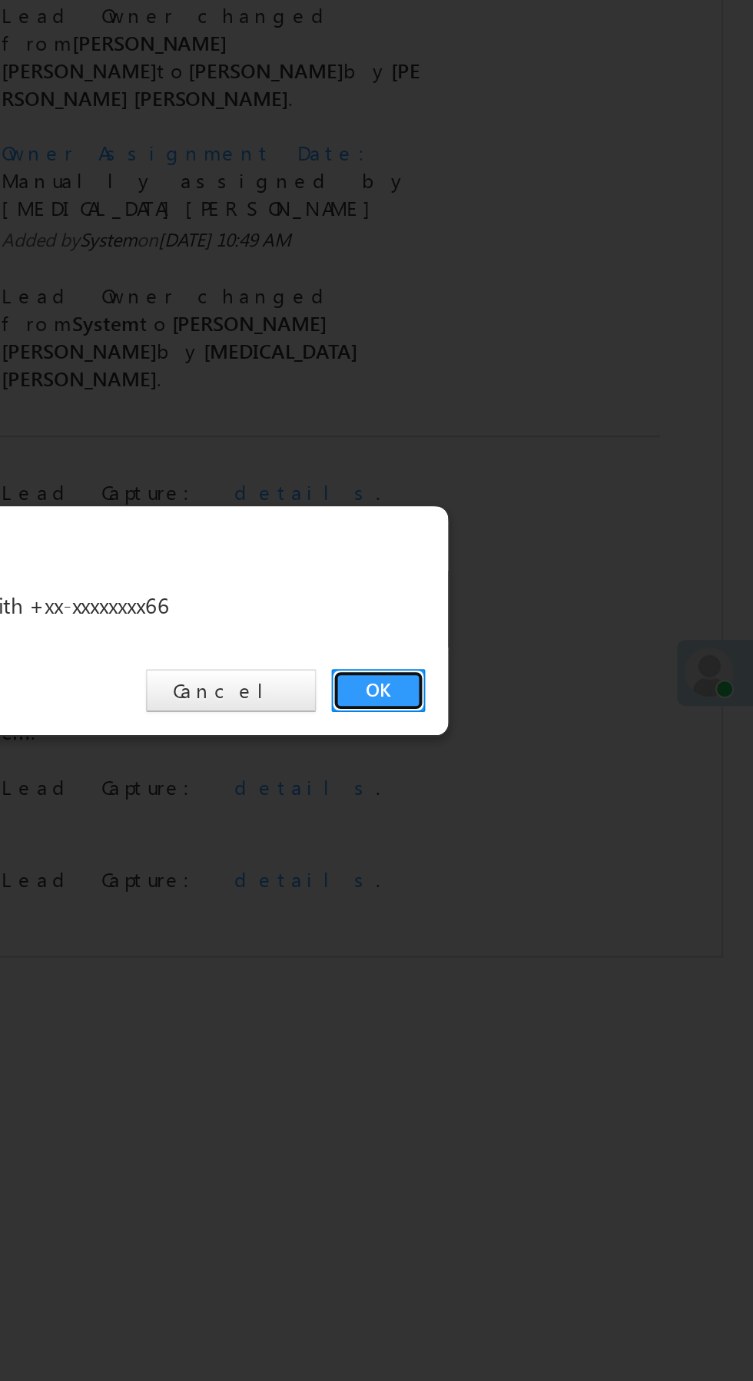
click at [557, 714] on link "OK" at bounding box center [565, 716] width 47 height 22
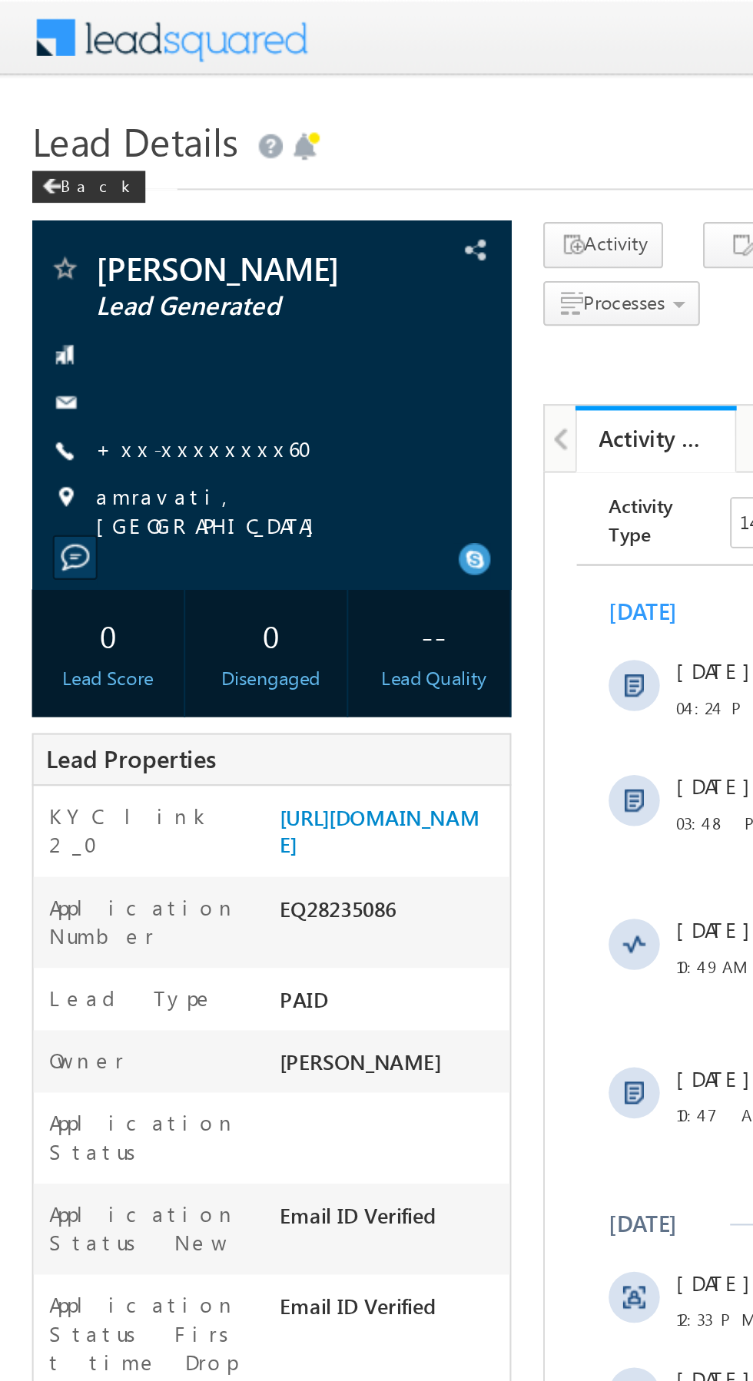
click at [86, 213] on link "+xx-xxxxxxxx60" at bounding box center [103, 215] width 114 height 13
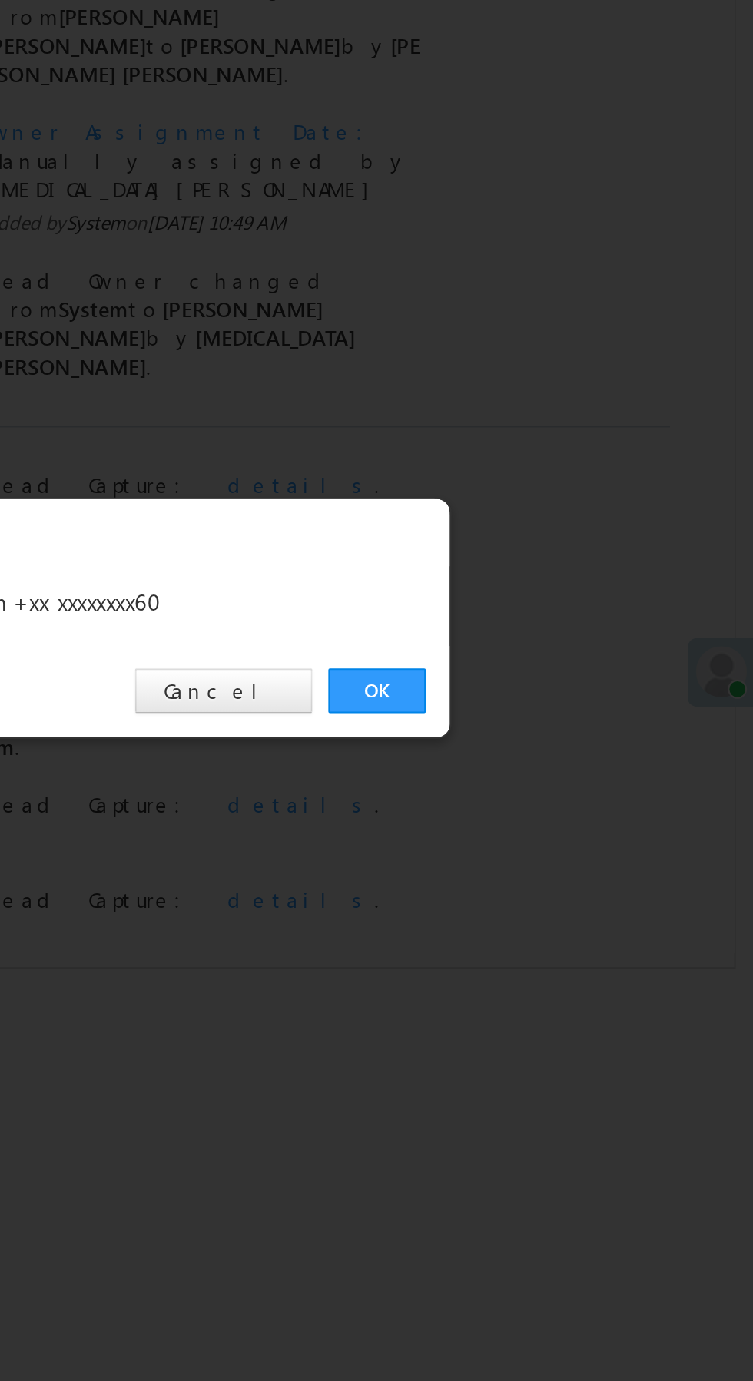
click at [565, 714] on link "OK" at bounding box center [565, 716] width 47 height 22
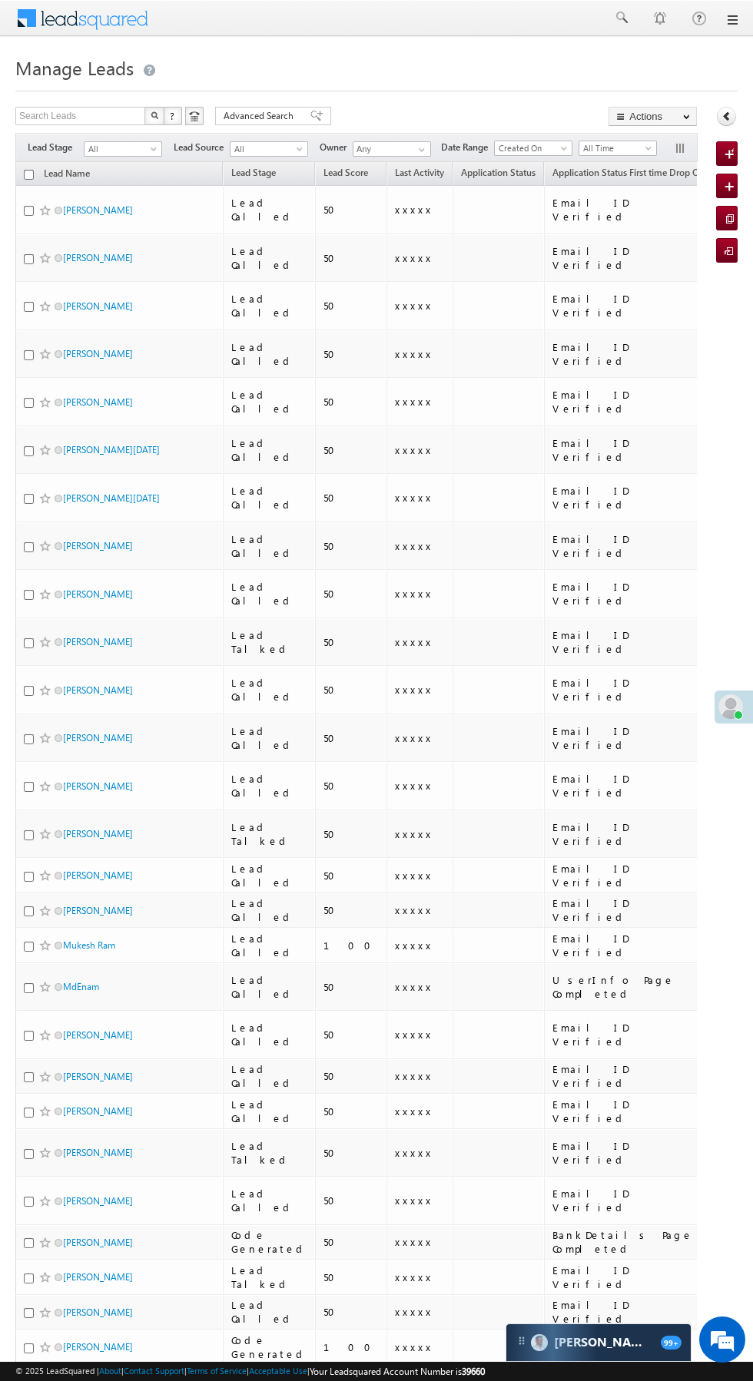
scroll to position [0, 9]
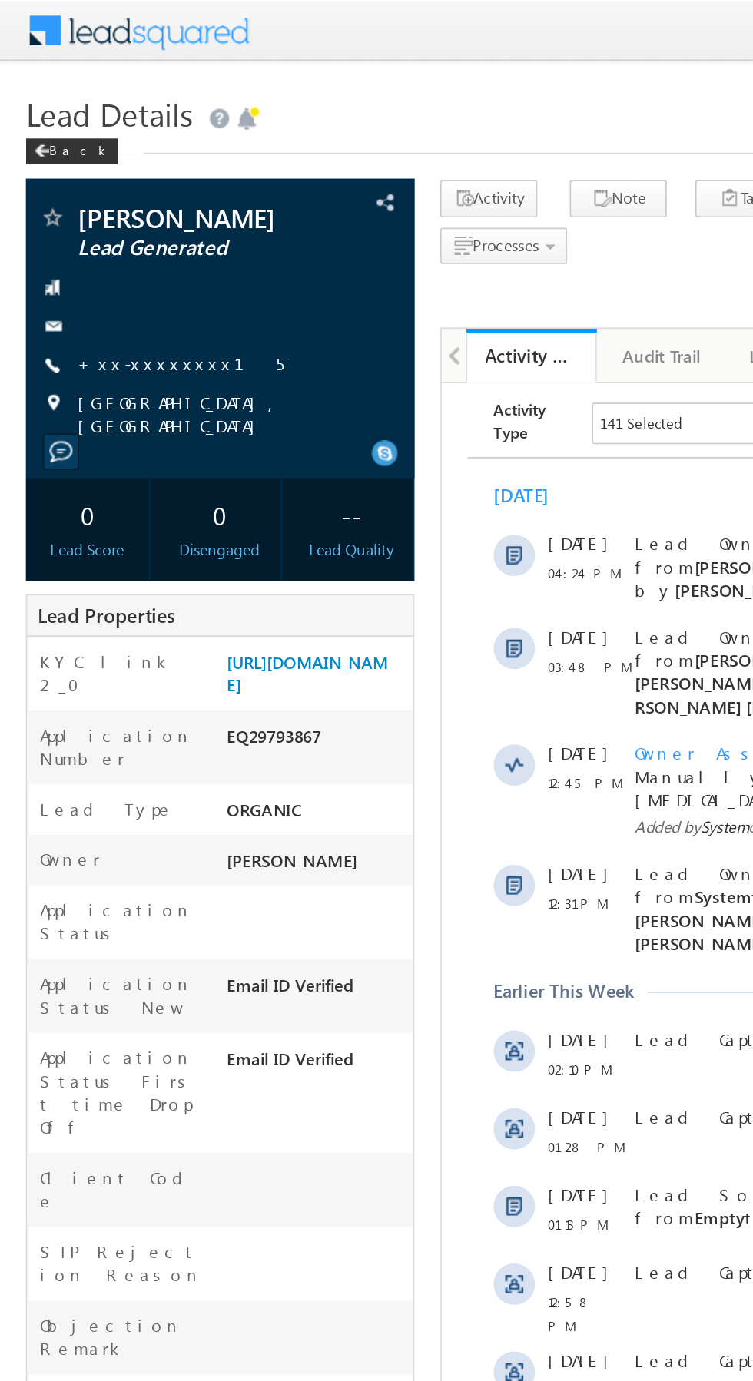
click at [91, 217] on link "+xx-xxxxxxxx15" at bounding box center [107, 215] width 122 height 13
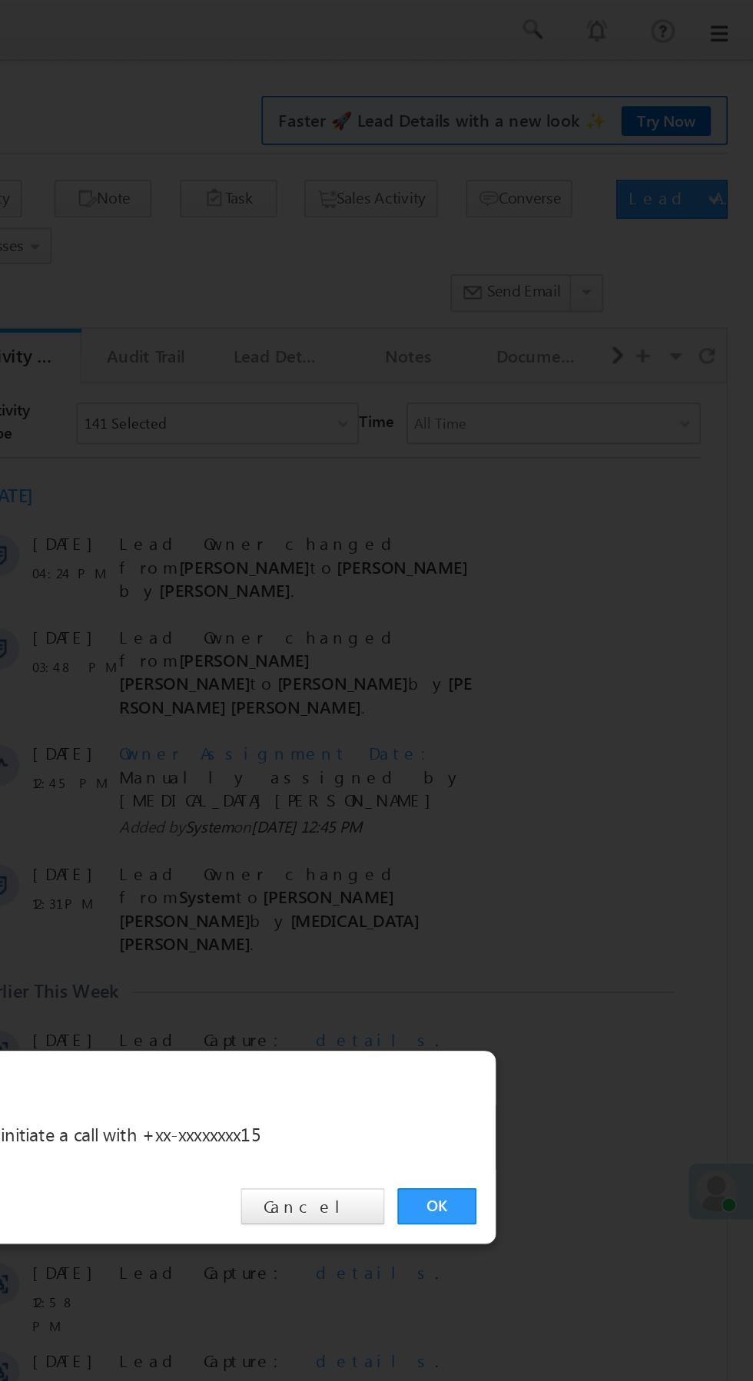
click at [563, 713] on link "OK" at bounding box center [565, 716] width 47 height 22
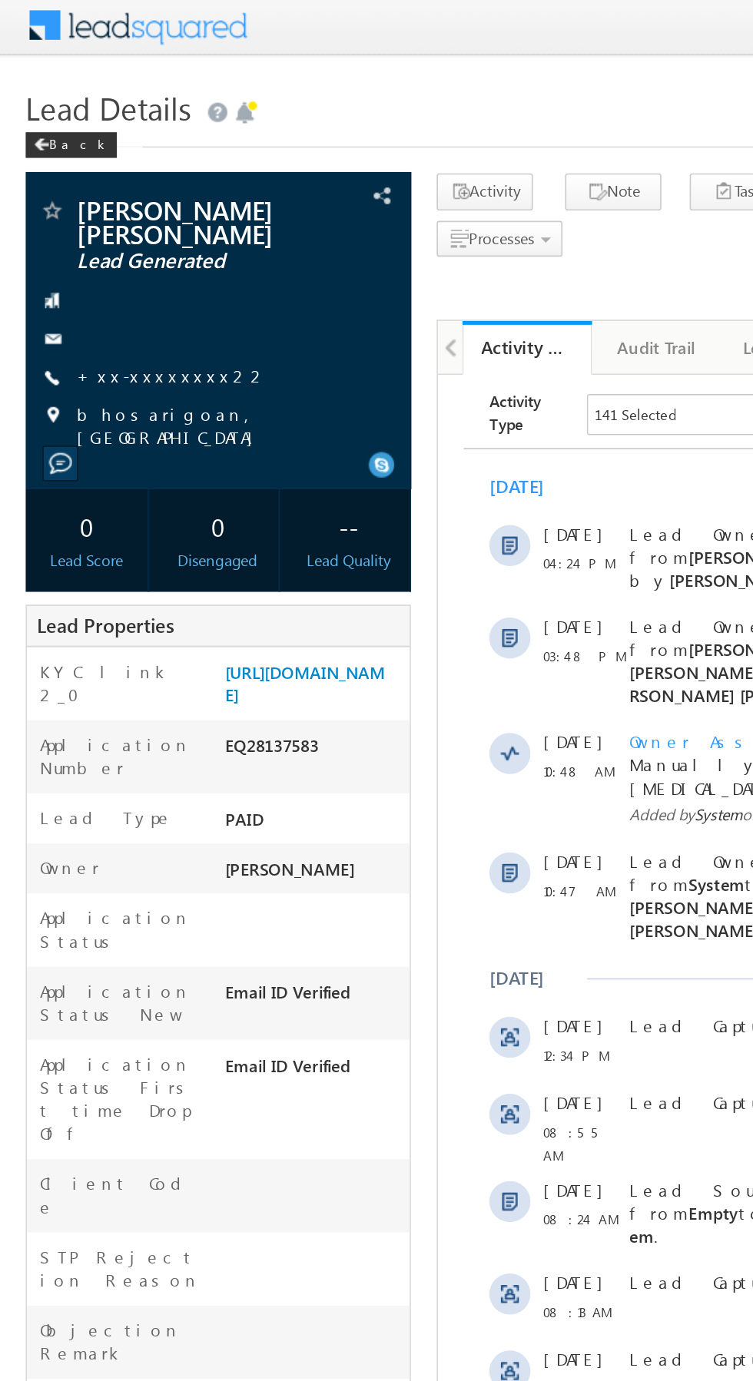
click at [95, 230] on link "+xx-xxxxxxxx22" at bounding box center [103, 227] width 114 height 13
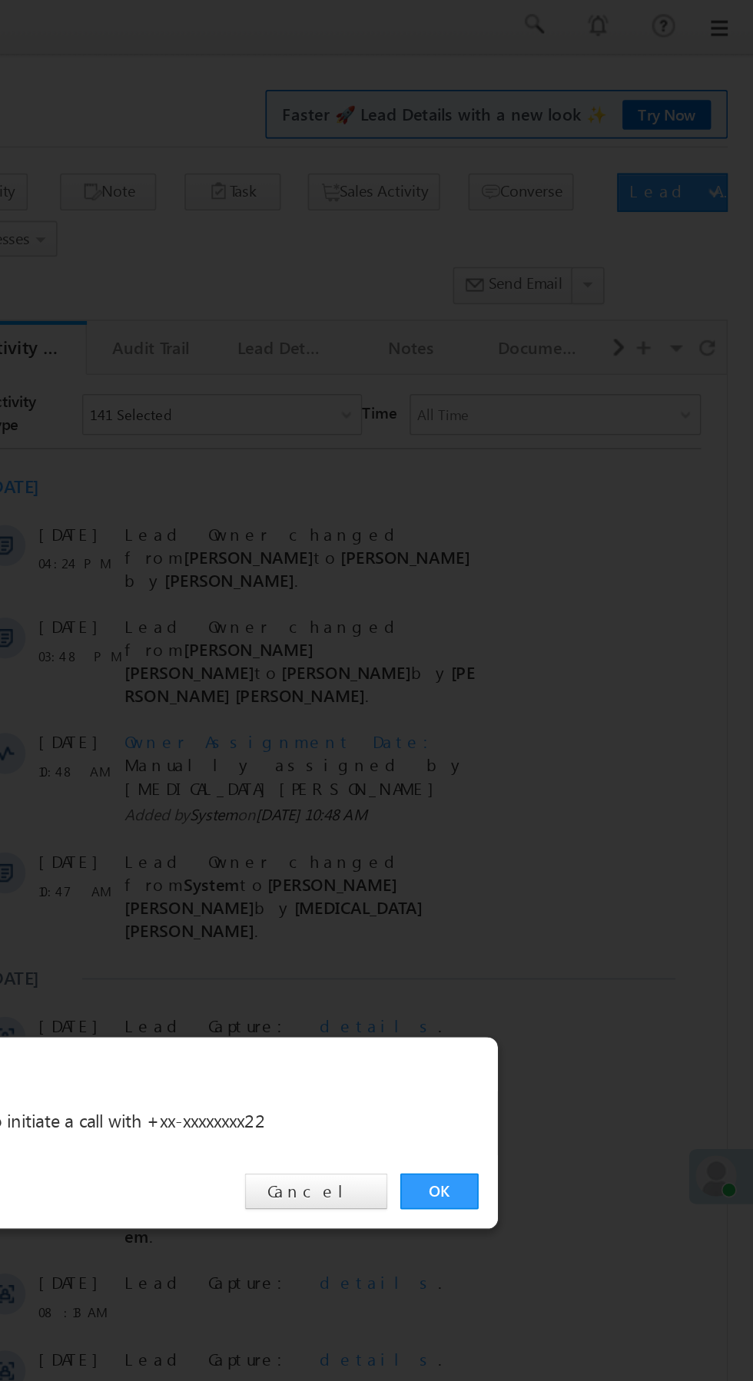
click at [568, 713] on link "OK" at bounding box center [565, 716] width 47 height 22
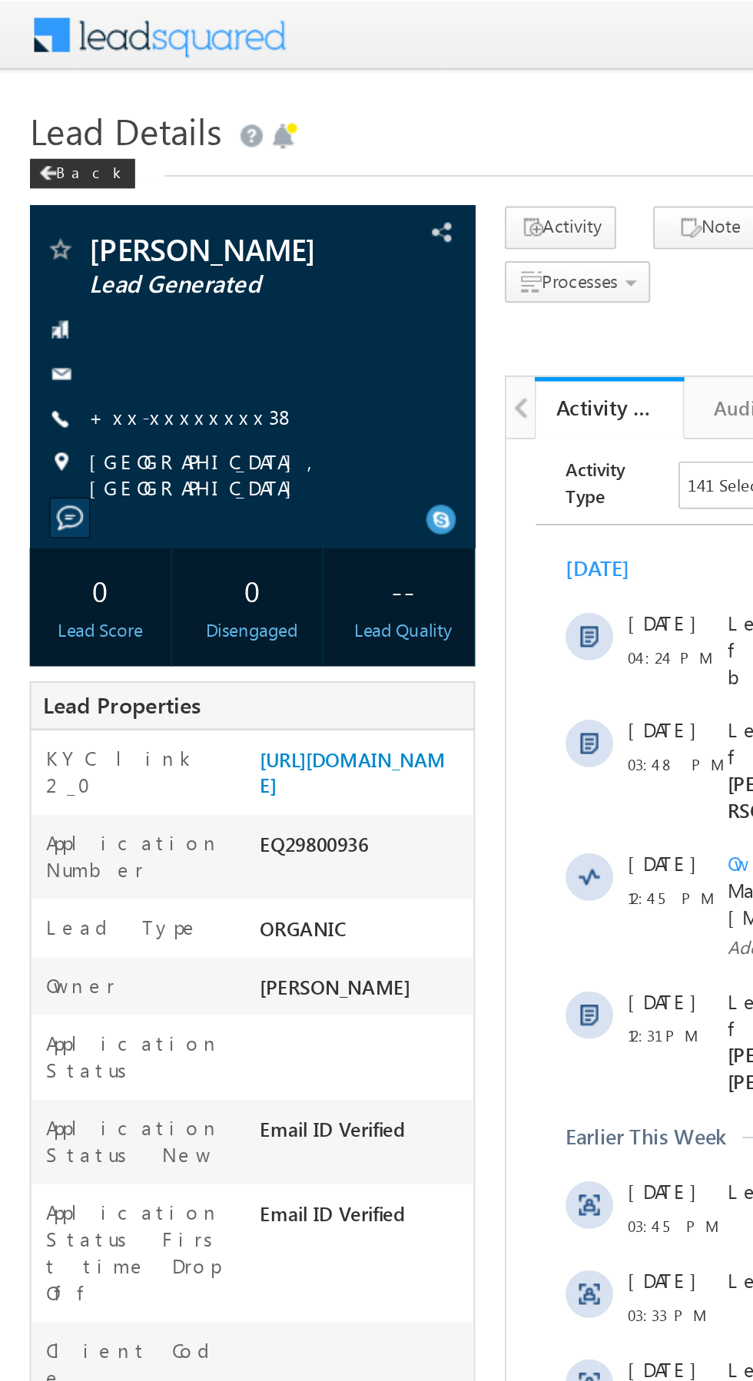
click at [89, 214] on link "+xx-xxxxxxxx38" at bounding box center [100, 215] width 108 height 13
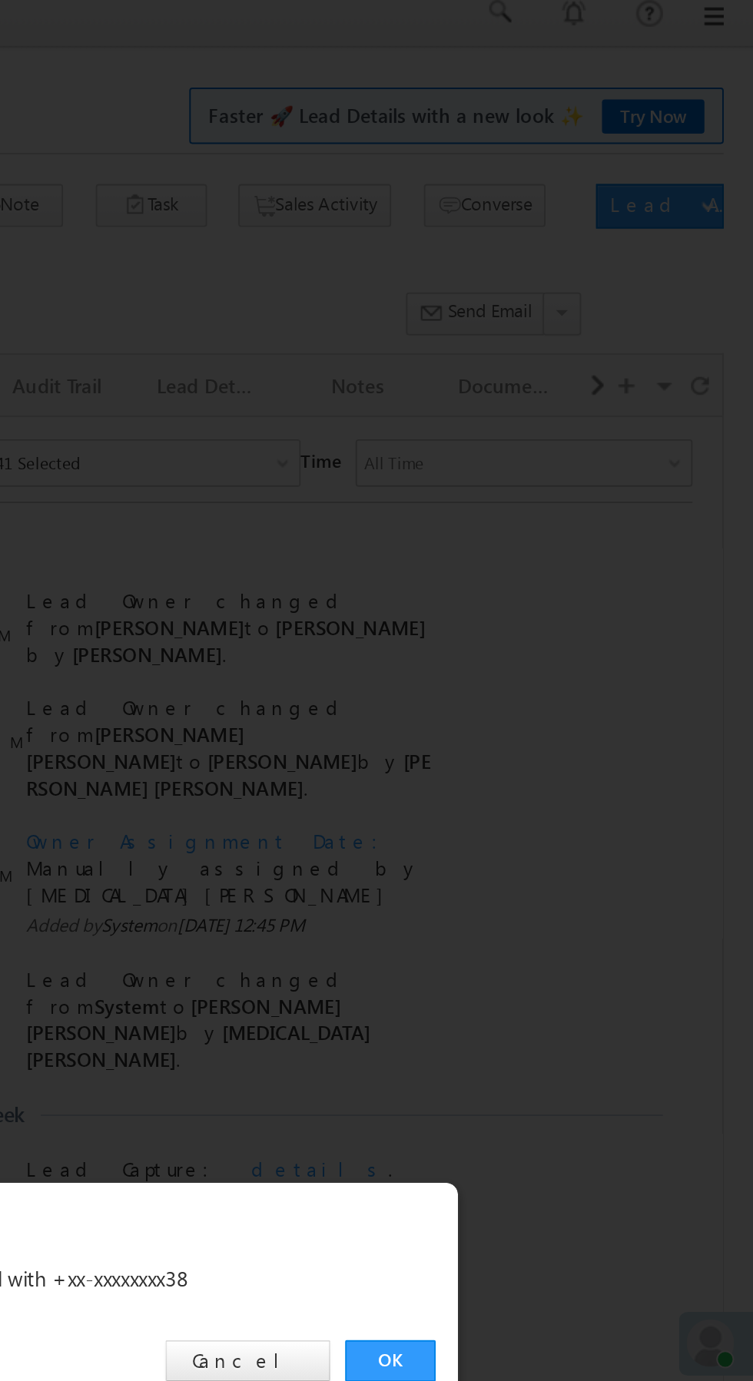
click at [557, 711] on link "OK" at bounding box center [565, 716] width 47 height 22
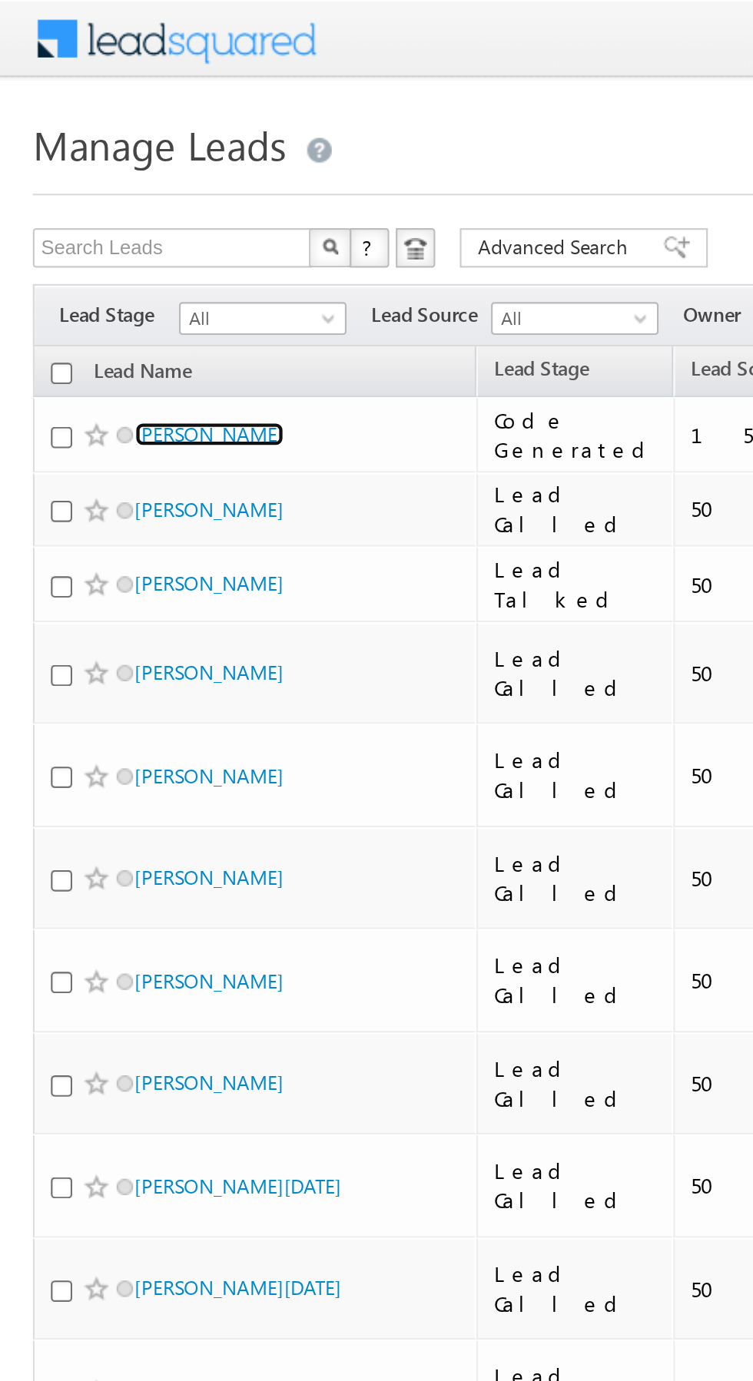
click at [92, 206] on link "Aditya Singh" at bounding box center [98, 203] width 70 height 12
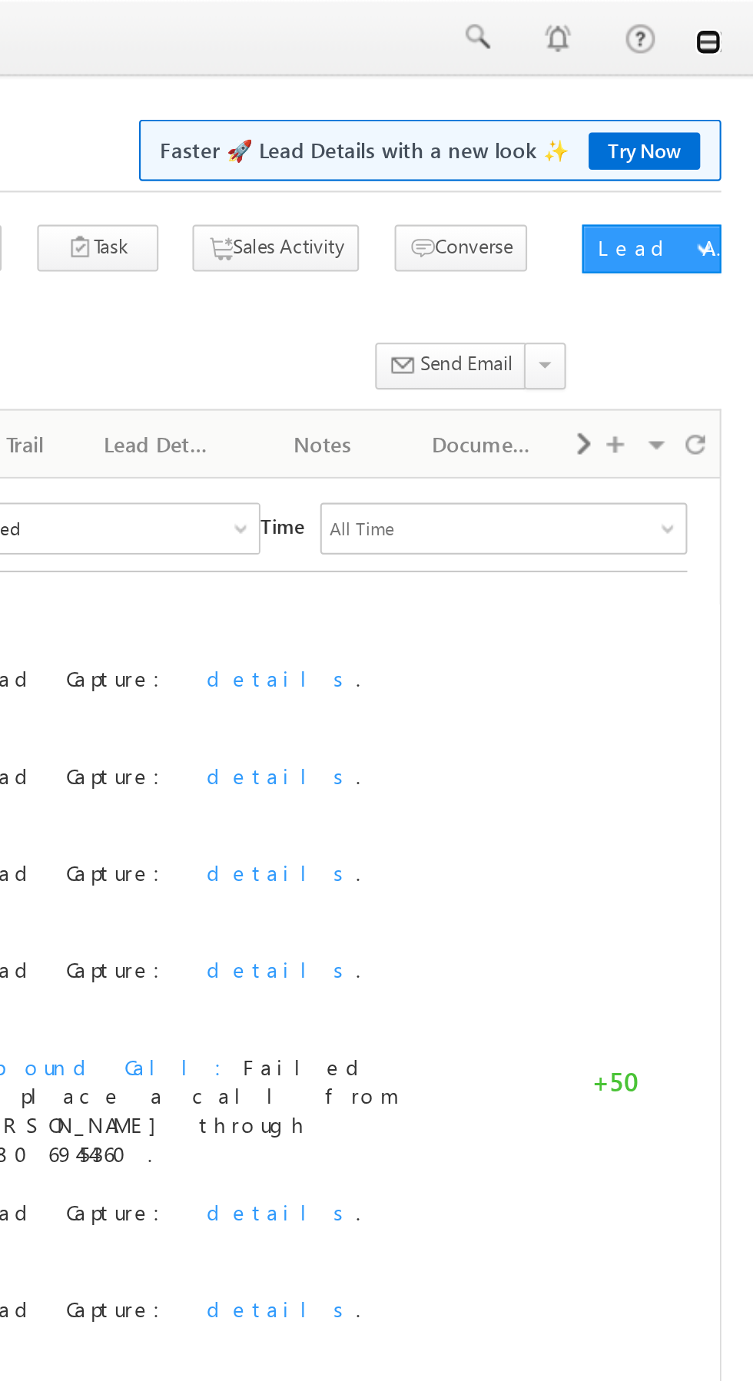
click at [731, 22] on link at bounding box center [731, 20] width 12 height 12
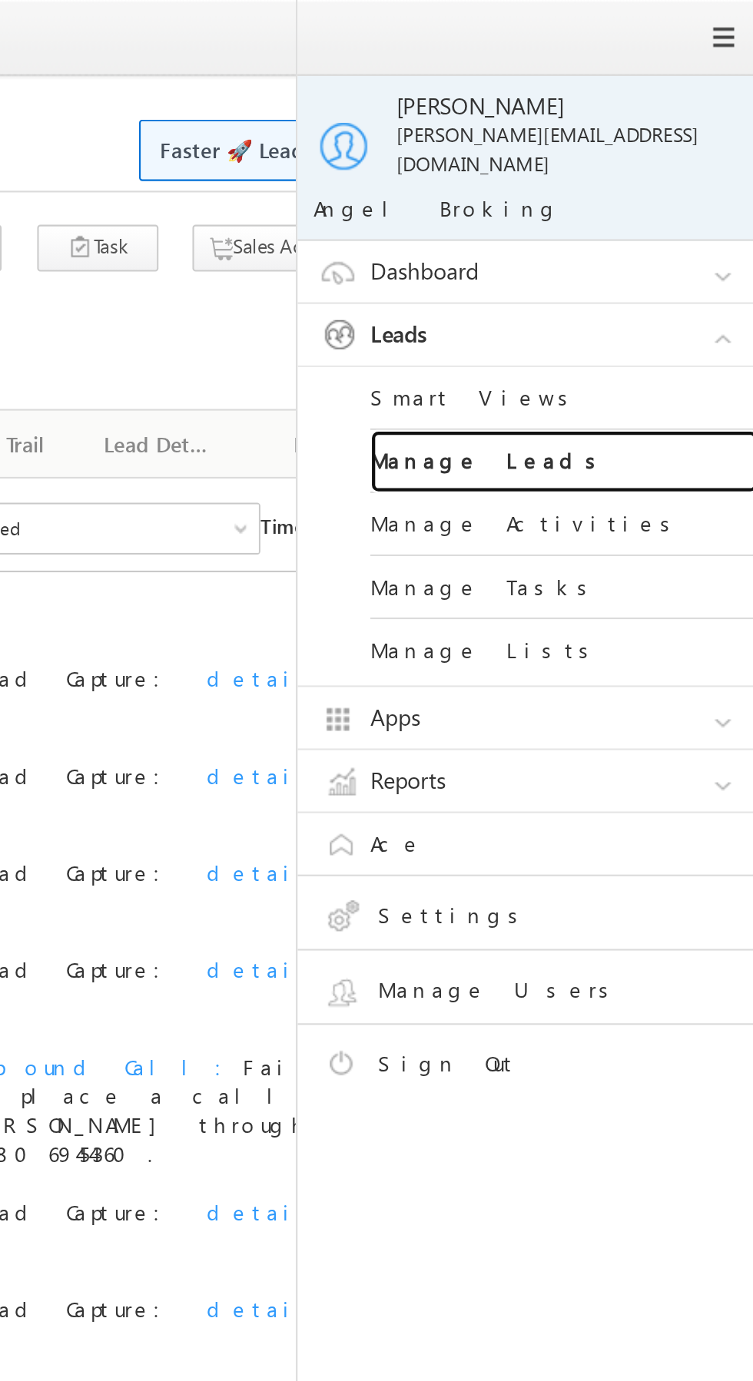
click at [658, 204] on link "Manage Leads" at bounding box center [663, 219] width 184 height 30
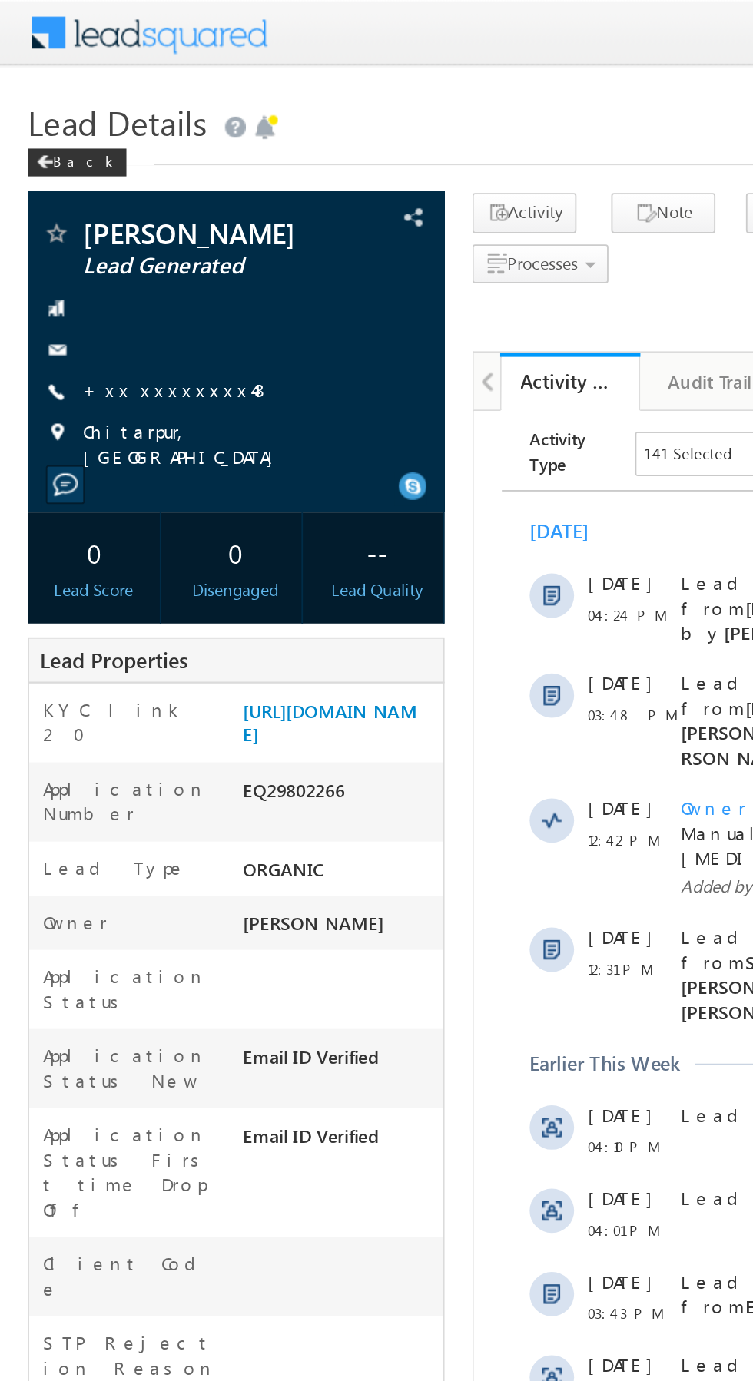
click at [87, 222] on link "+xx-xxxxxxxx48" at bounding box center [98, 215] width 104 height 13
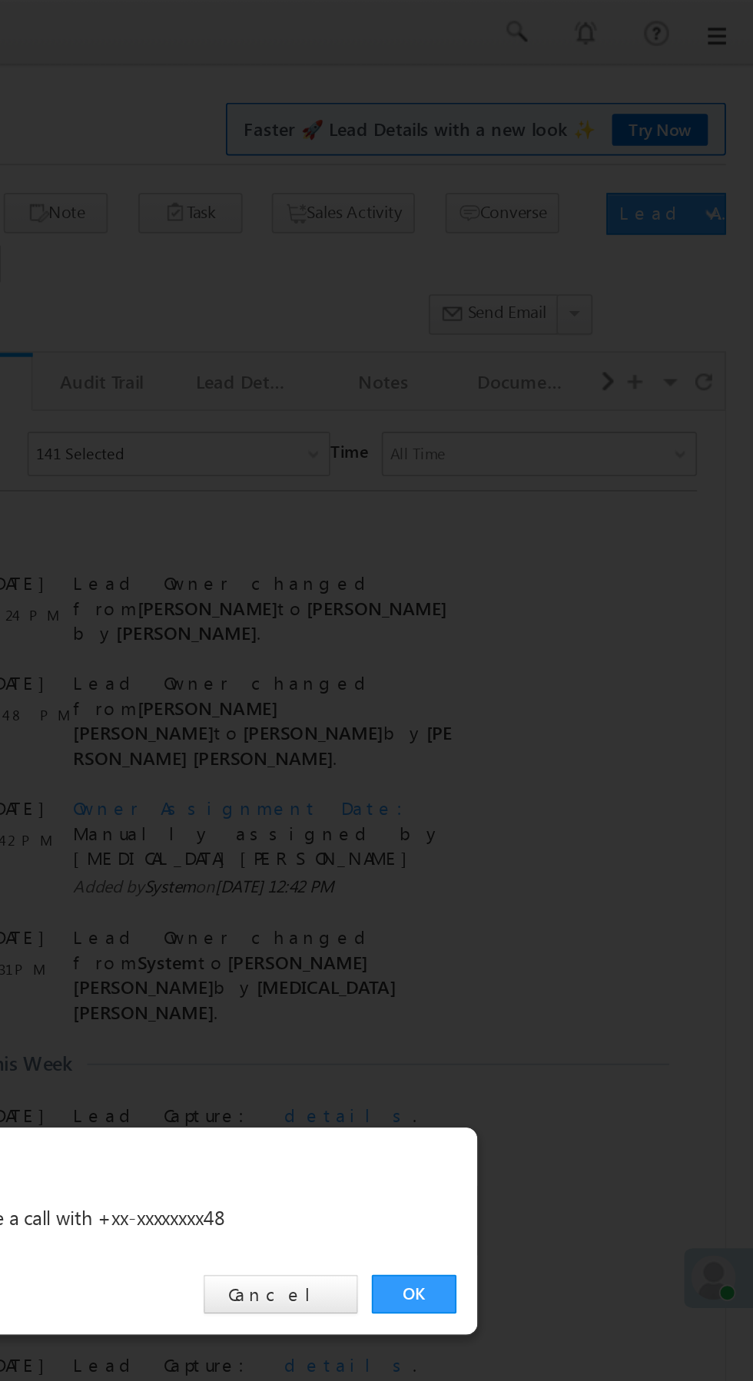
click at [562, 720] on link "OK" at bounding box center [565, 716] width 47 height 22
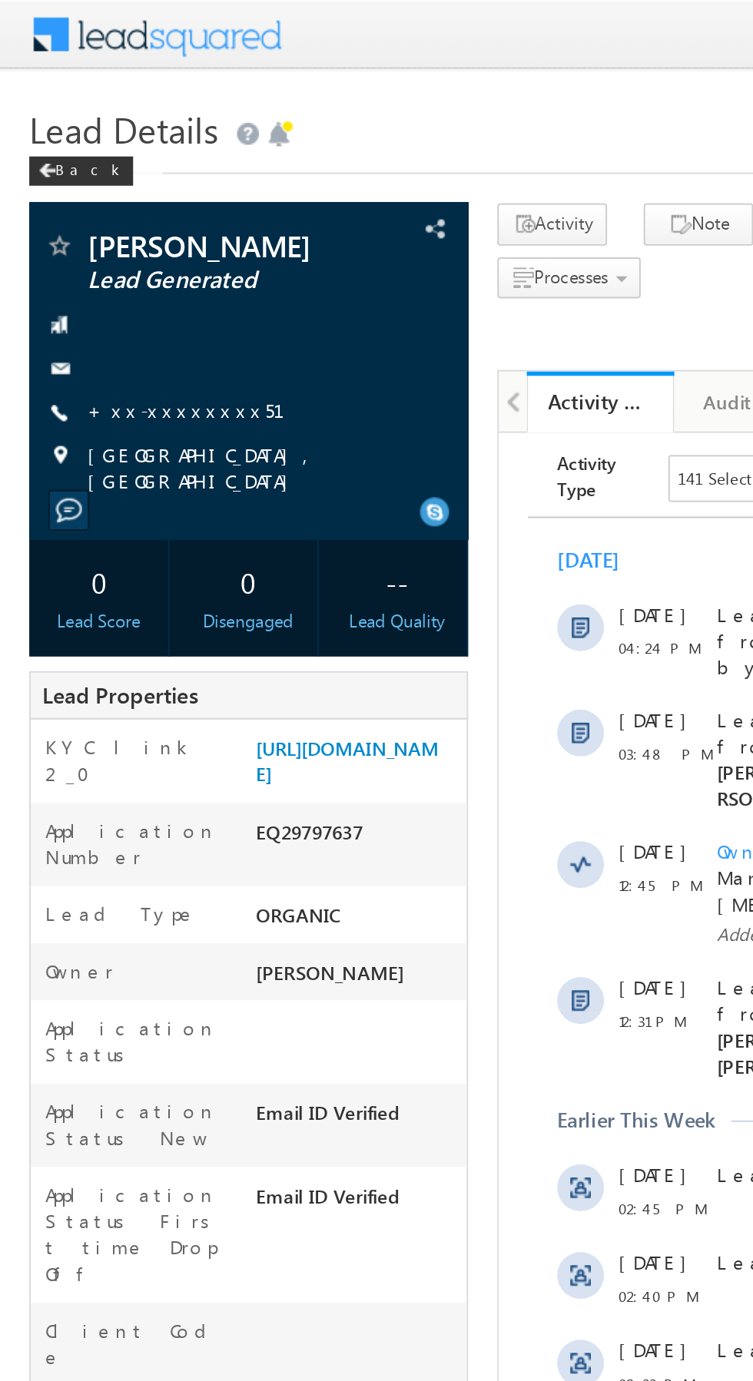
click at [98, 210] on link "+xx-xxxxxxxx51" at bounding box center [107, 215] width 122 height 13
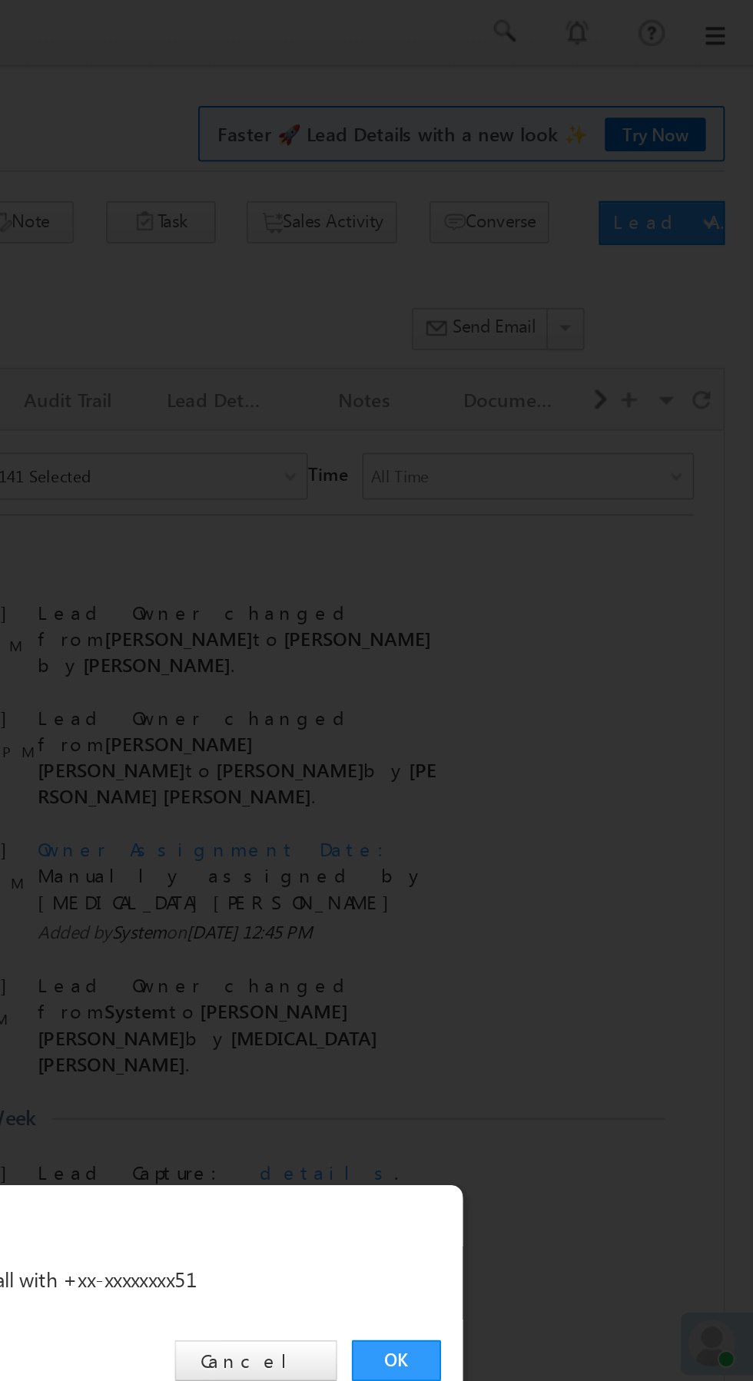
click at [555, 716] on link "OK" at bounding box center [565, 716] width 47 height 22
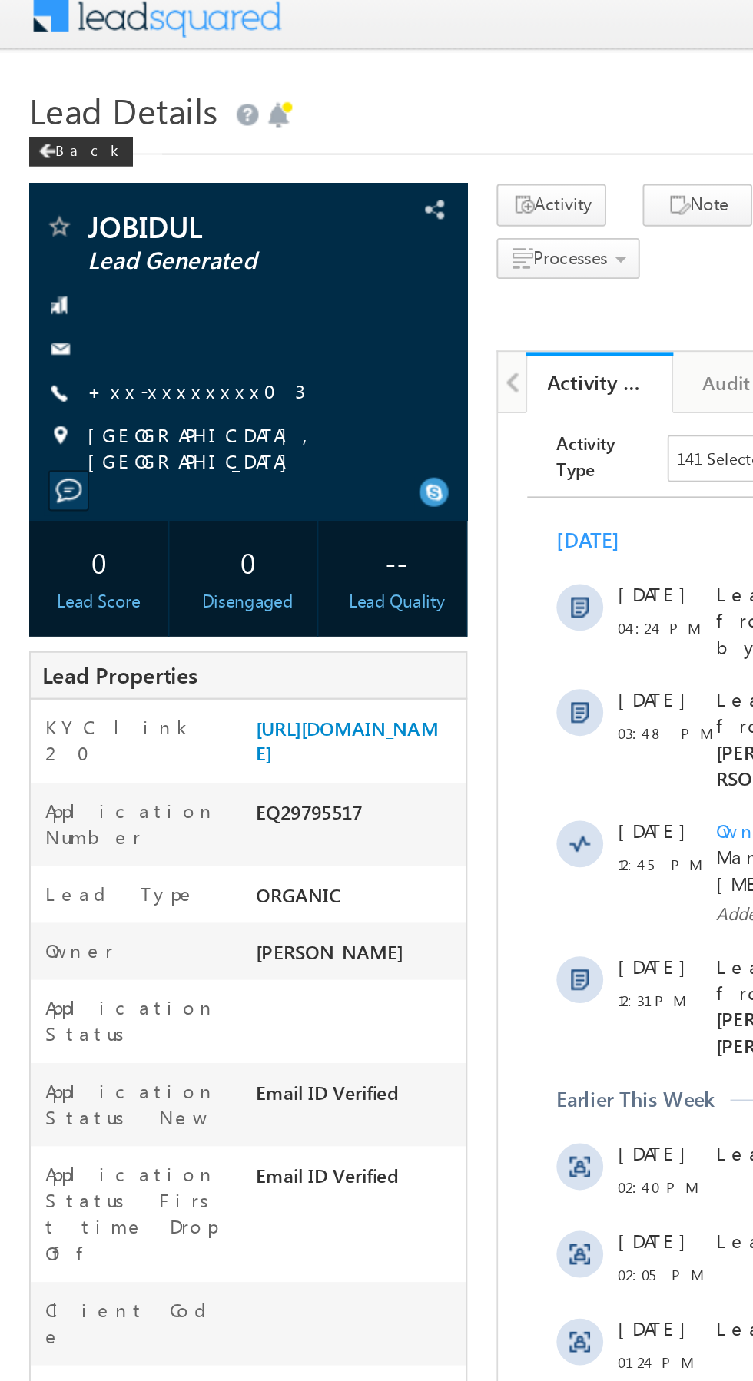
click at [85, 217] on link "+xx-xxxxxxxx03" at bounding box center [103, 215] width 114 height 13
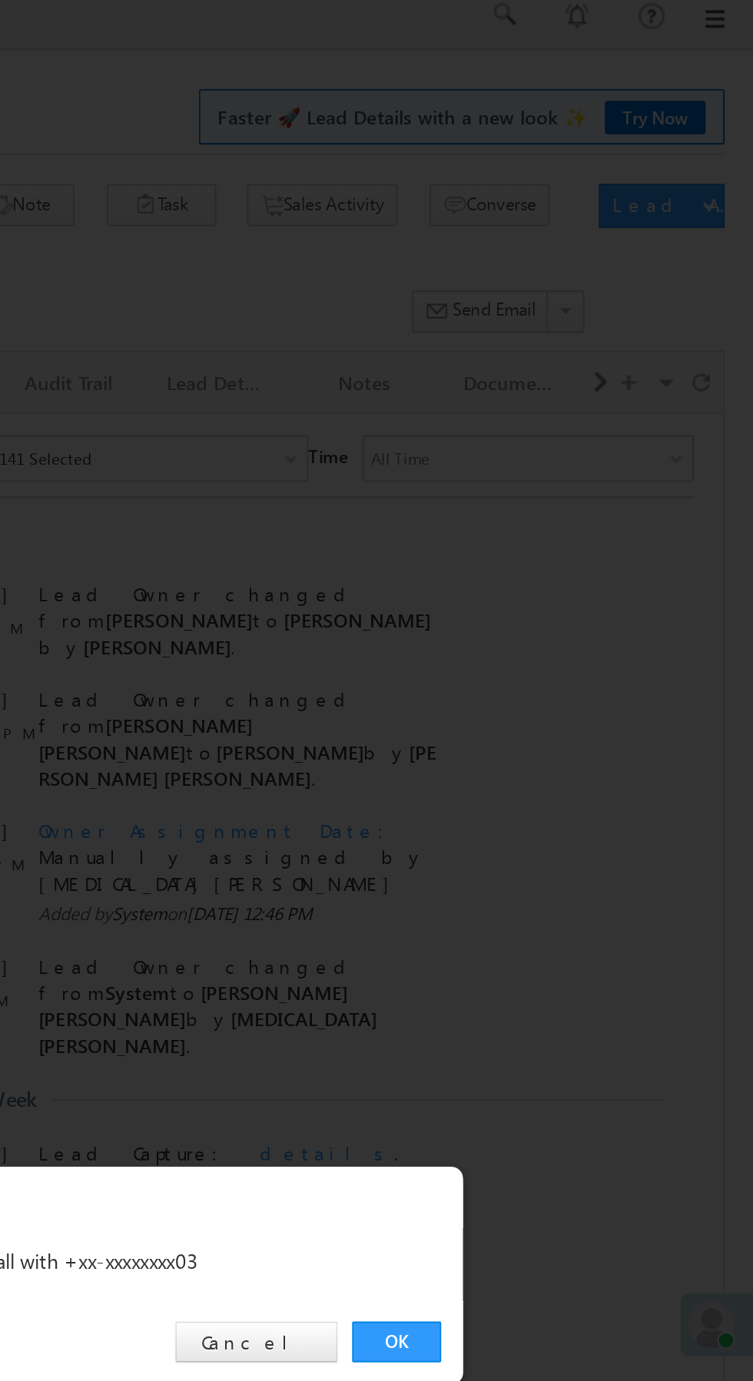
click at [560, 714] on link "OK" at bounding box center [565, 716] width 47 height 22
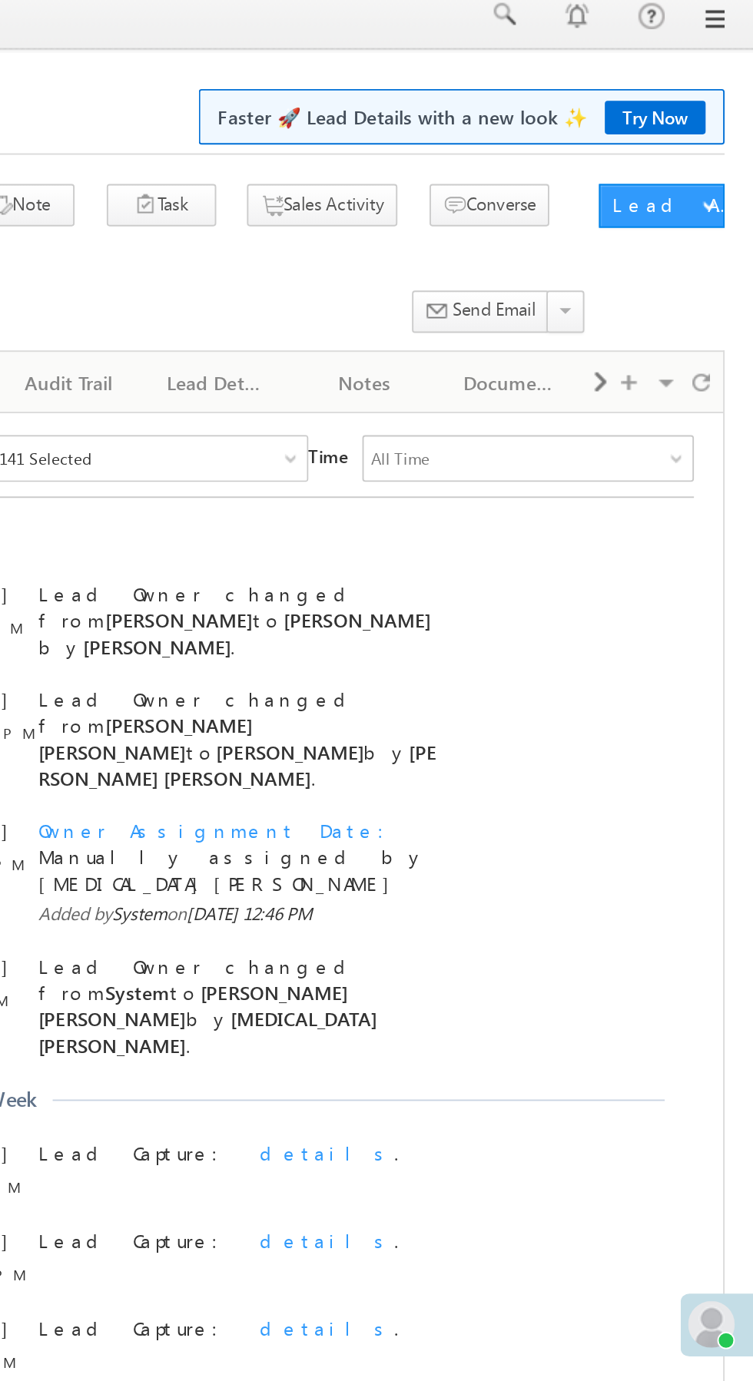
click at [121, 926] on div "Lead Capture: details ." at bounding box center [42, 949] width 214 height 46
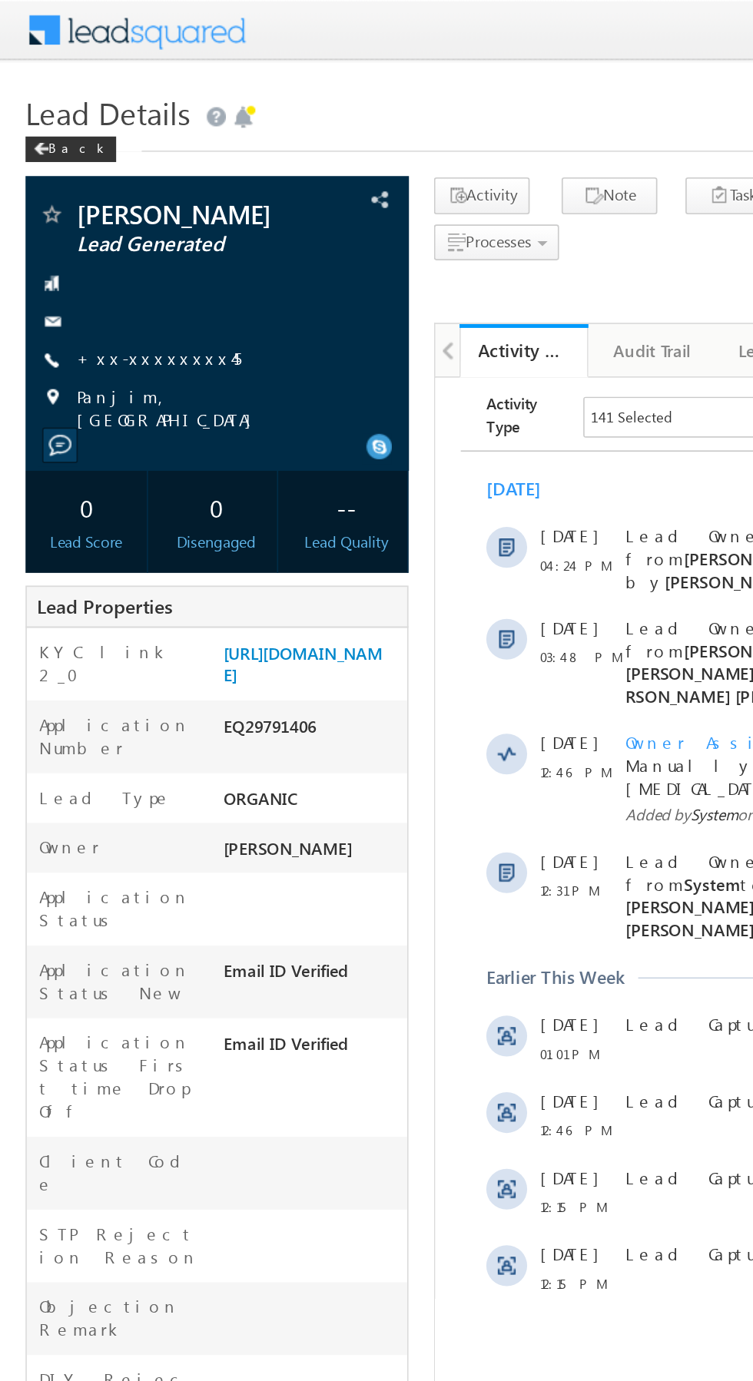
click at [88, 211] on link "+xx-xxxxxxxx45" at bounding box center [95, 215] width 99 height 13
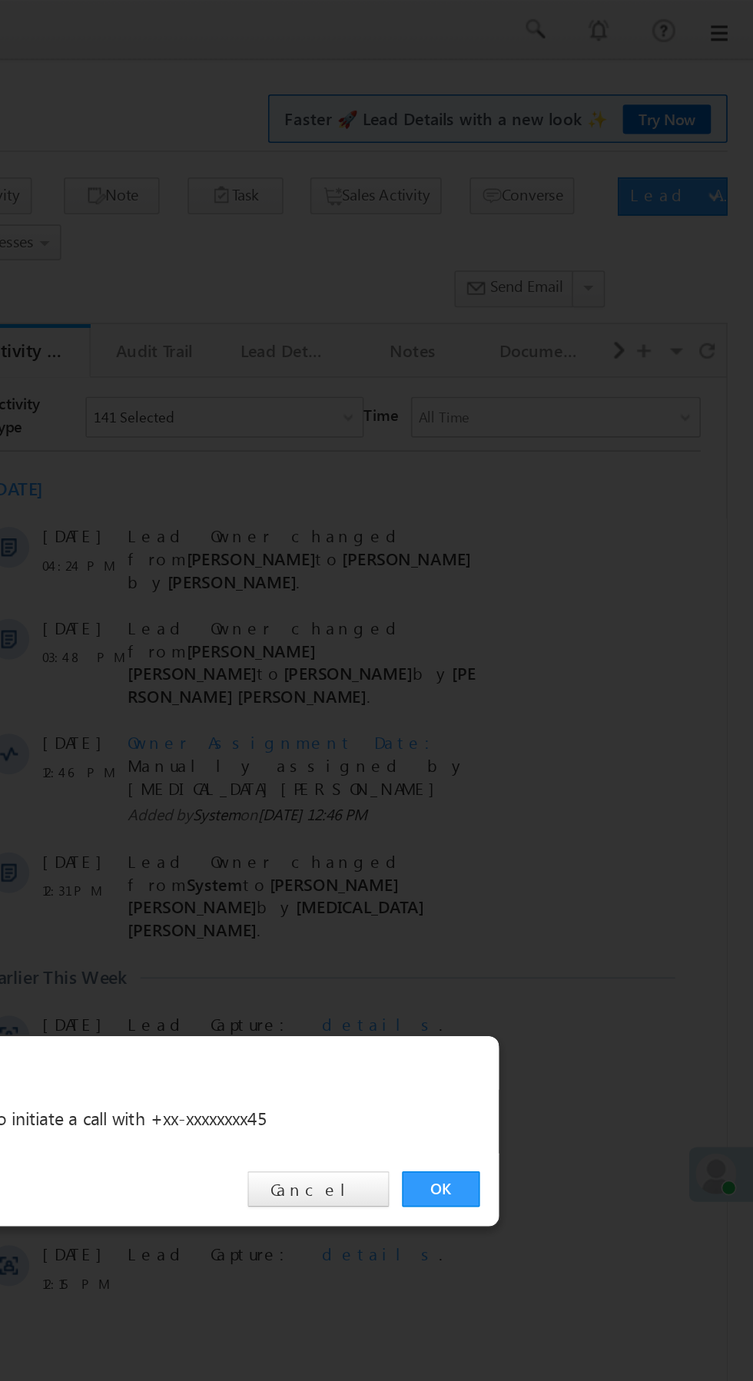
click at [559, 714] on link "OK" at bounding box center [565, 716] width 47 height 22
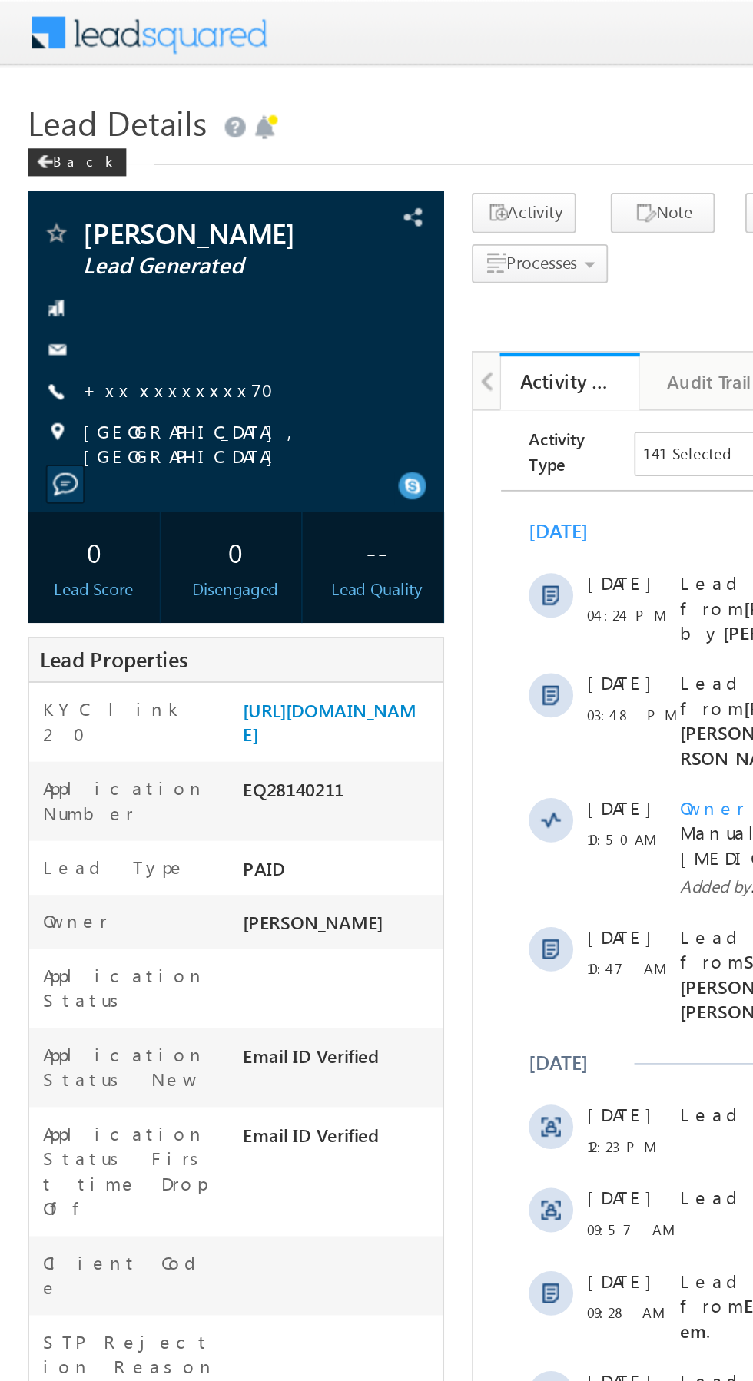
click at [85, 210] on link "+xx-xxxxxxxx70" at bounding box center [103, 215] width 115 height 13
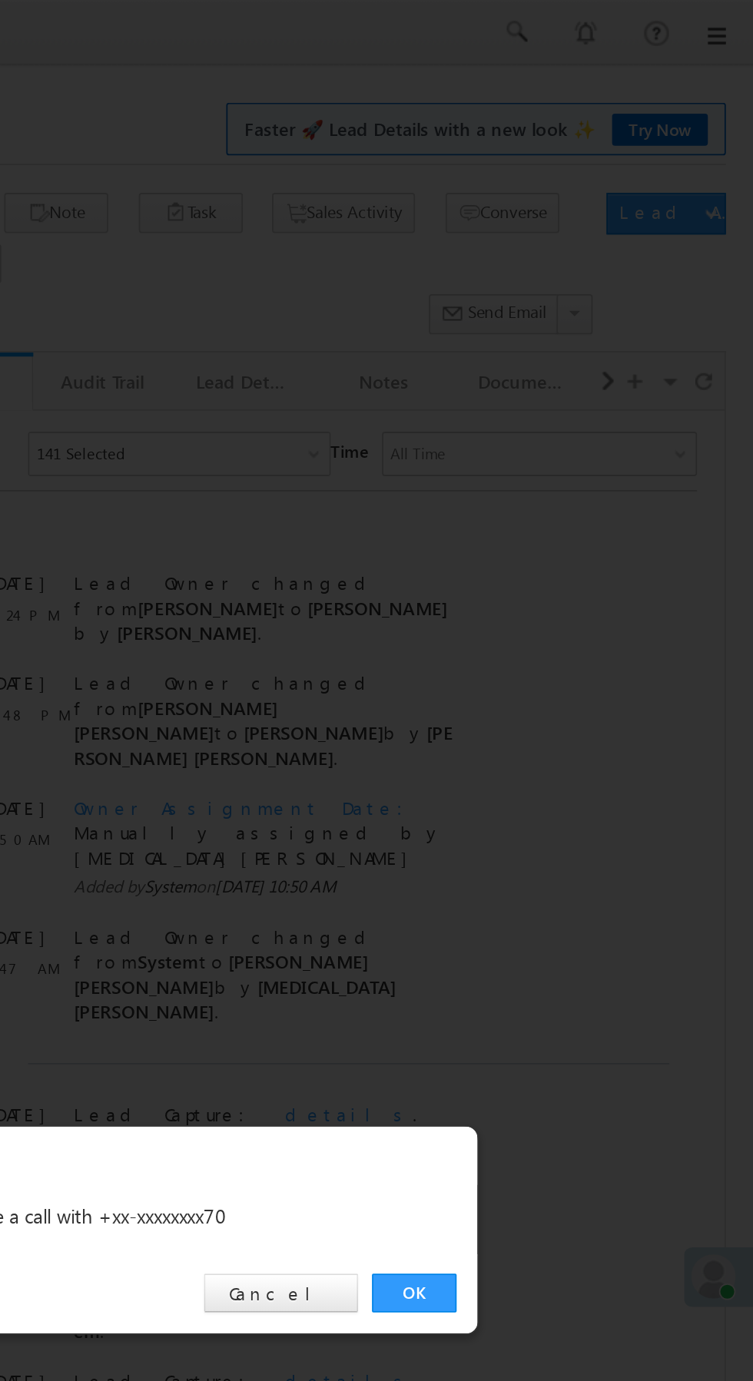
click at [559, 716] on link "OK" at bounding box center [565, 716] width 47 height 22
